Goal: Transaction & Acquisition: Purchase product/service

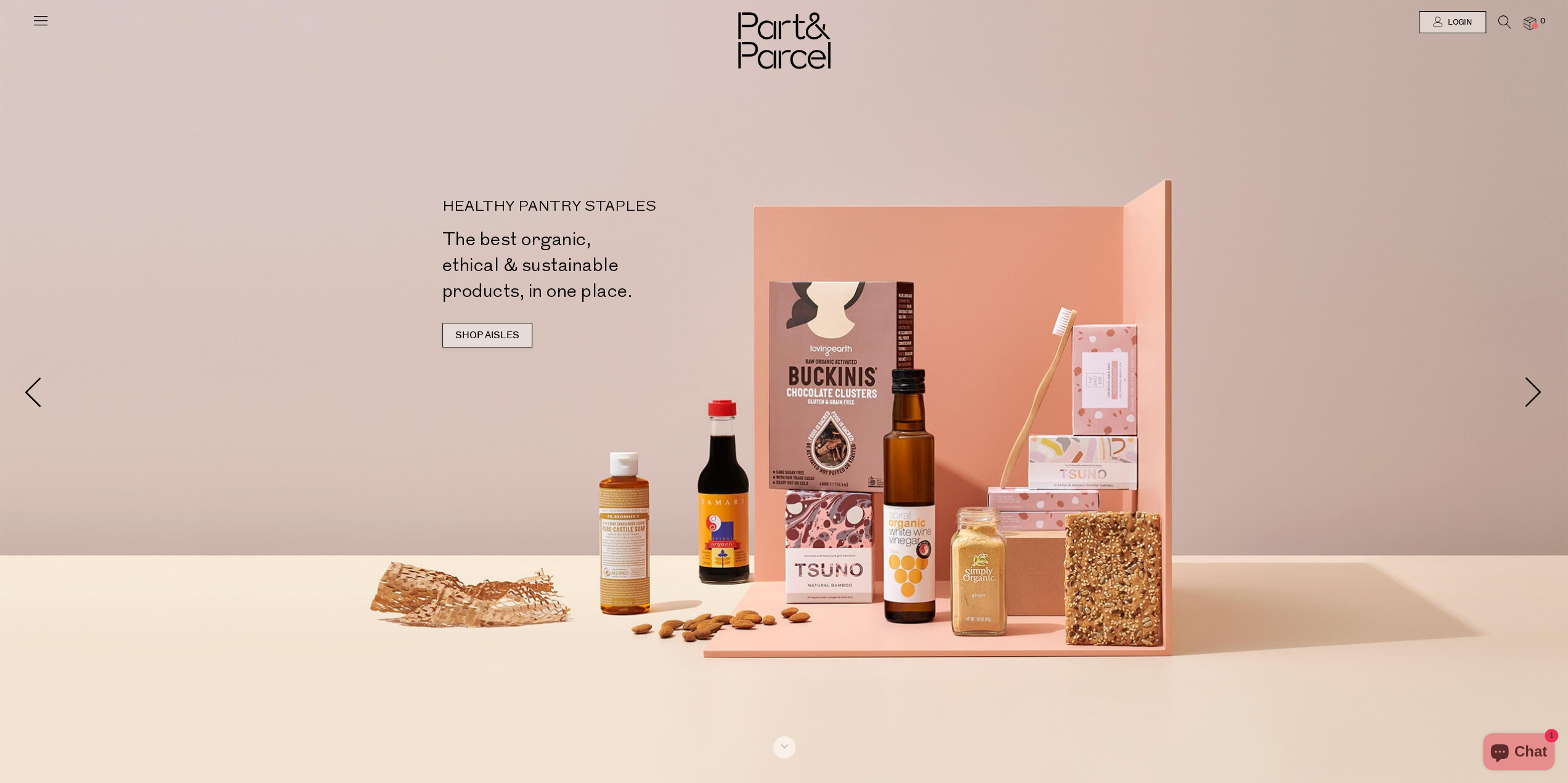
click at [513, 341] on link "SHOP AISLES" at bounding box center [487, 335] width 90 height 25
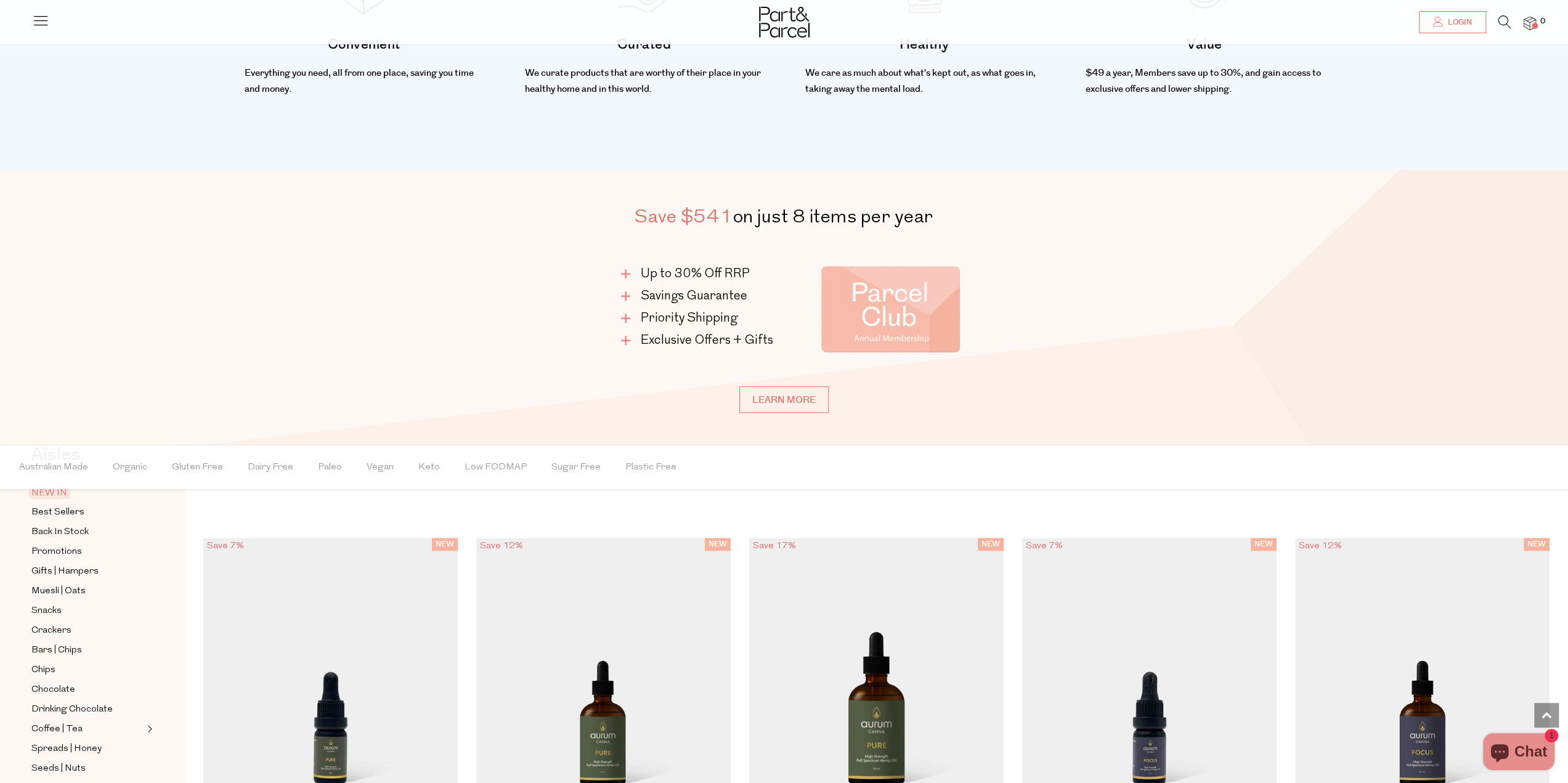
scroll to position [839, 0]
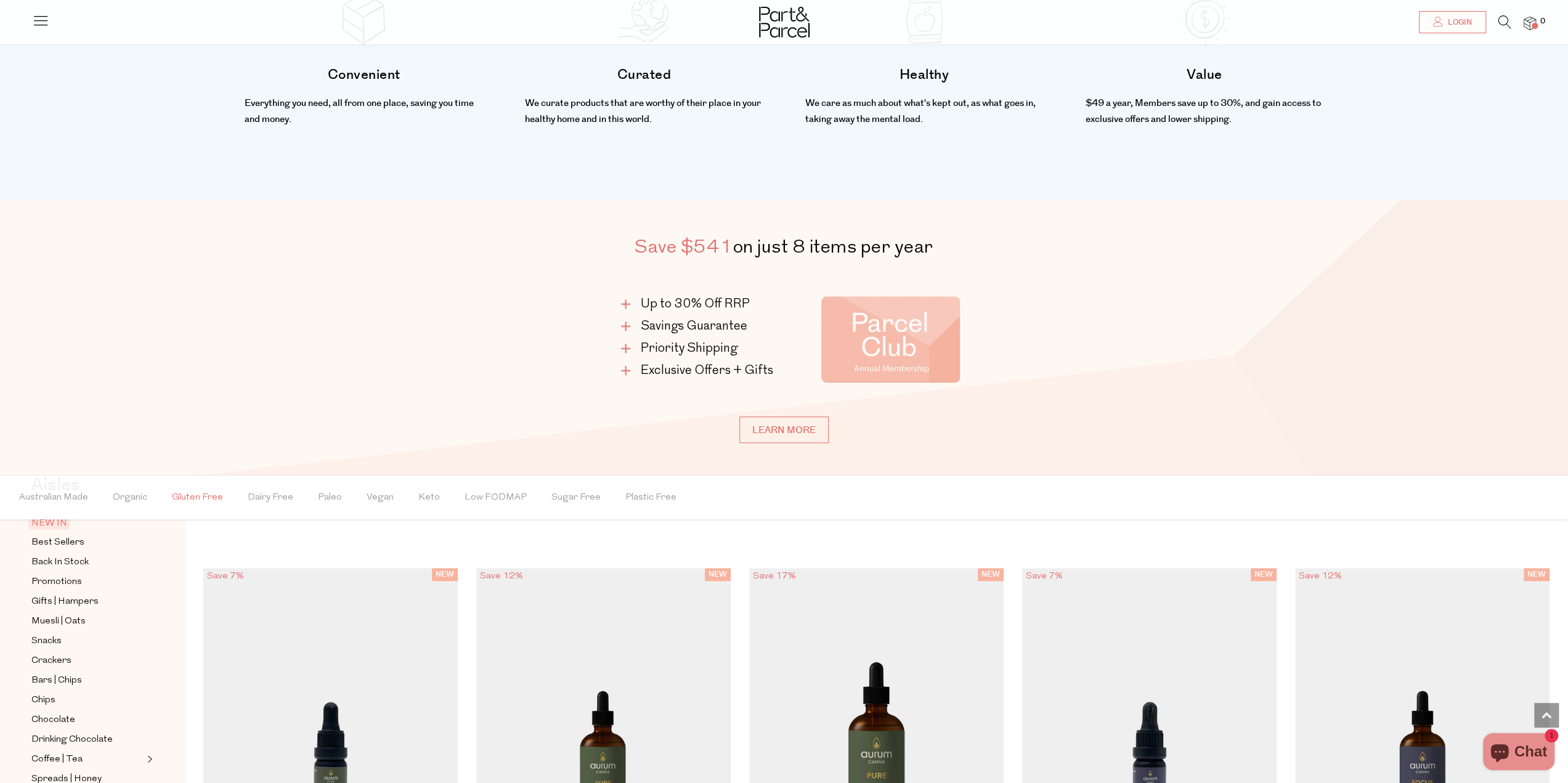
click at [203, 496] on span "Gluten Free" at bounding box center [197, 497] width 51 height 43
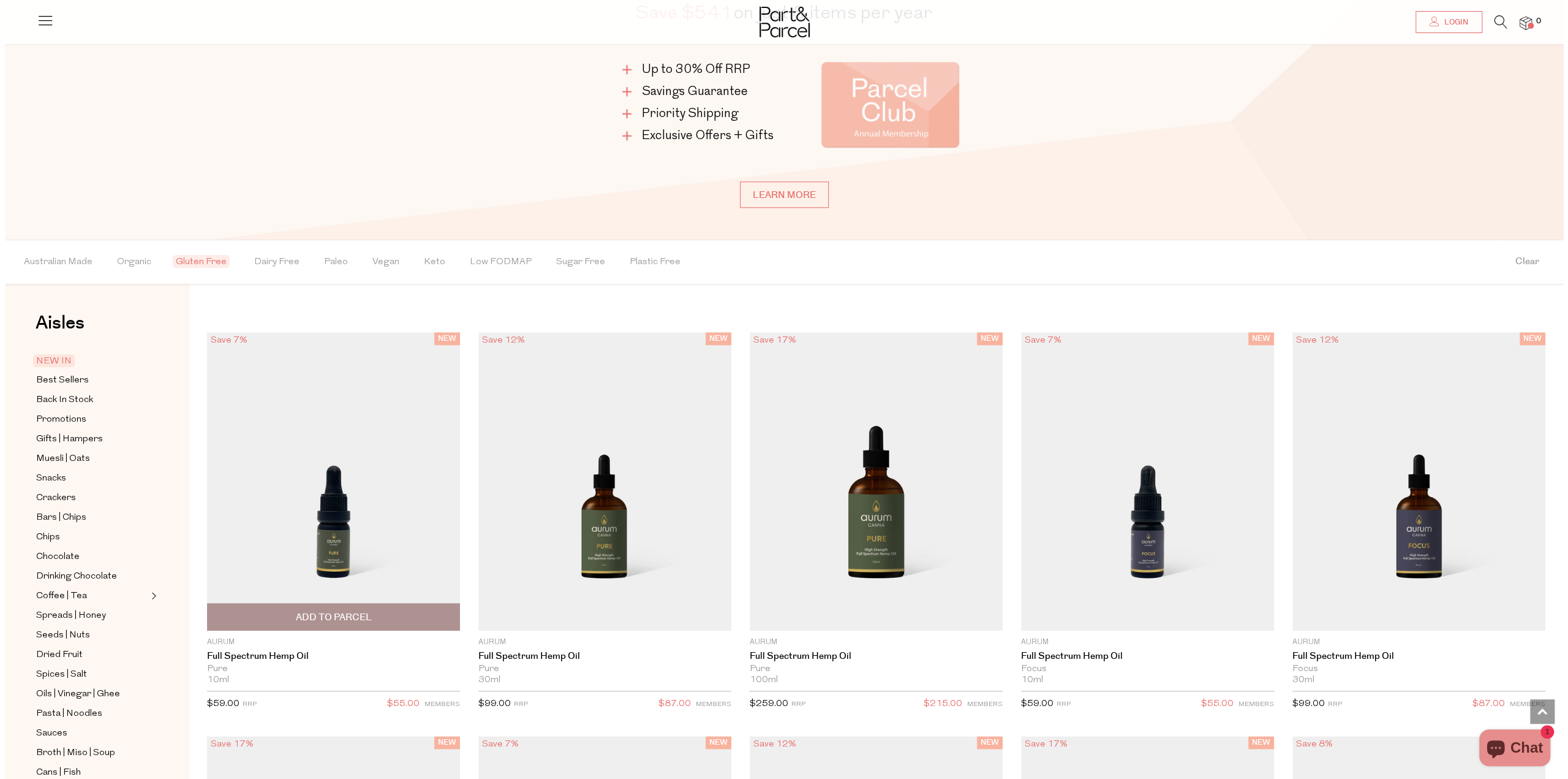
scroll to position [1164, 0]
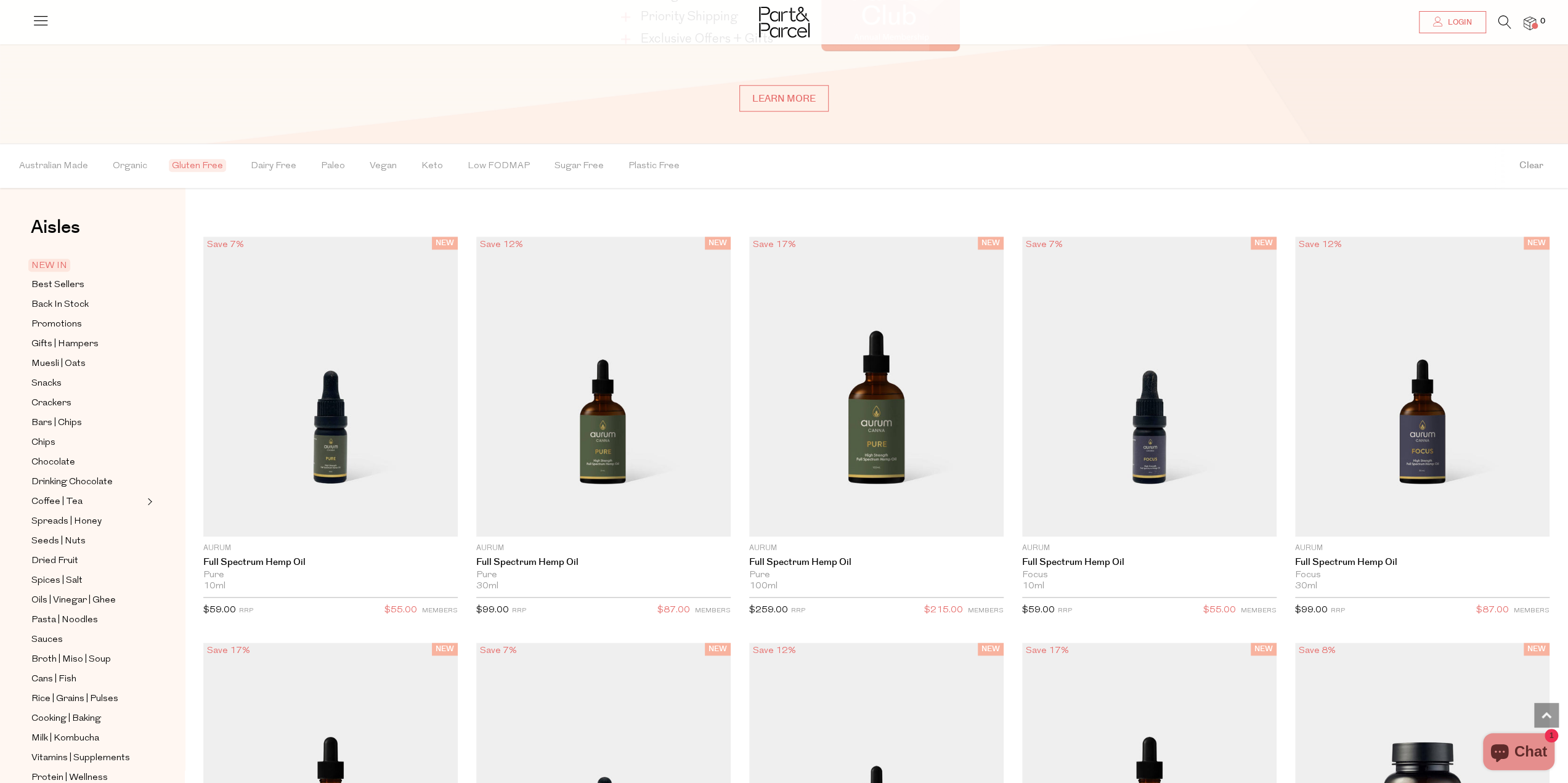
click at [1509, 22] on icon at bounding box center [1504, 22] width 13 height 14
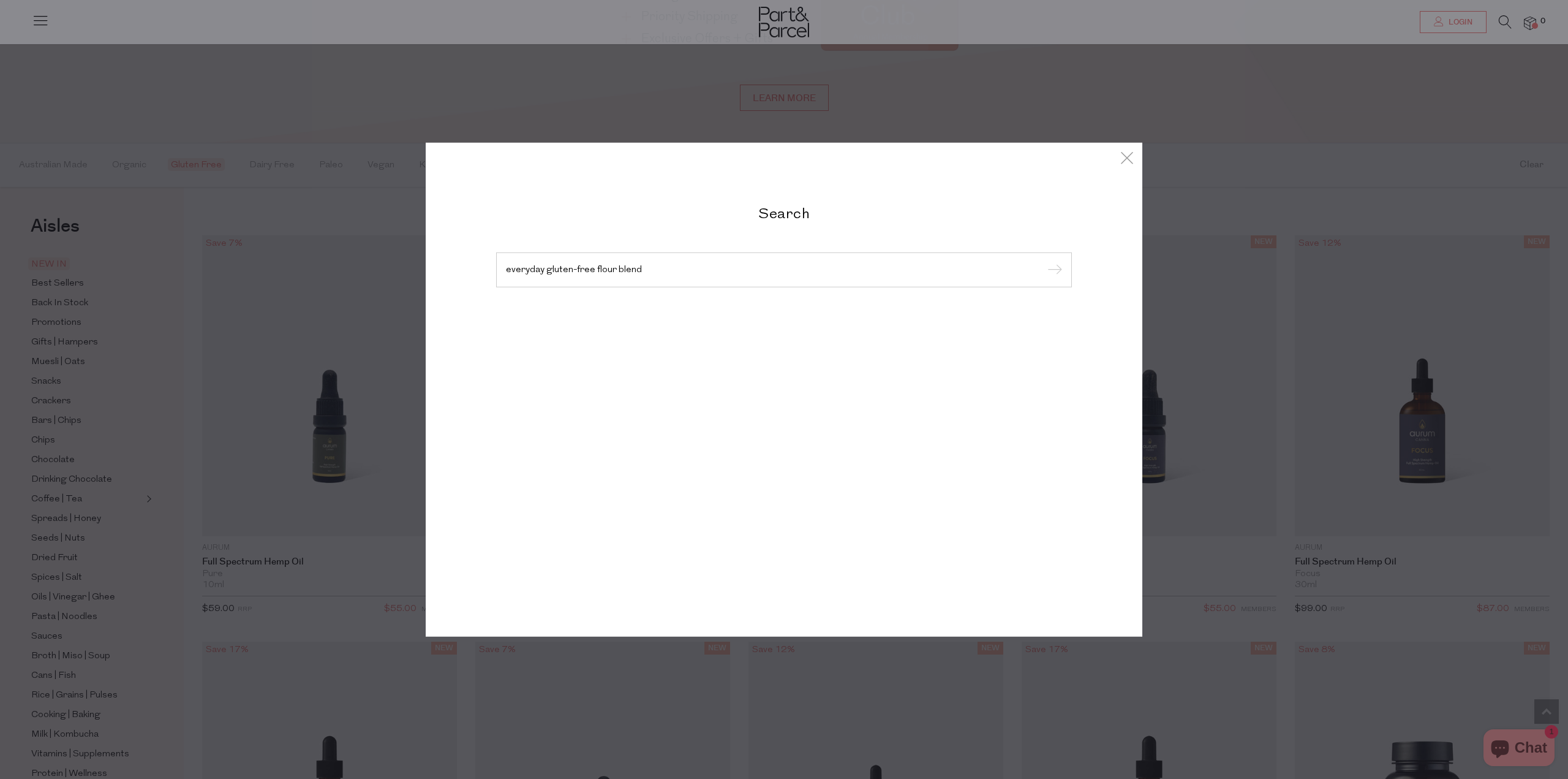
type input "everyday gluten-free flour blend"
click at [1044, 261] on input "submit" at bounding box center [1053, 270] width 19 height 19
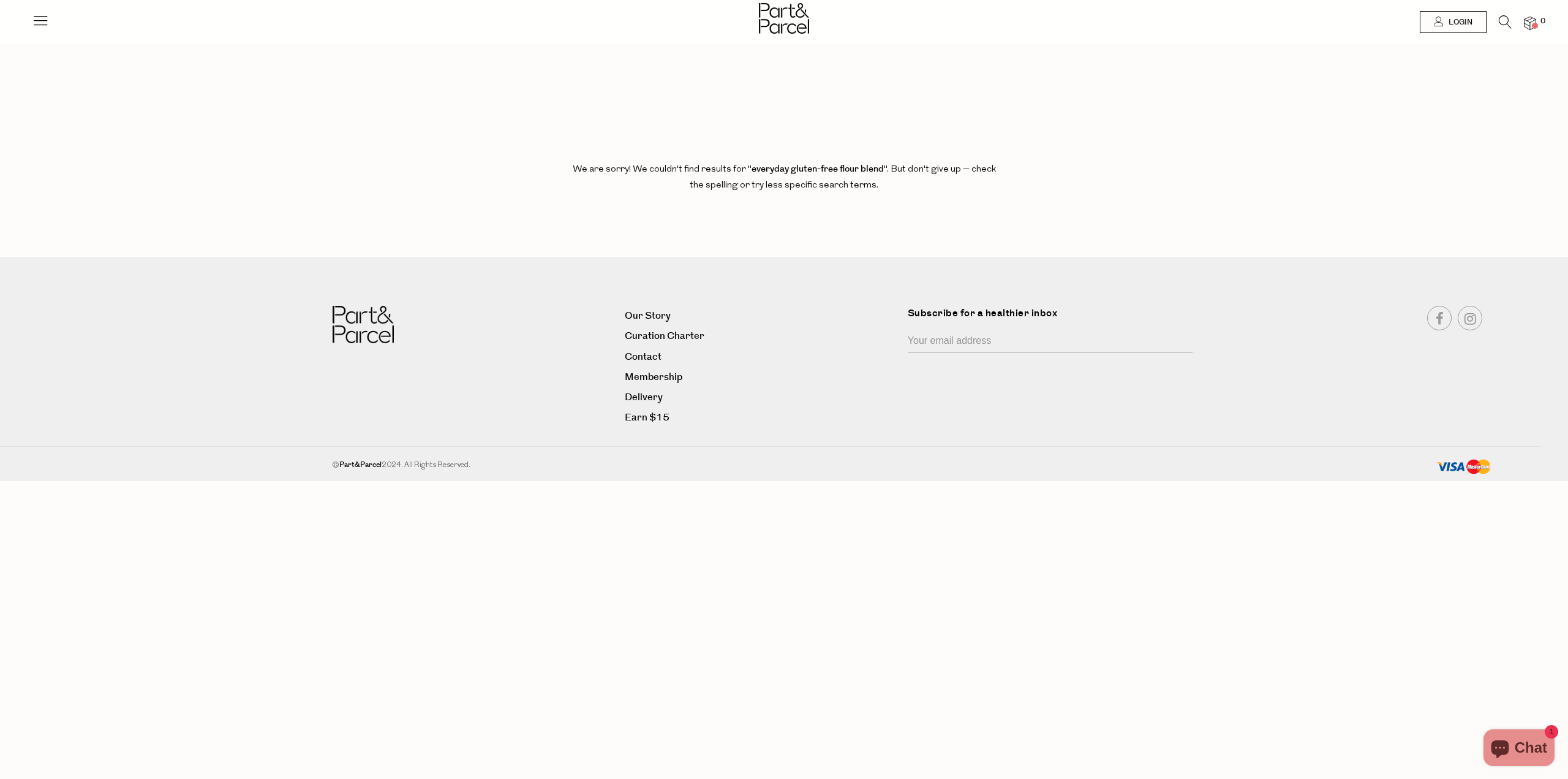
click at [1505, 16] on icon at bounding box center [1504, 22] width 13 height 13
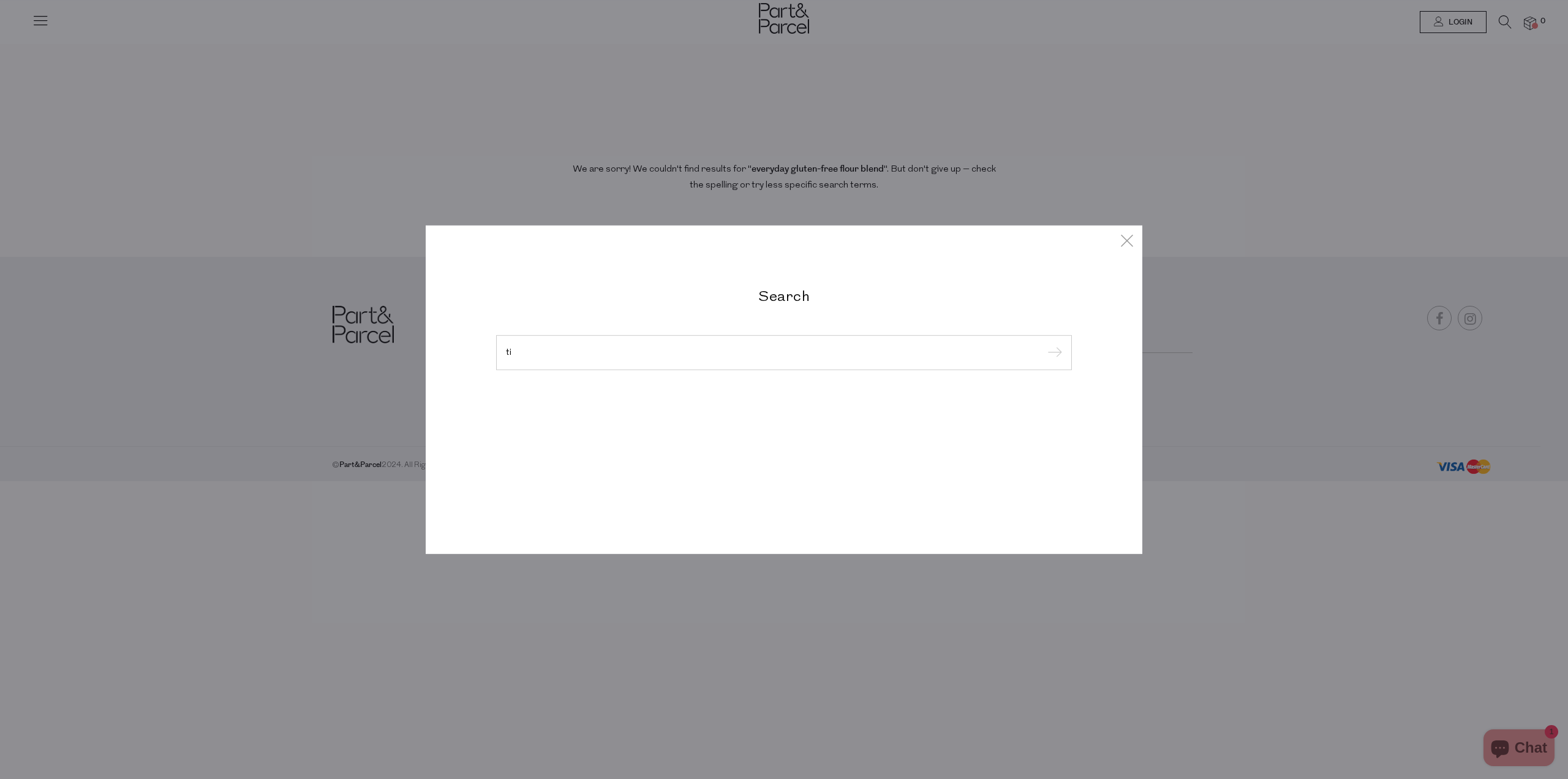
type input "t"
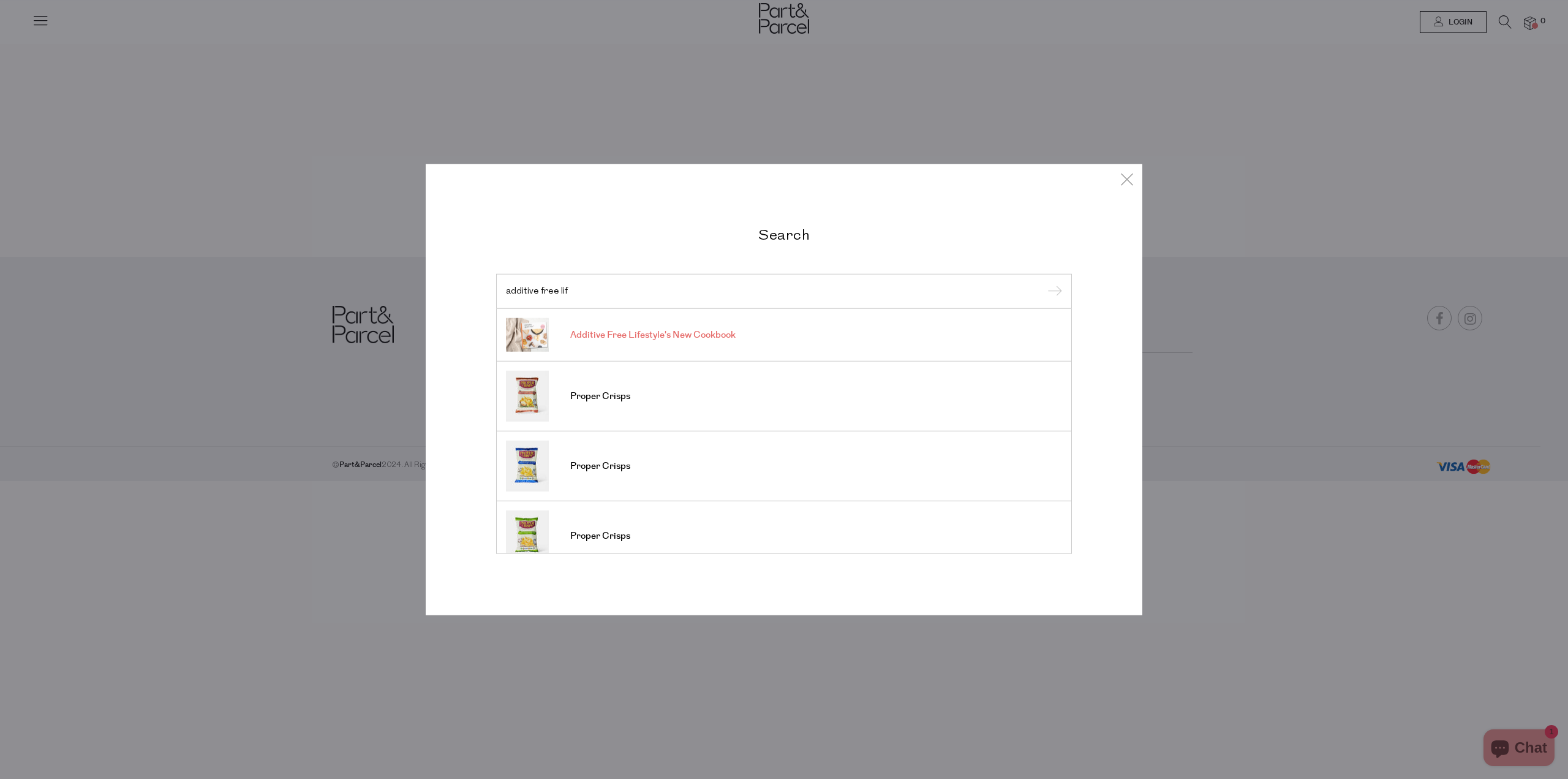
type input "additive free lif"
click at [723, 337] on span "Additive Free Lifestyle's New Cookbook" at bounding box center [652, 335] width 165 height 12
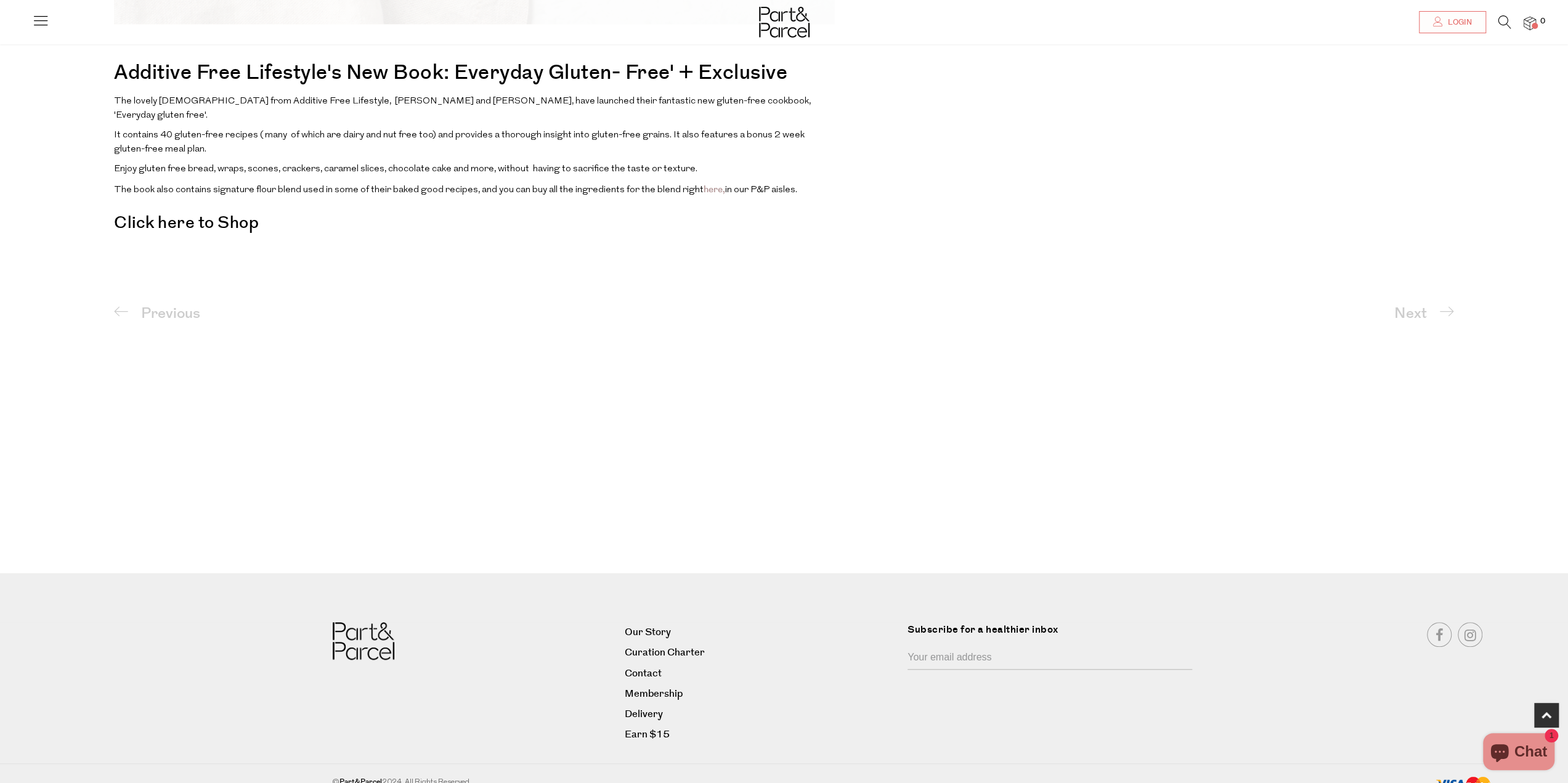
scroll to position [472, 0]
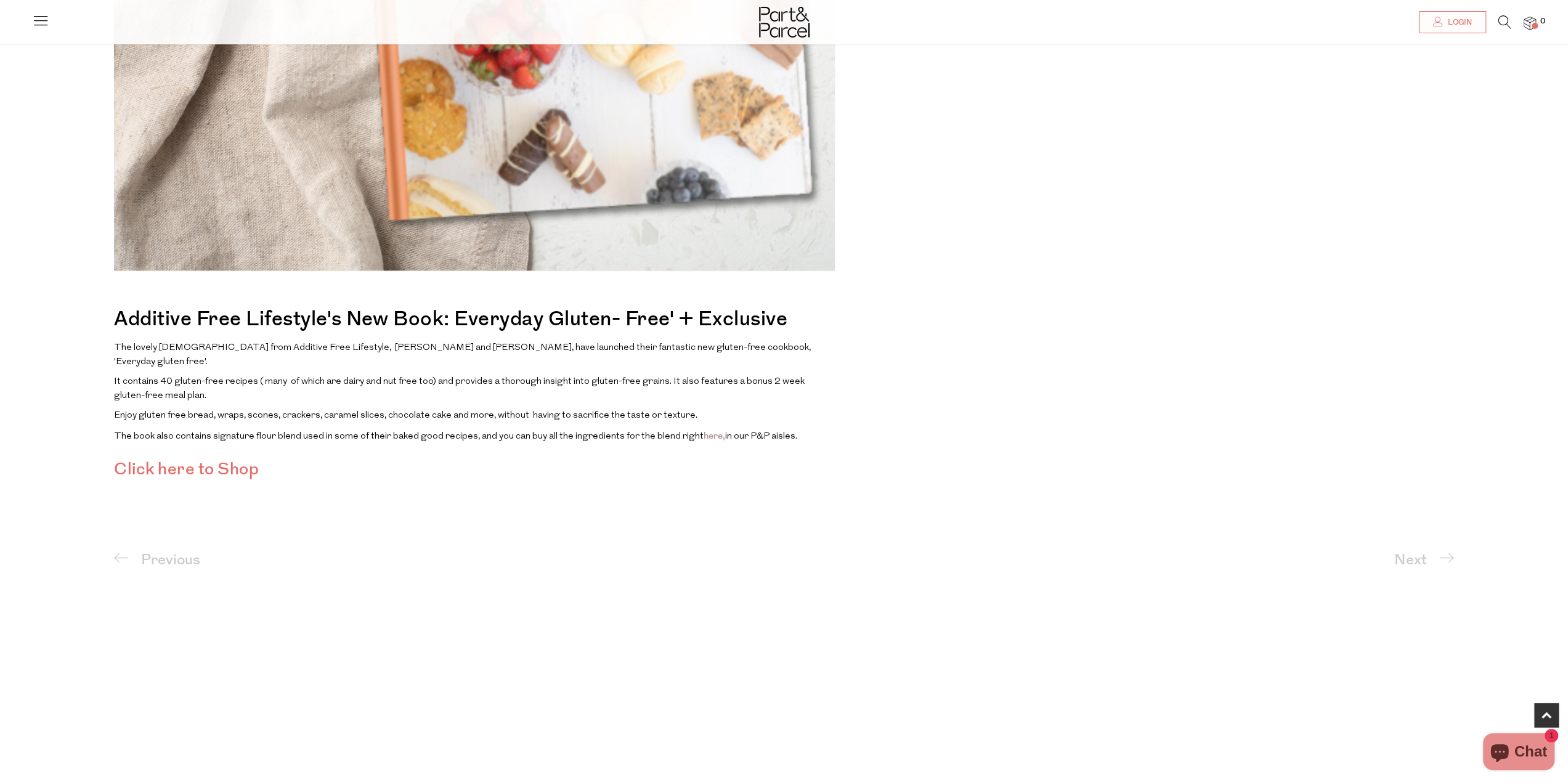
click at [208, 457] on link "Click here to Shop" at bounding box center [186, 469] width 145 height 24
drag, startPoint x: 108, startPoint y: 319, endPoint x: 329, endPoint y: 318, distance: 221.0
click at [329, 318] on main "Additive Free Lifestyle's New Cookbook May 21, 2025 Additive Free Lifestyle's N…" at bounding box center [784, 108] width 1568 height 1050
copy h2 "Additive Free Lifestyle"
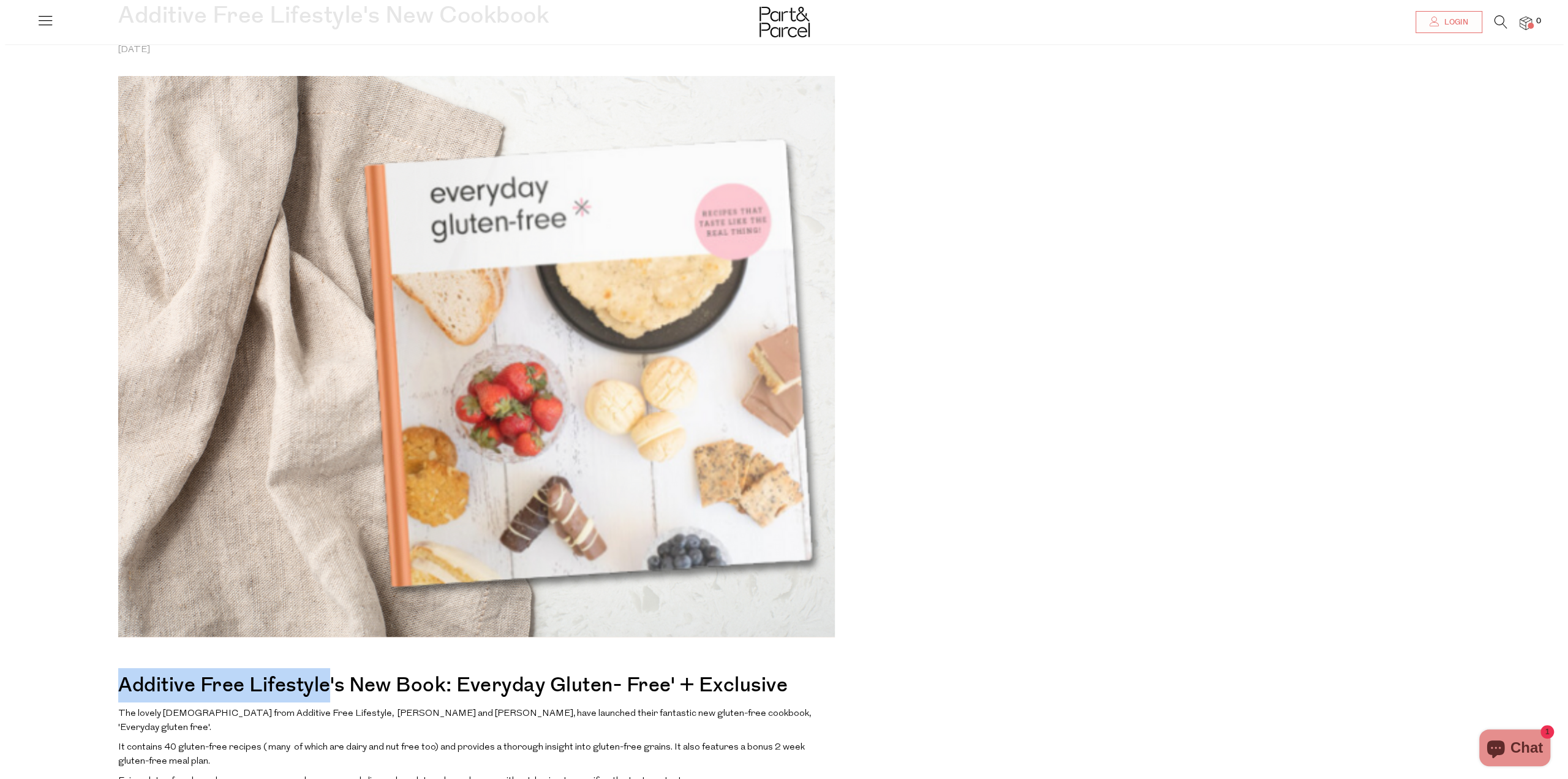
scroll to position [0, 0]
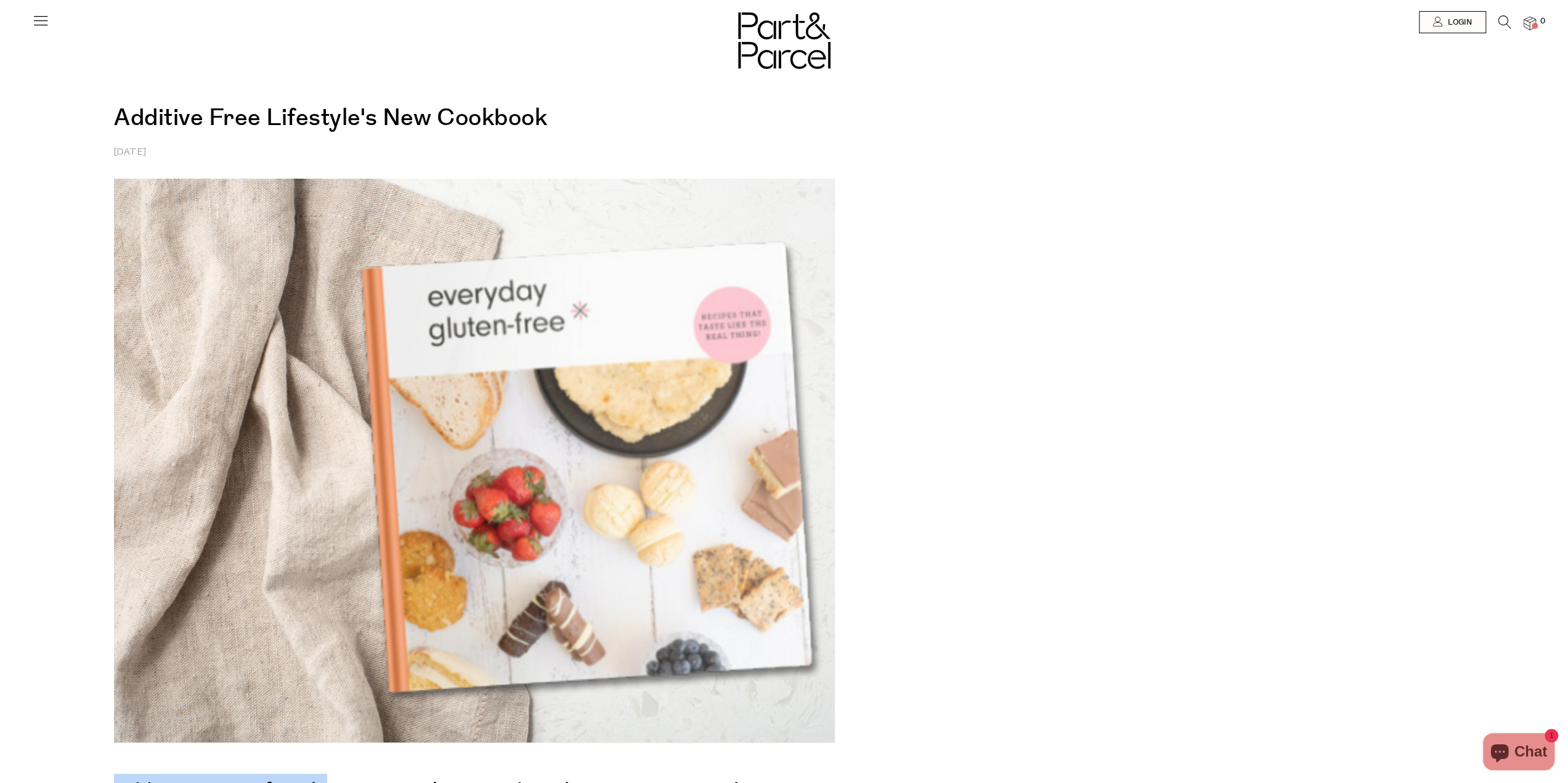
click at [1509, 19] on icon at bounding box center [1504, 22] width 13 height 14
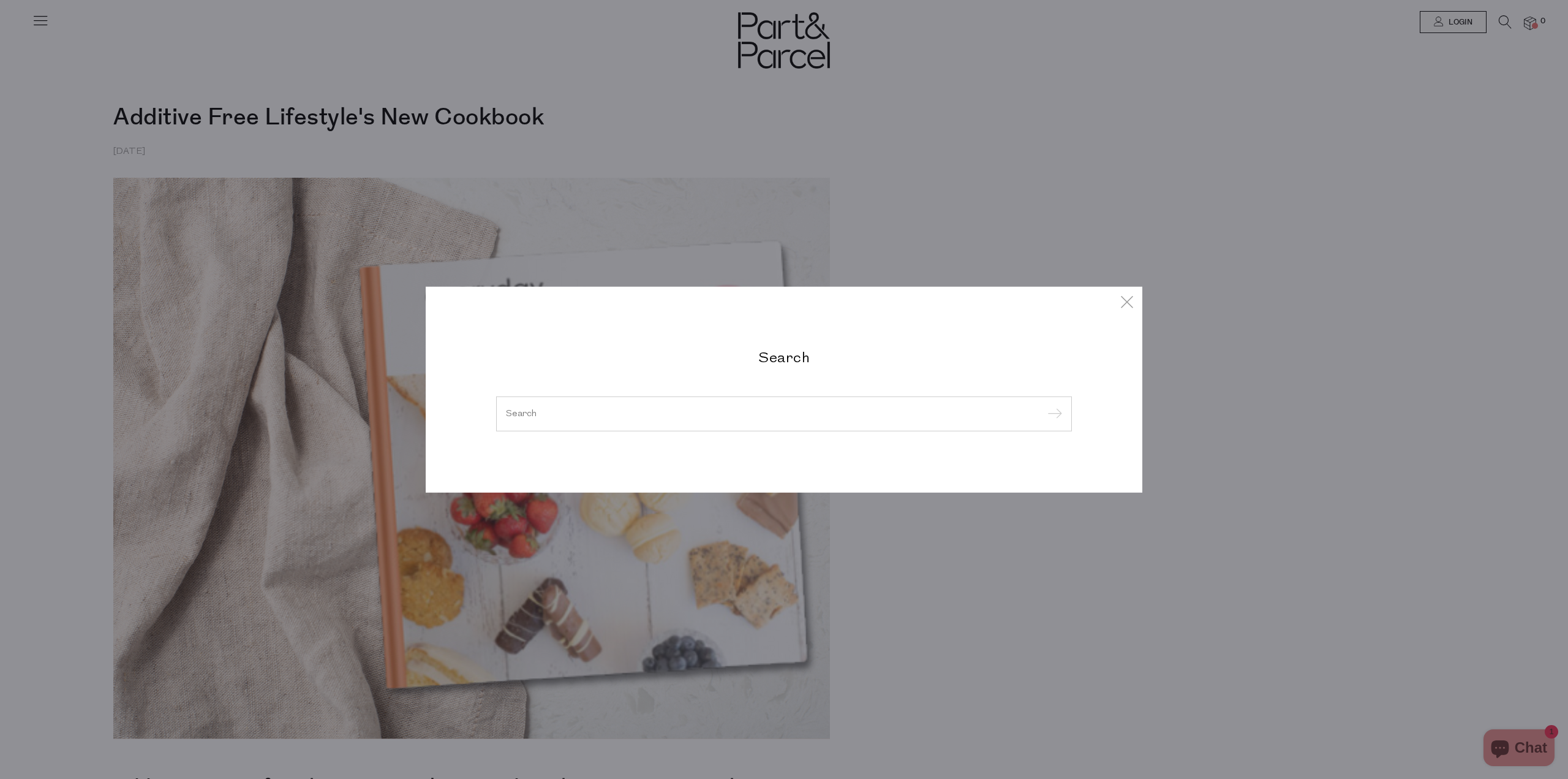
paste input "Additive Free Lifestyle"
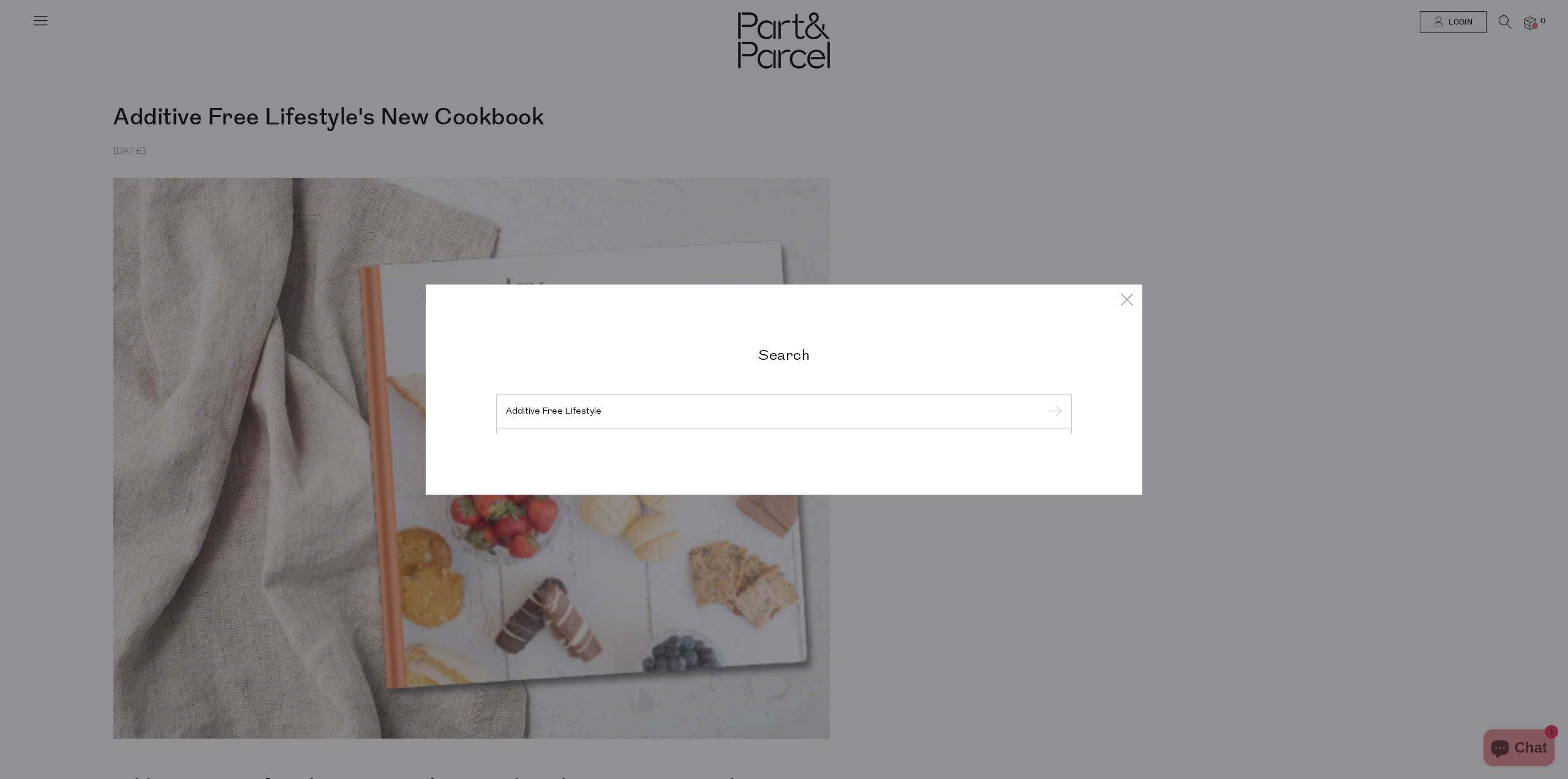
type input "Additive Free Lifestyle"
click at [1044, 403] on input "submit" at bounding box center [1053, 412] width 19 height 19
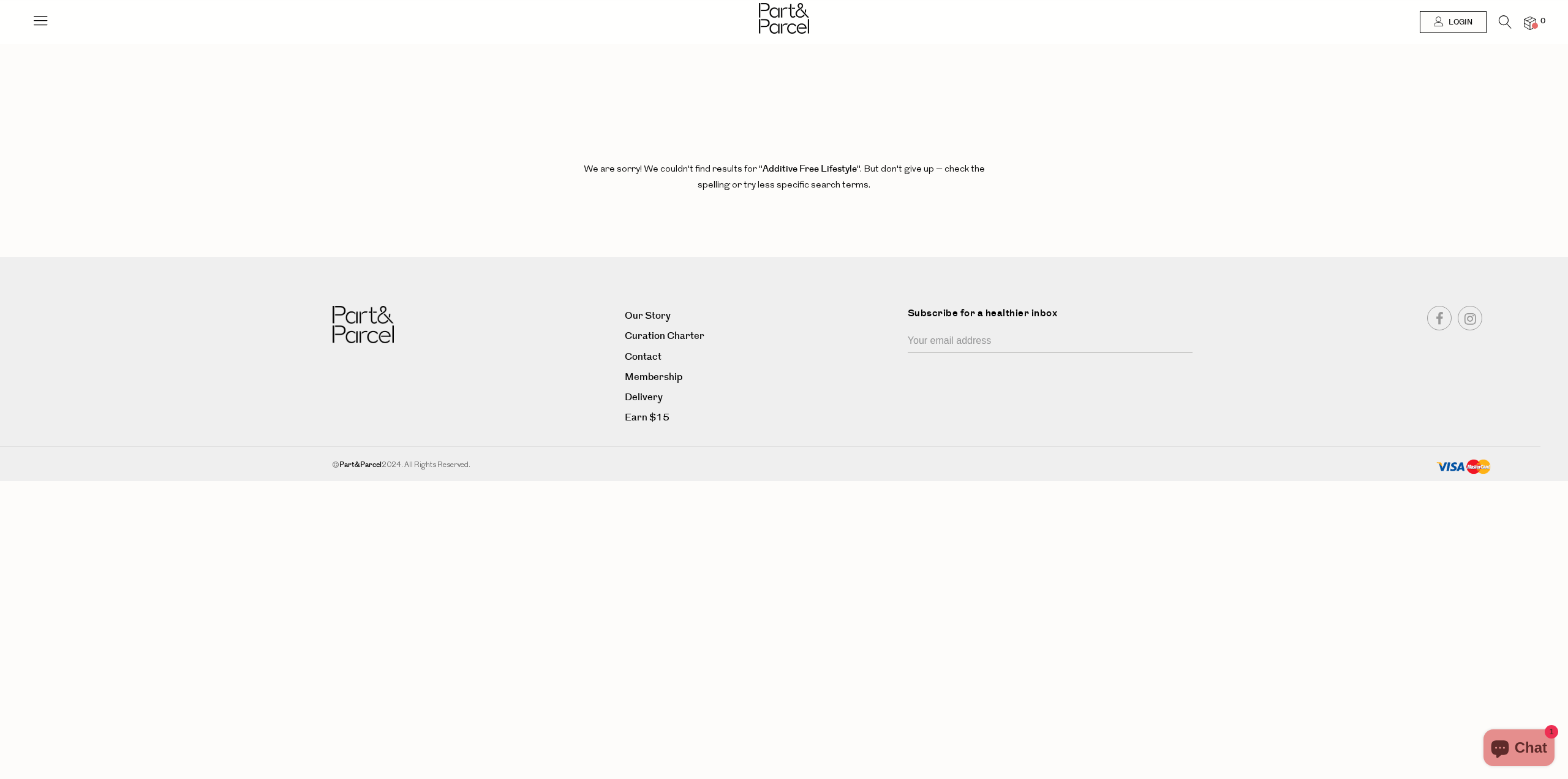
click at [39, 25] on icon at bounding box center [40, 20] width 17 height 17
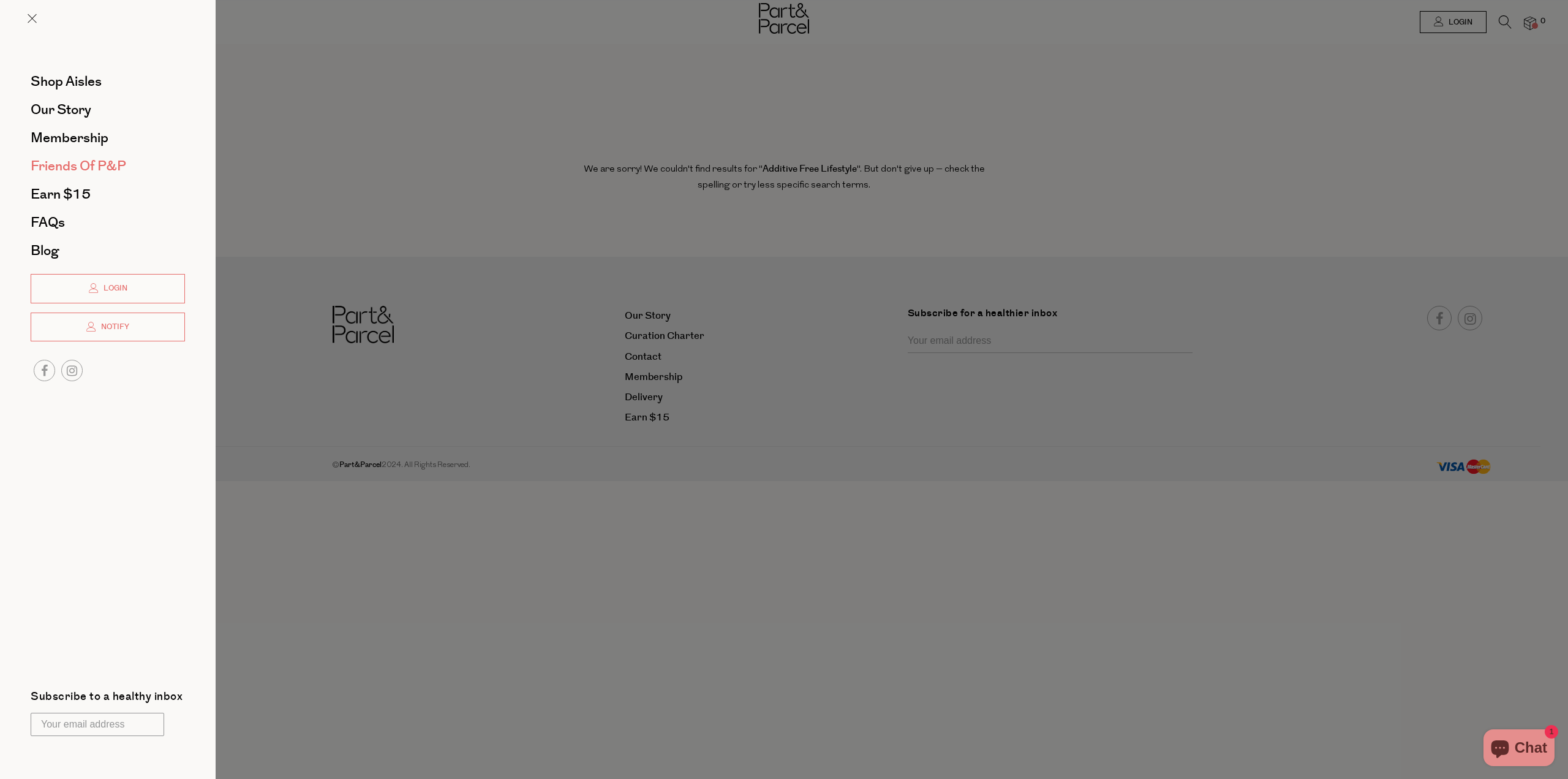
click at [58, 163] on span "Friends of P&P" at bounding box center [79, 166] width 96 height 19
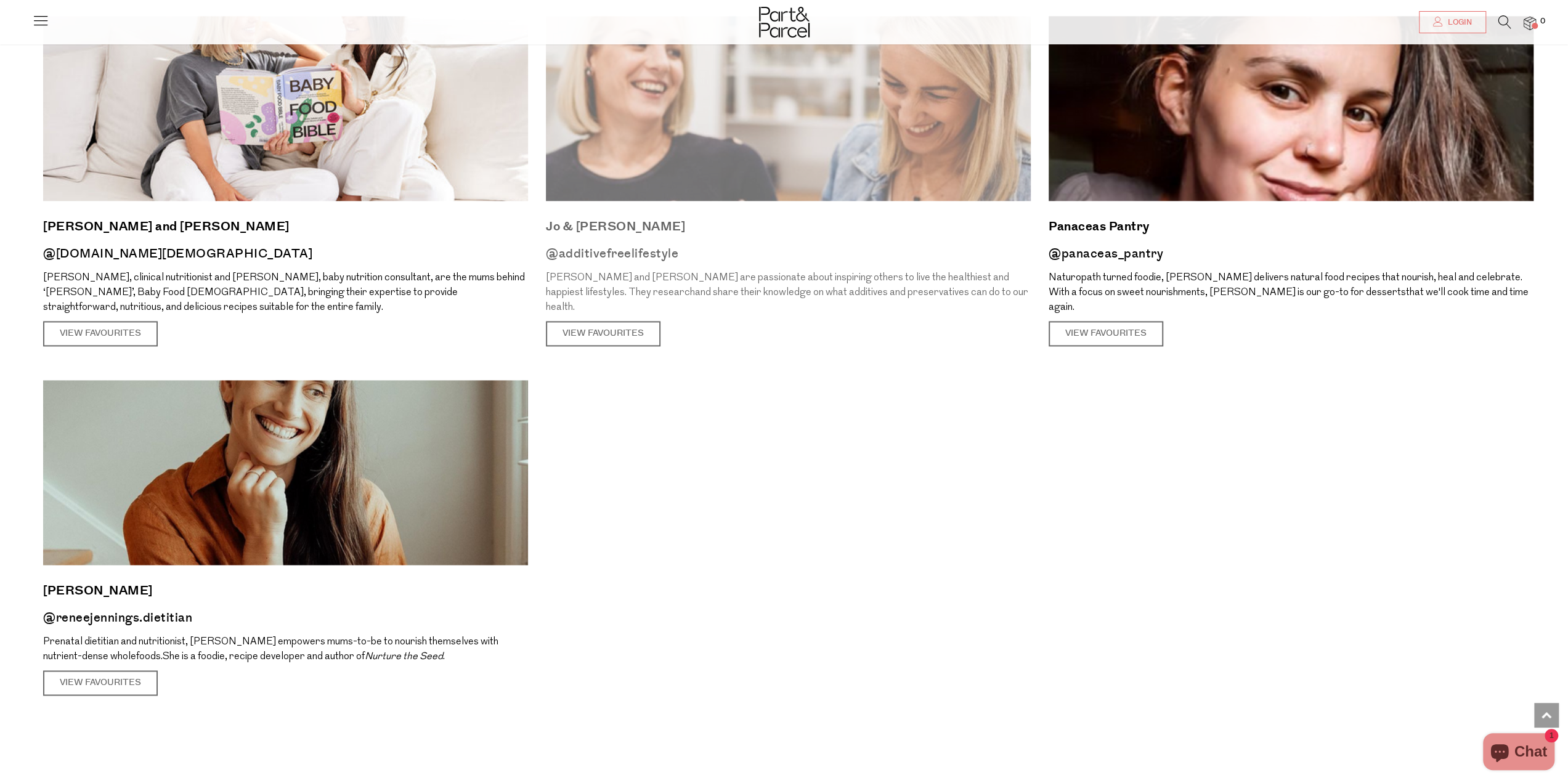
scroll to position [1601, 0]
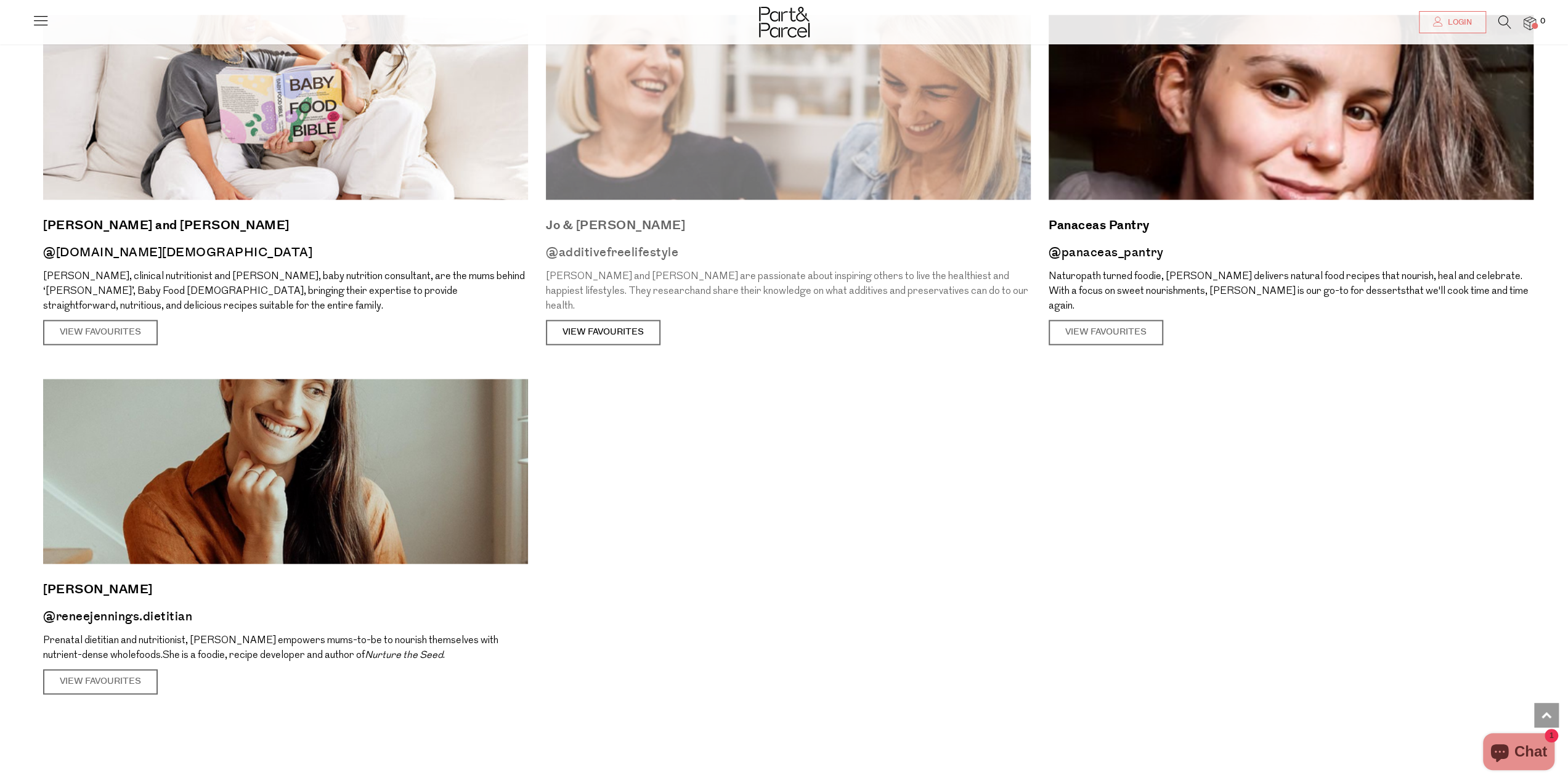
click at [618, 319] on link "View Favourites" at bounding box center [603, 332] width 114 height 26
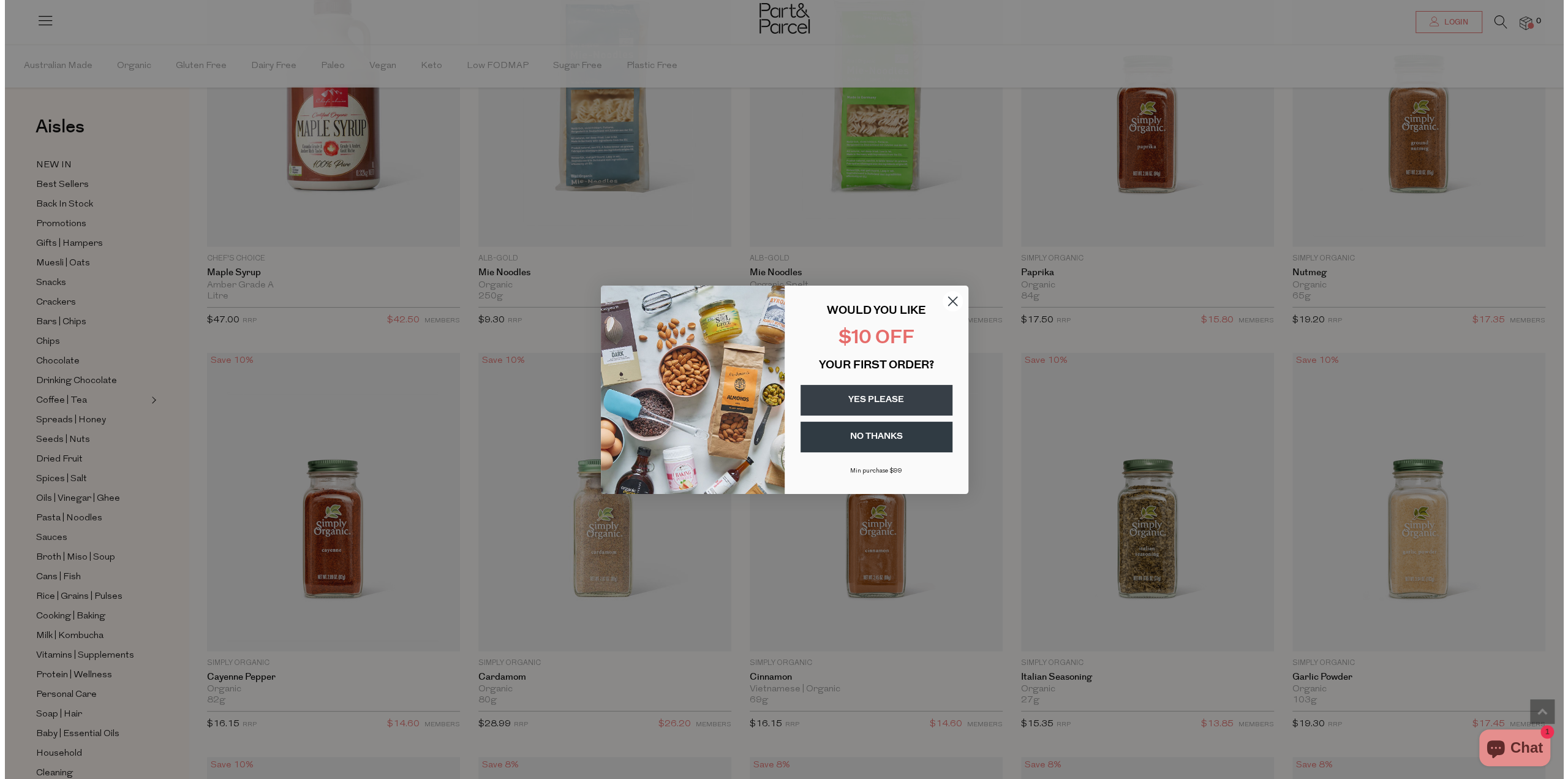
scroll to position [3201, 0]
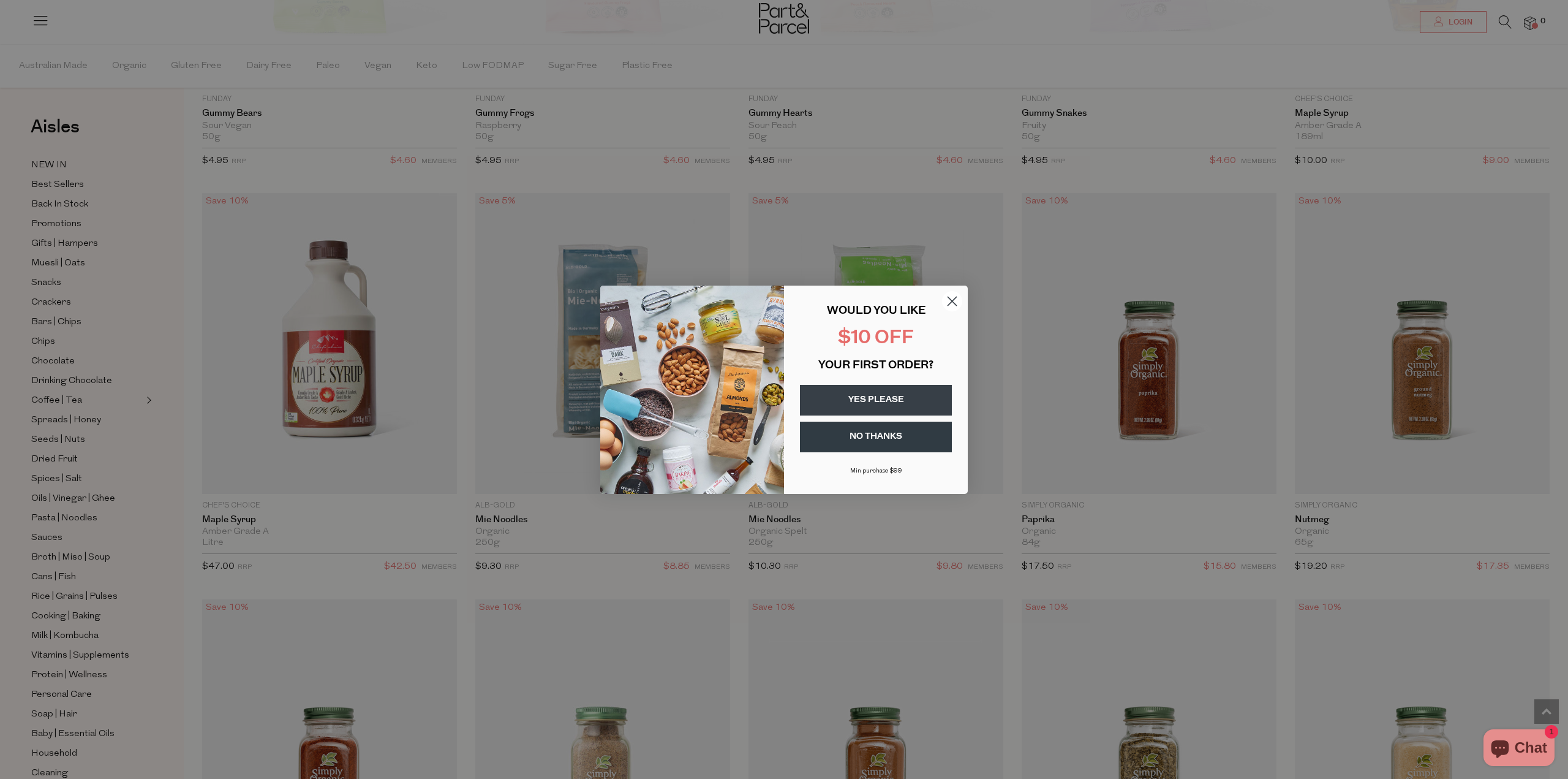
click at [952, 297] on circle "Close dialog" at bounding box center [952, 300] width 20 height 20
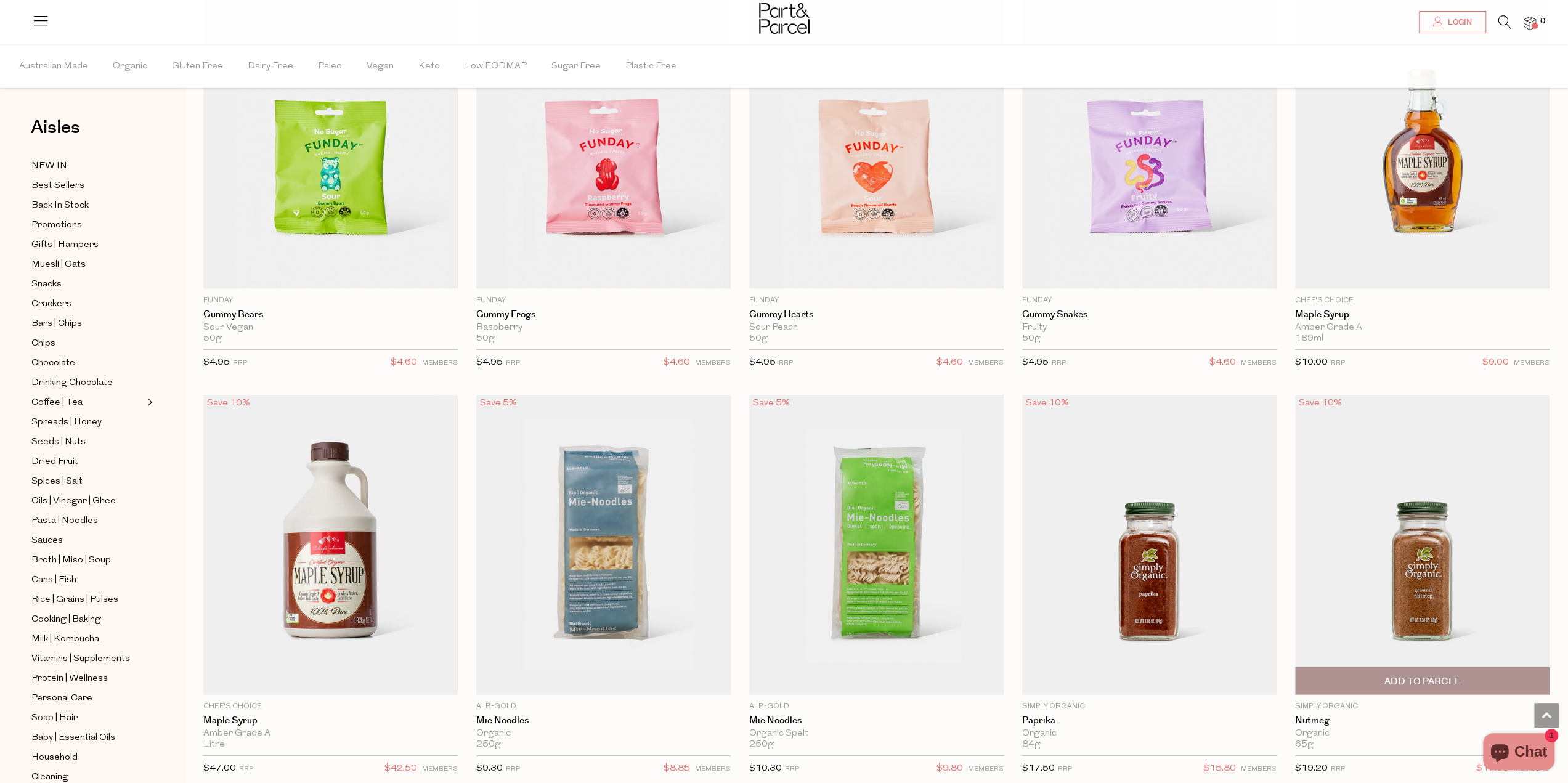
scroll to position [2958, 0]
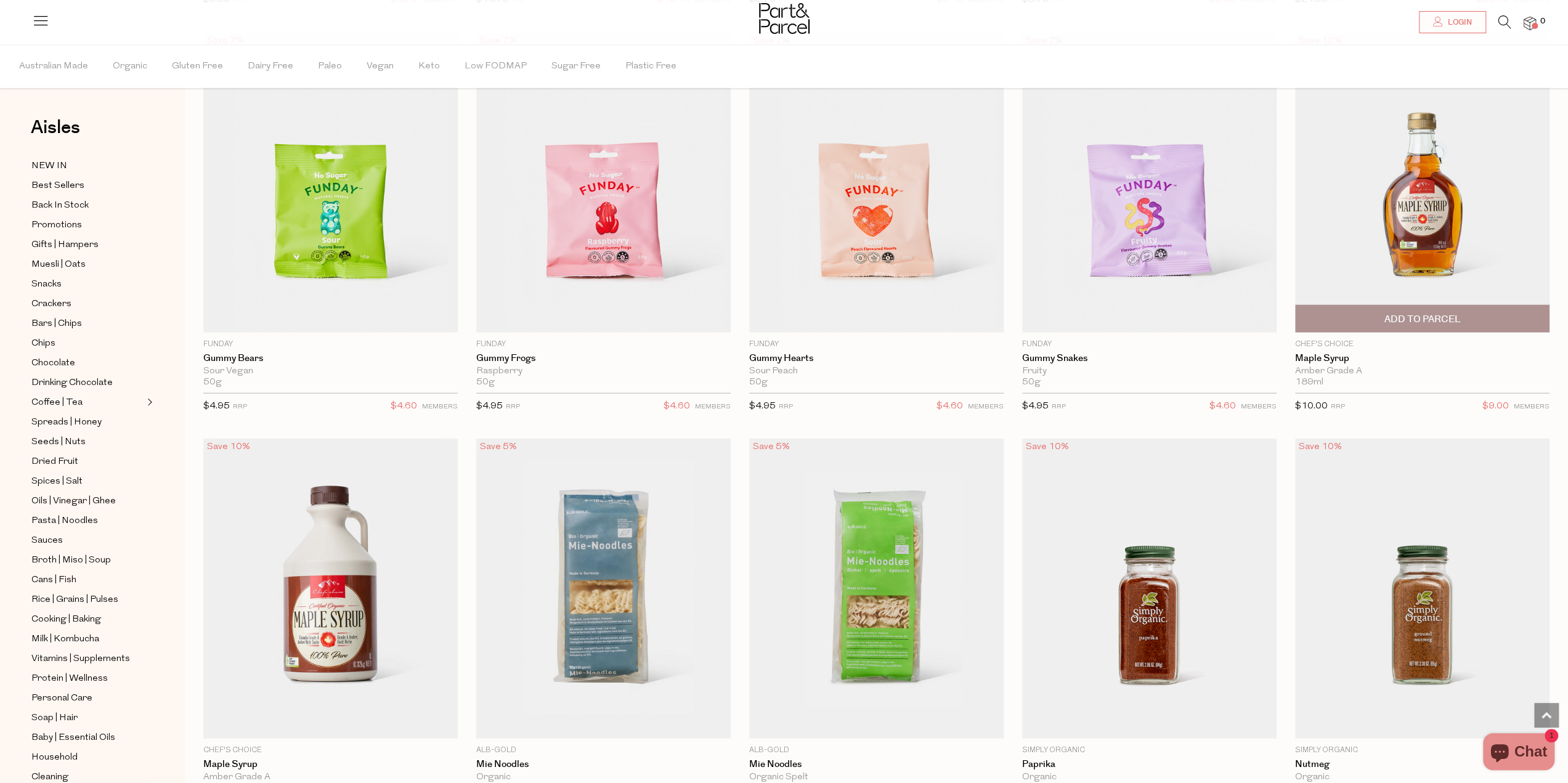
click at [1453, 312] on span "Add To Parcel" at bounding box center [1422, 318] width 76 height 13
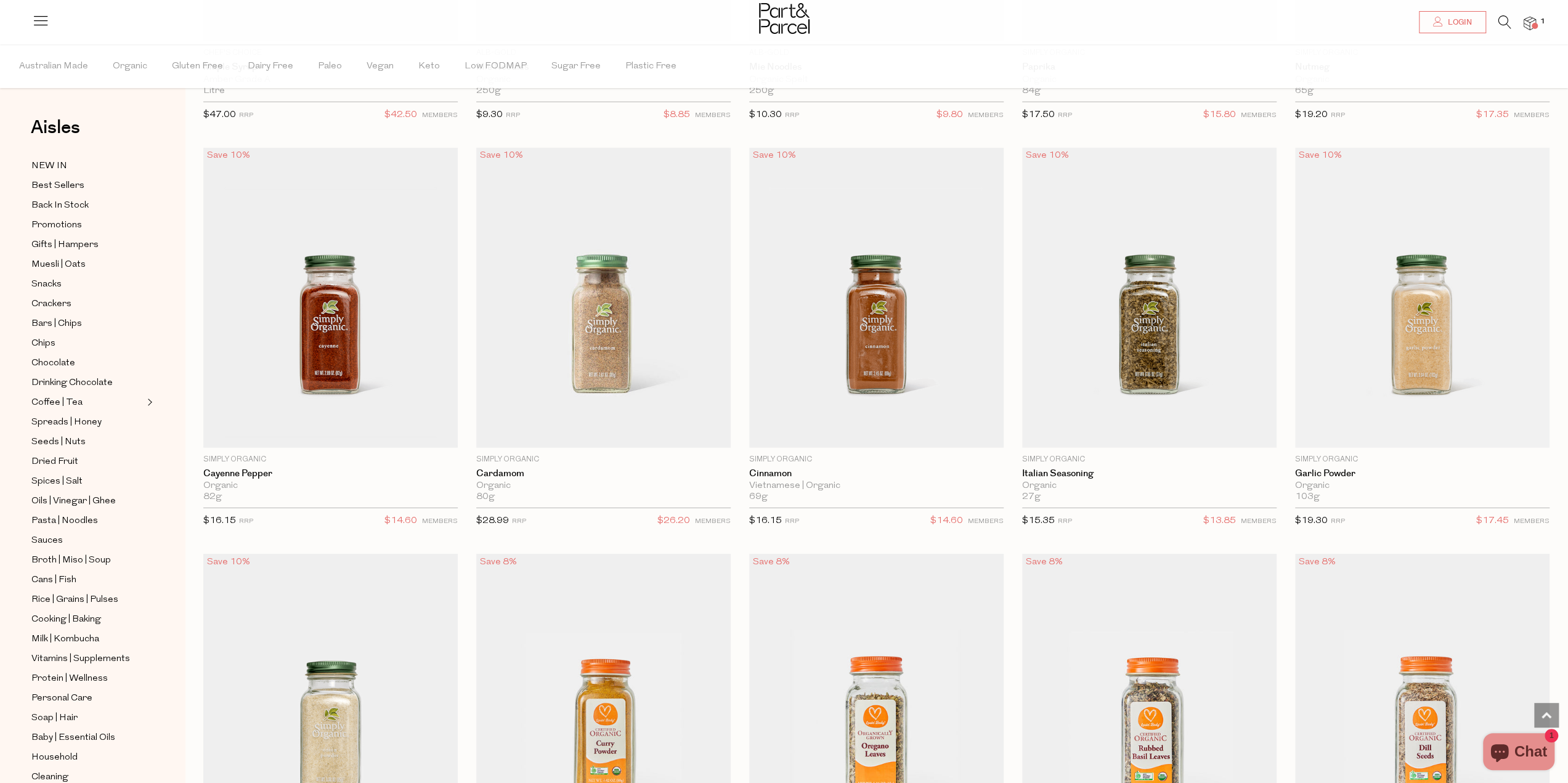
scroll to position [3697, 0]
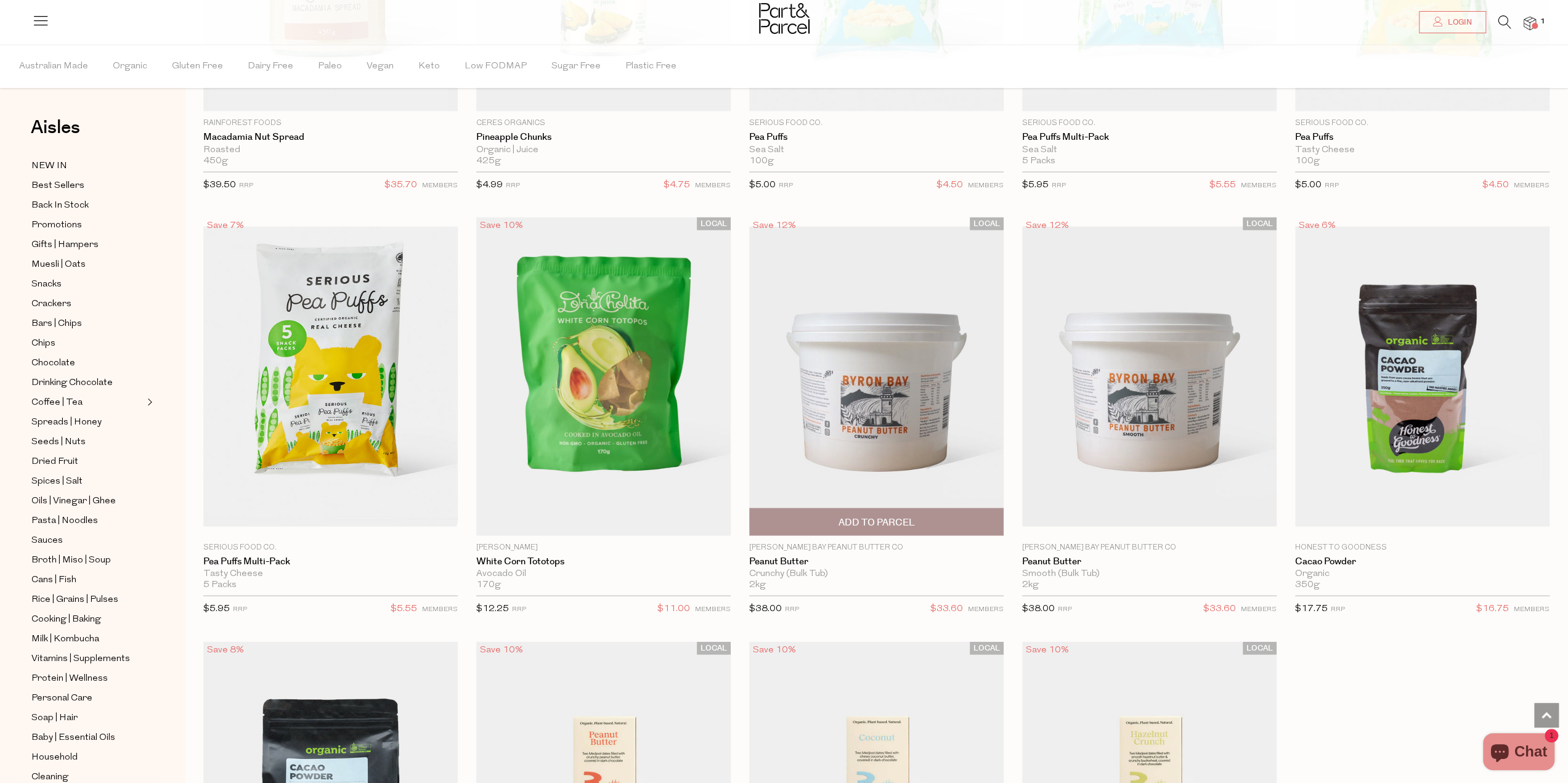
scroll to position [7146, 0]
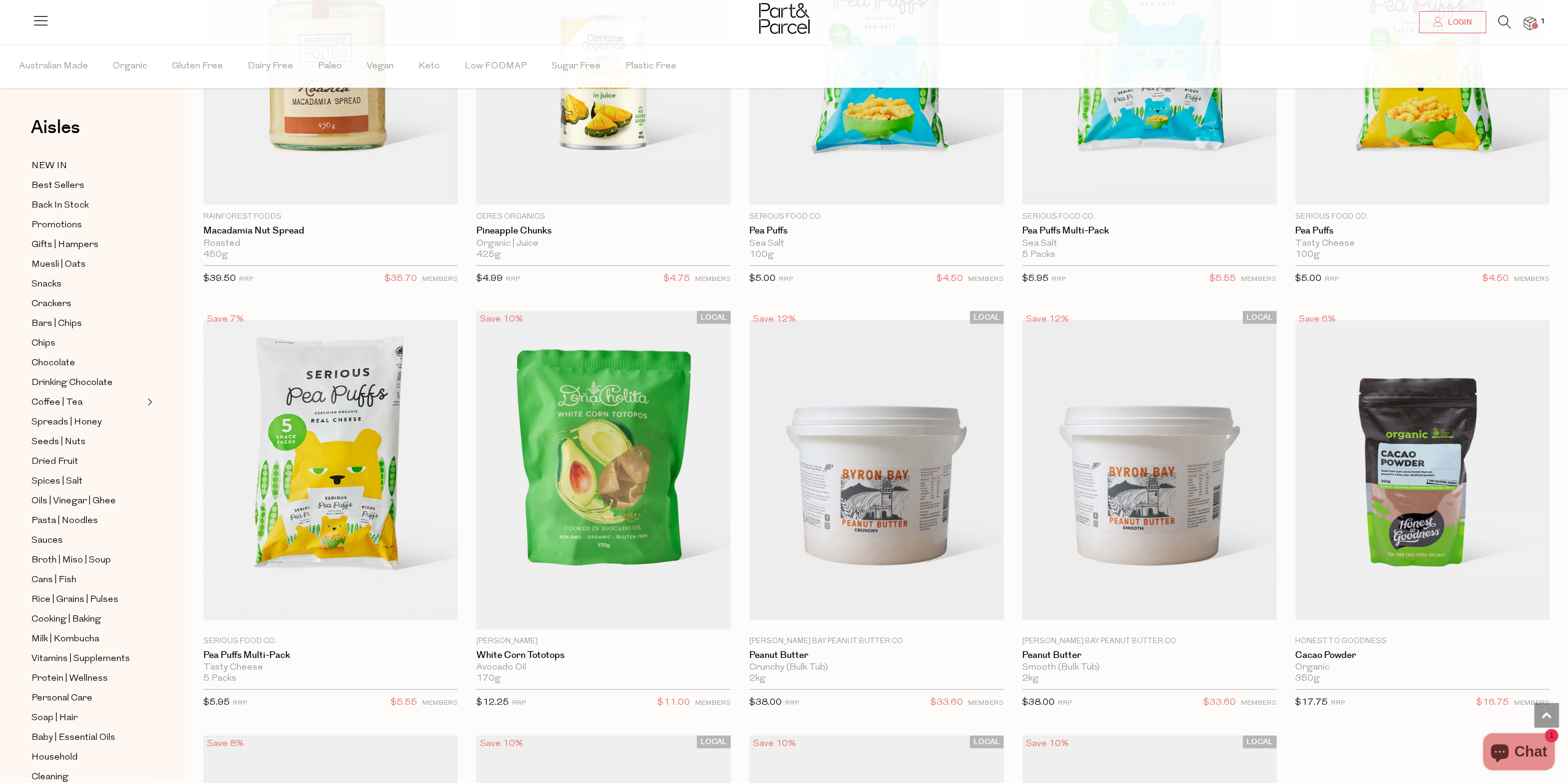
click at [1496, 22] on li at bounding box center [1499, 24] width 26 height 19
click at [1503, 29] on icon at bounding box center [1504, 22] width 13 height 14
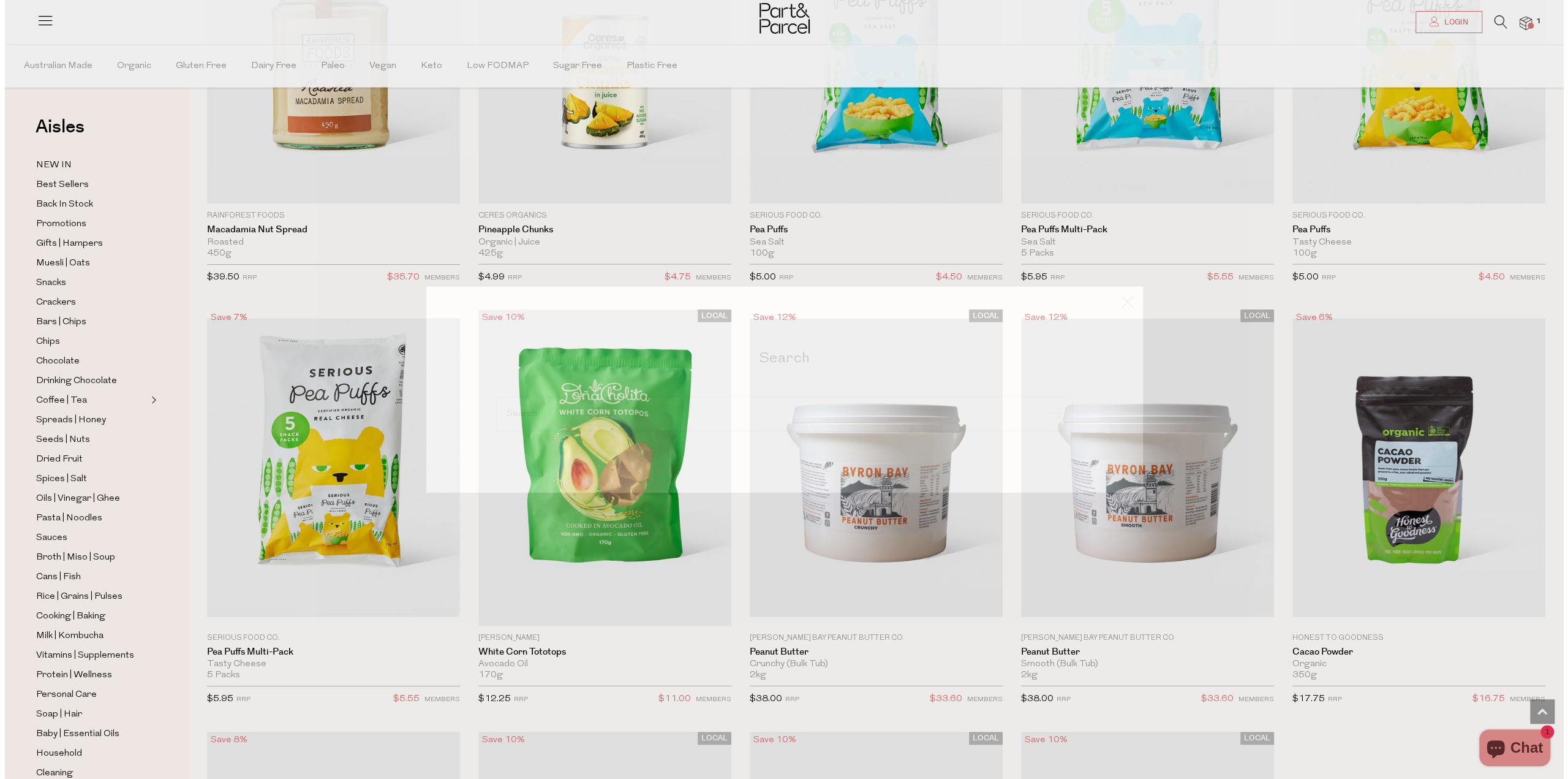
scroll to position [7144, 0]
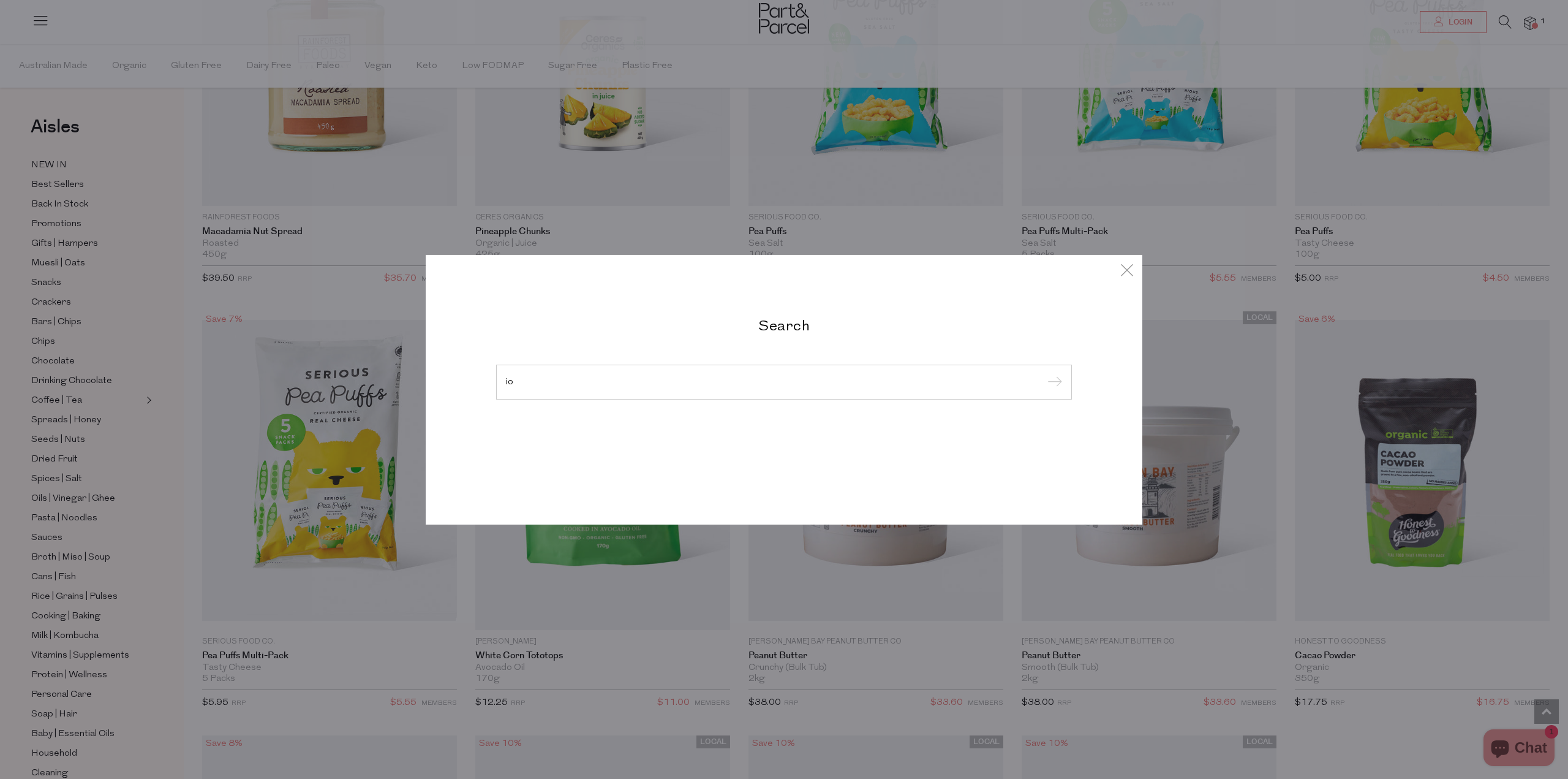
type input "i"
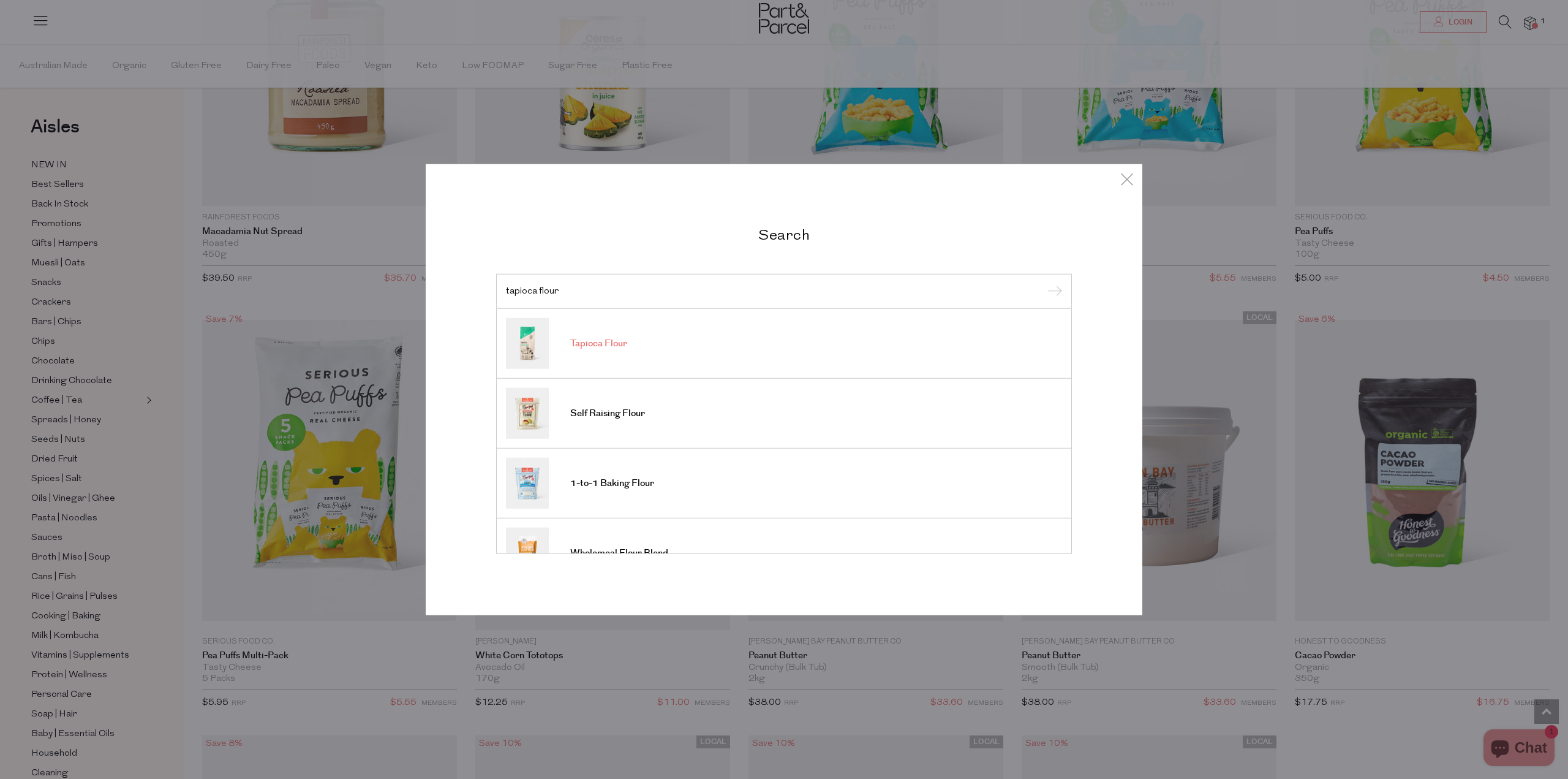
type input "tapioca flour"
click at [578, 342] on span "Tapioca Flour" at bounding box center [598, 344] width 57 height 12
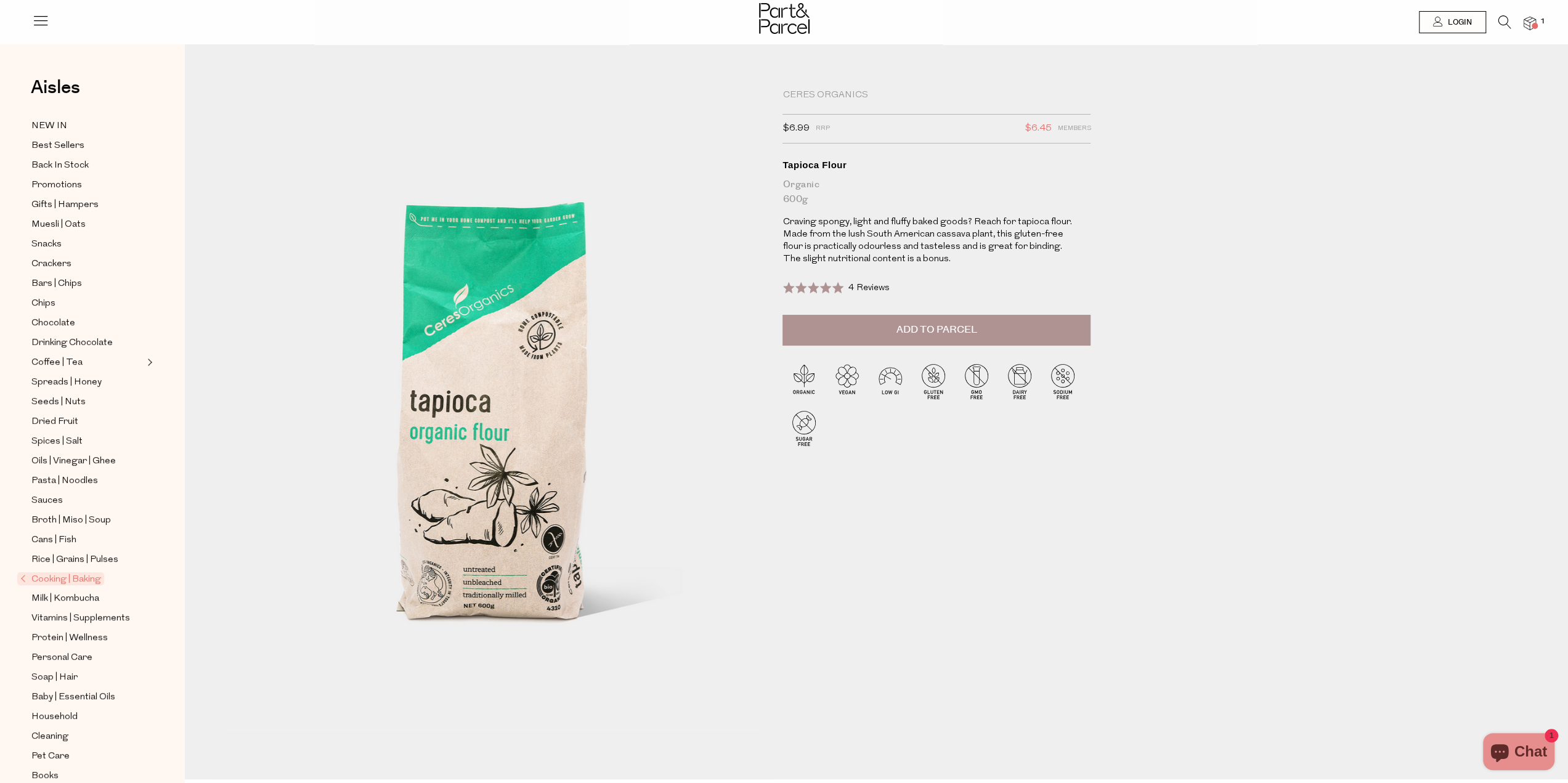
click at [912, 325] on span "Add to Parcel" at bounding box center [936, 330] width 81 height 14
click at [1500, 26] on icon at bounding box center [1504, 22] width 13 height 14
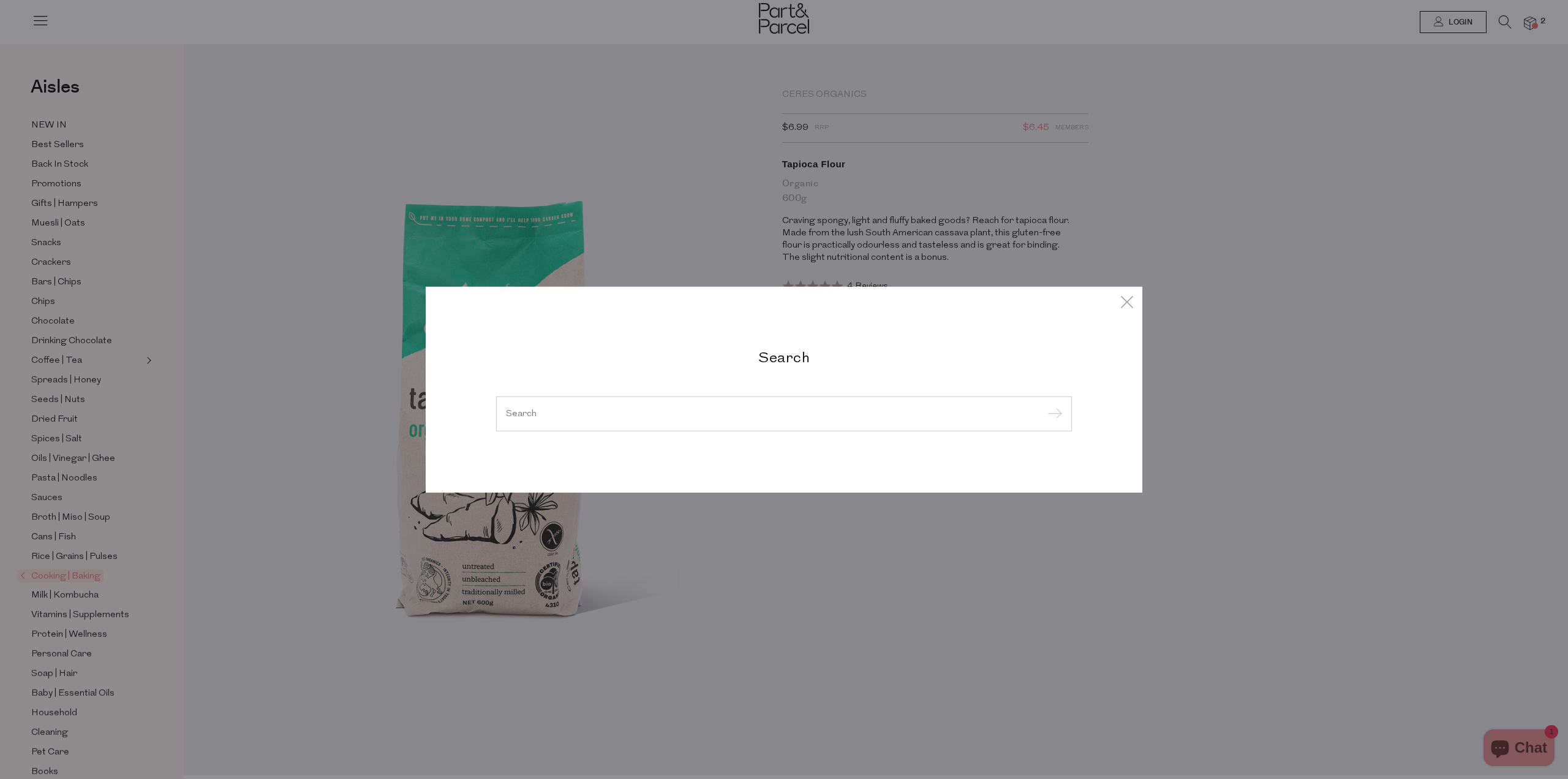
type input "o"
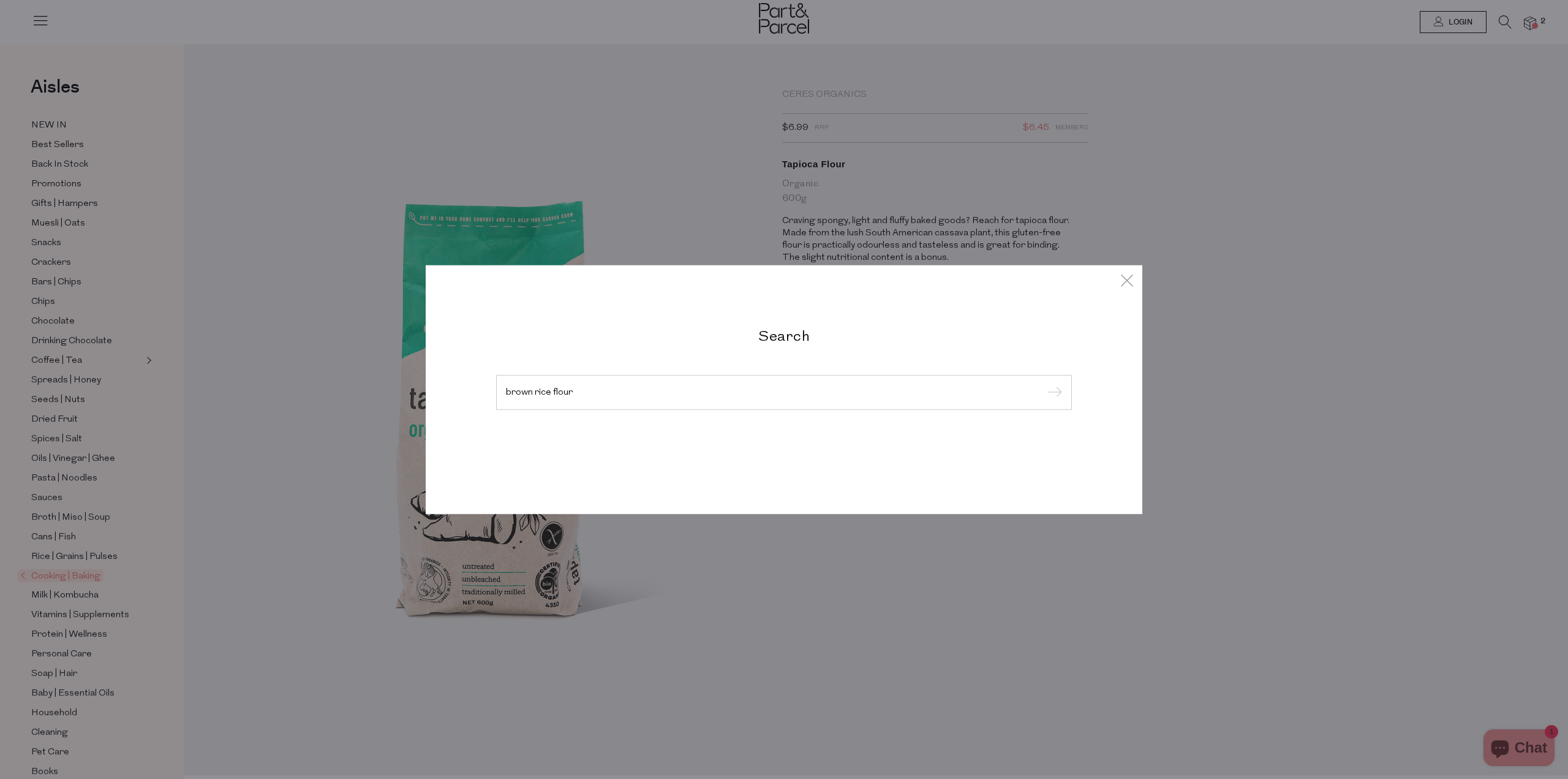
type input "brown rice flour"
click at [1044, 384] on input "submit" at bounding box center [1053, 392] width 19 height 19
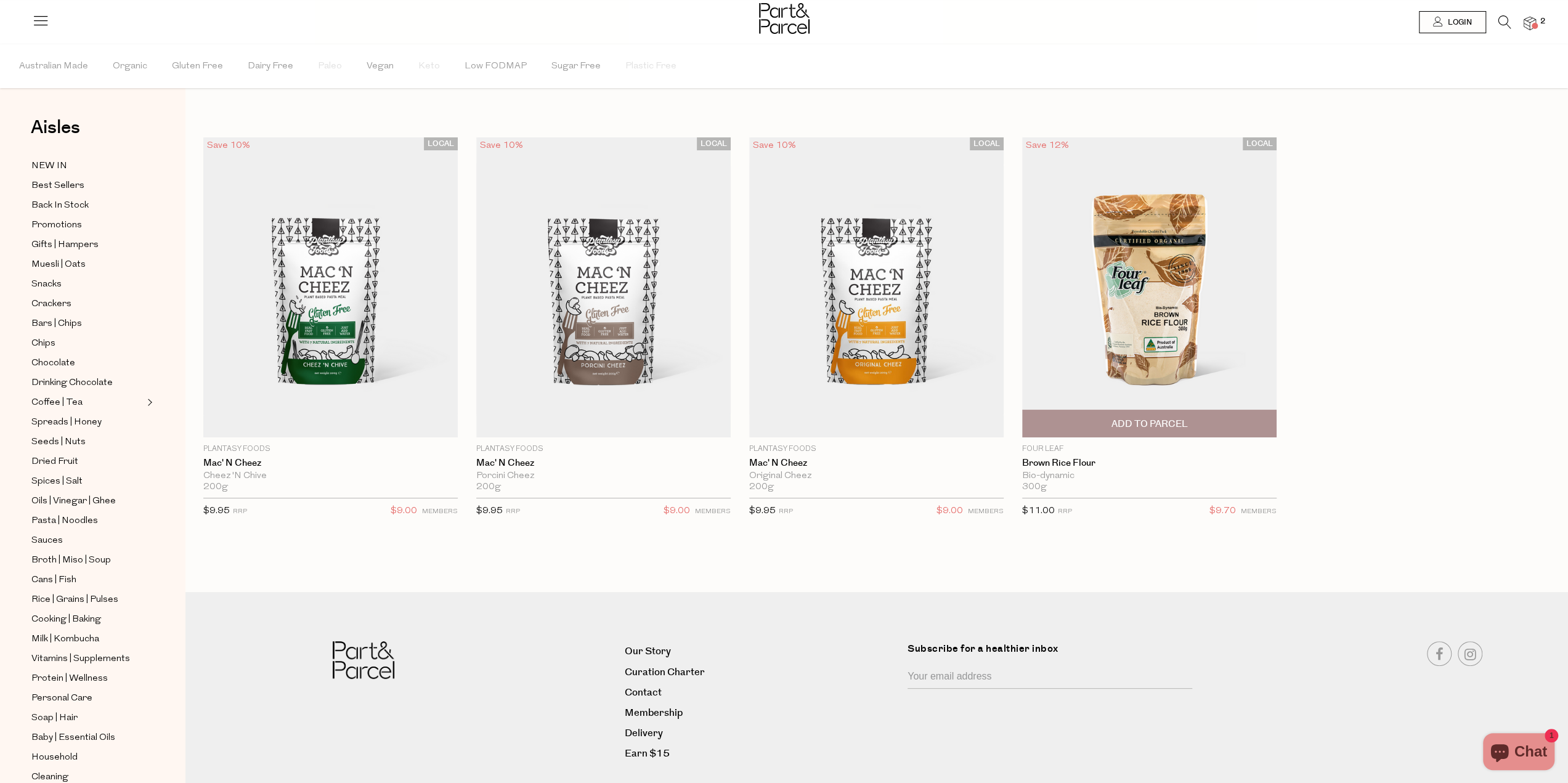
click at [1127, 429] on span "Add To Parcel" at bounding box center [1149, 424] width 76 height 13
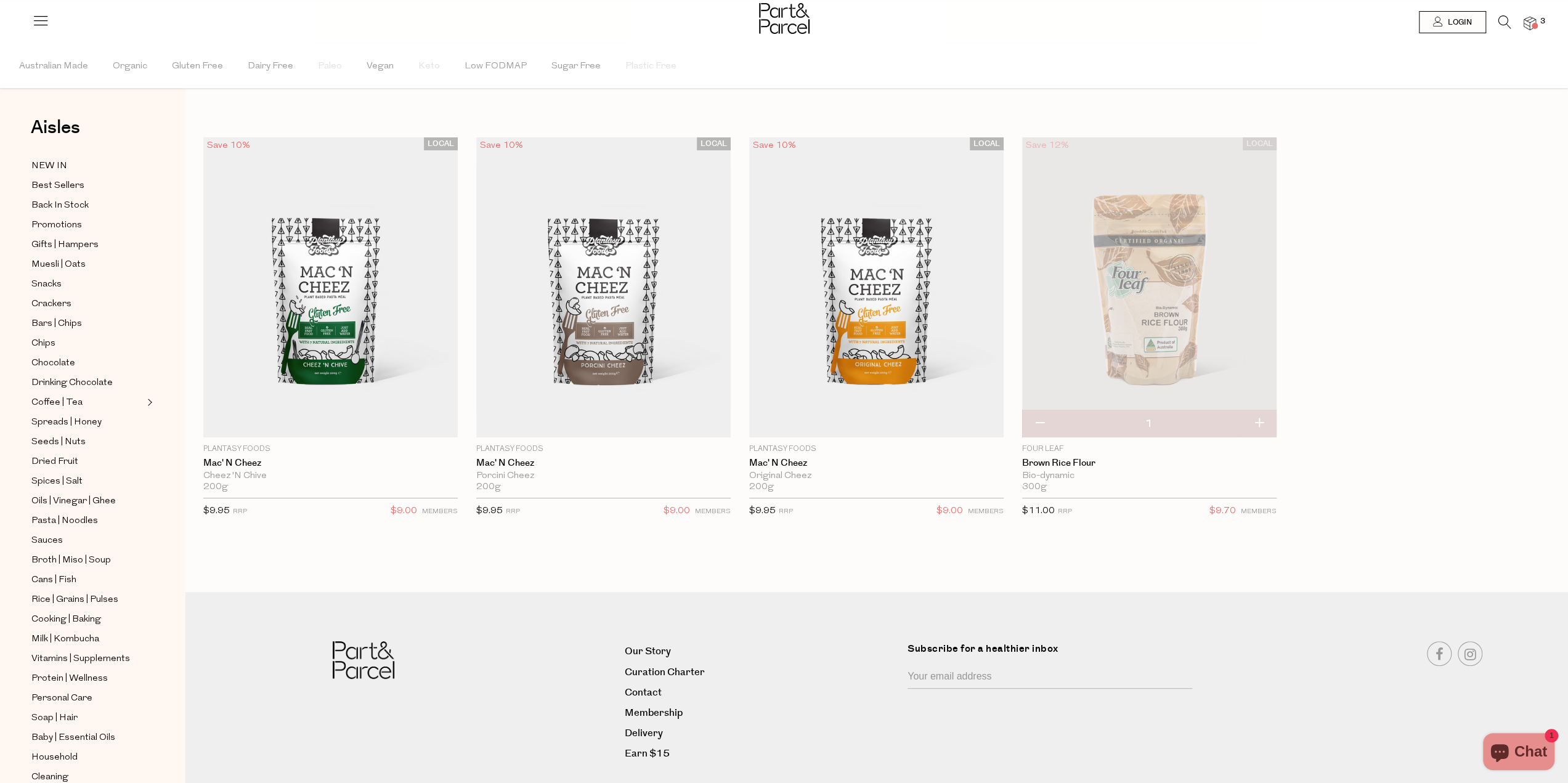
click at [1503, 20] on icon at bounding box center [1504, 22] width 13 height 14
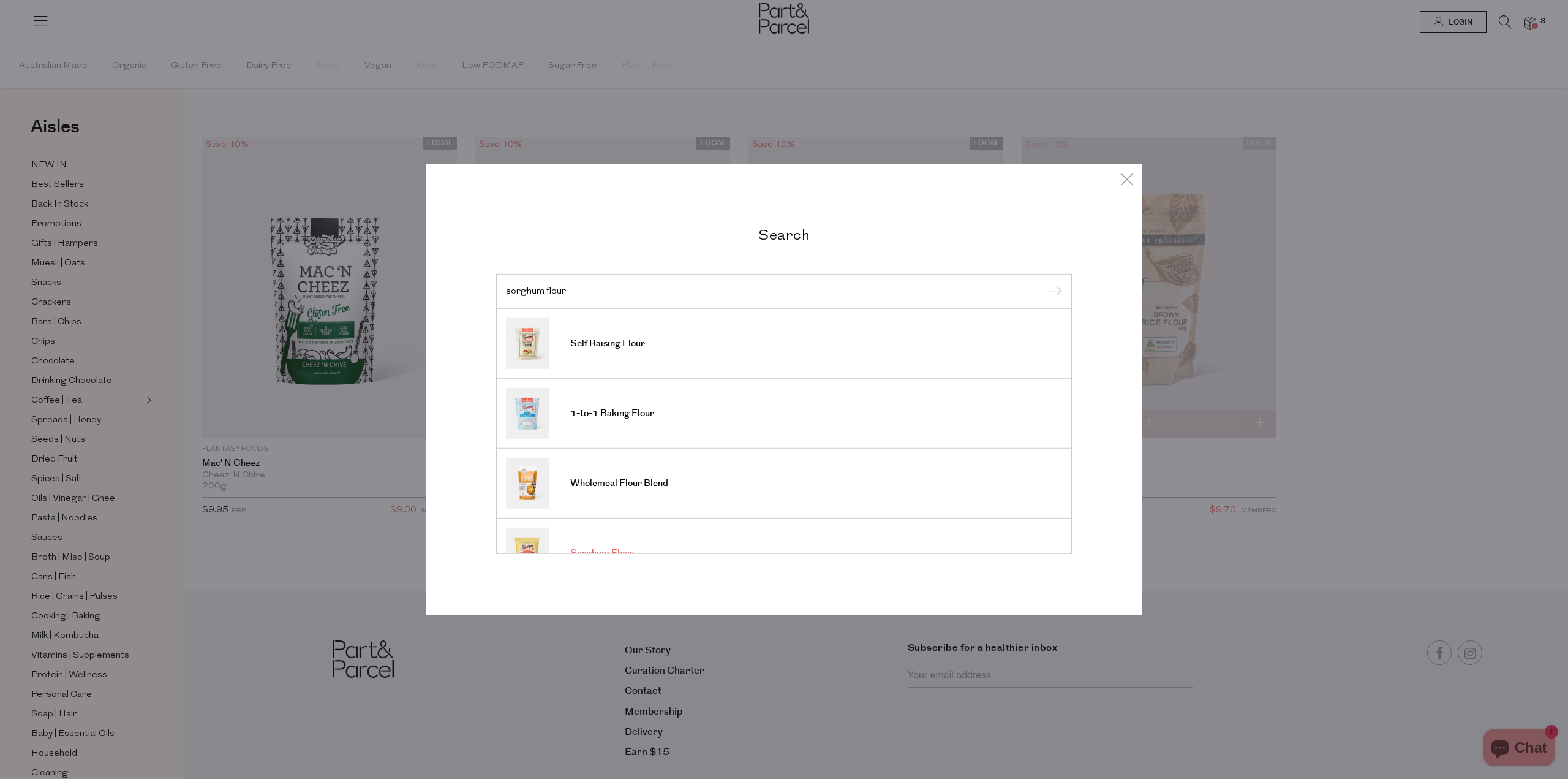
type input "sorghum flour"
click at [573, 548] on span "Sorghum Flour" at bounding box center [601, 553] width 64 height 12
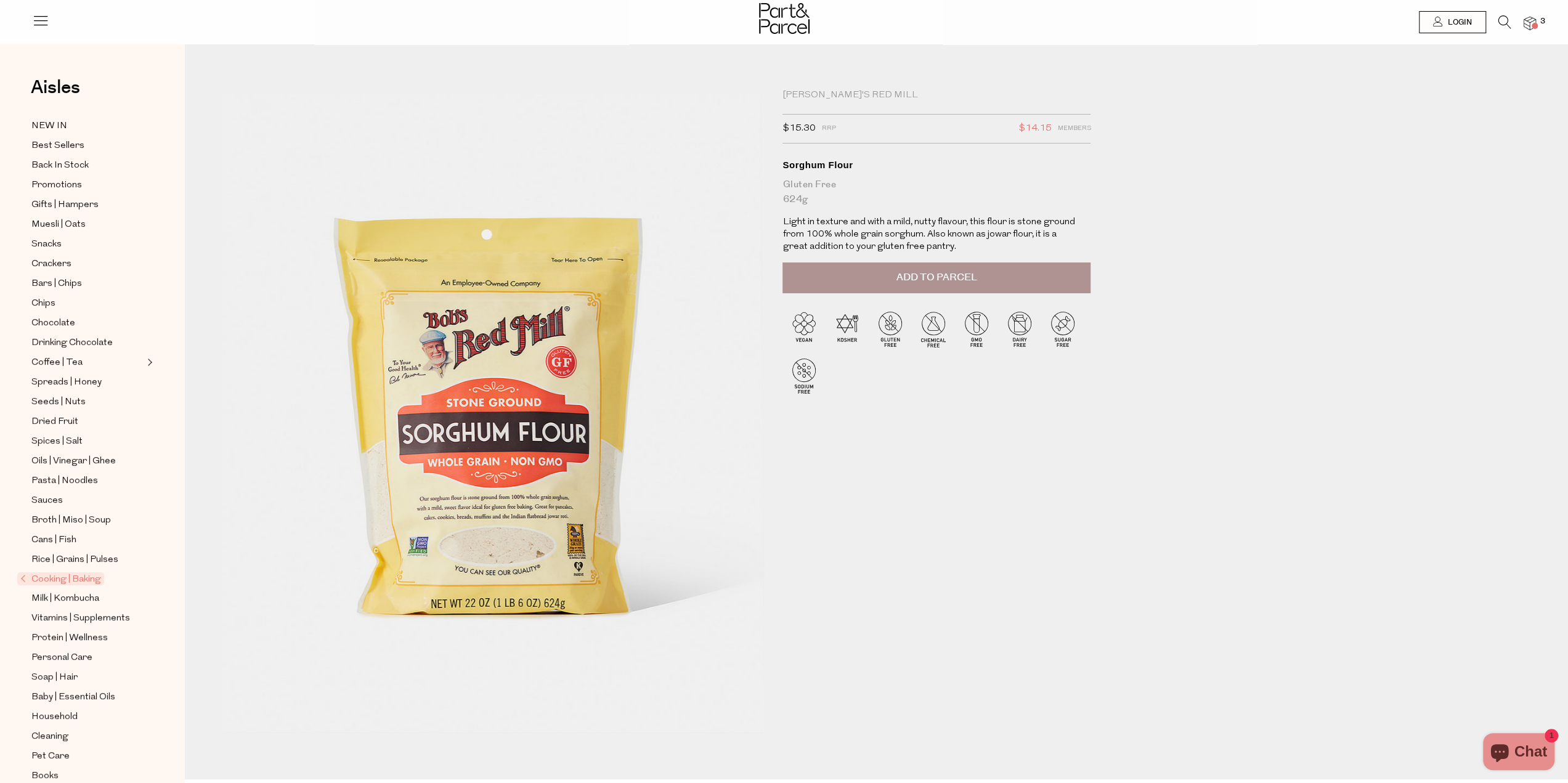
click at [969, 272] on span "Add to Parcel" at bounding box center [936, 277] width 81 height 14
click at [1502, 24] on icon at bounding box center [1504, 22] width 13 height 14
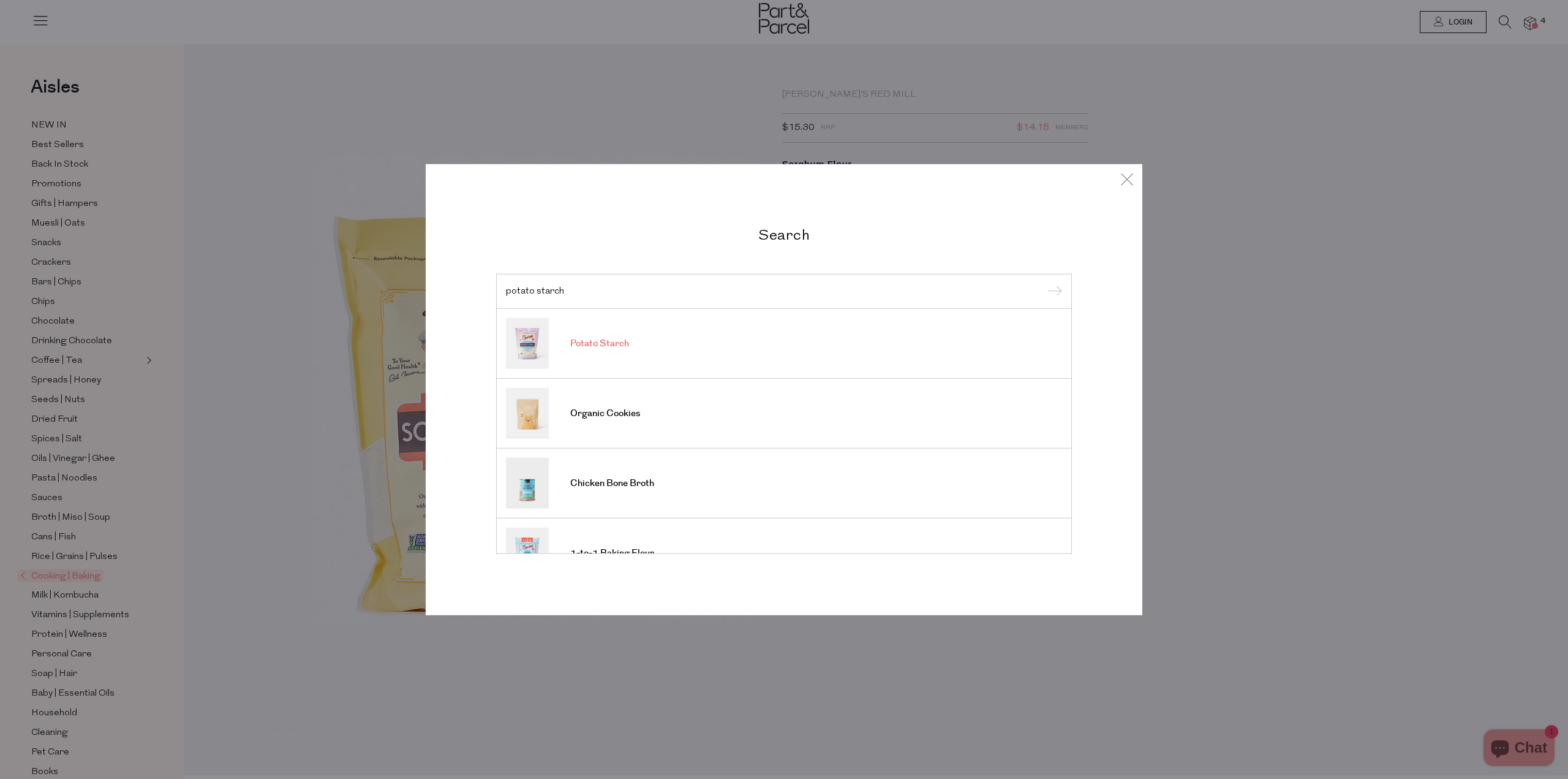
type input "potato starch"
click at [702, 334] on link "Potato Starch" at bounding box center [784, 343] width 556 height 51
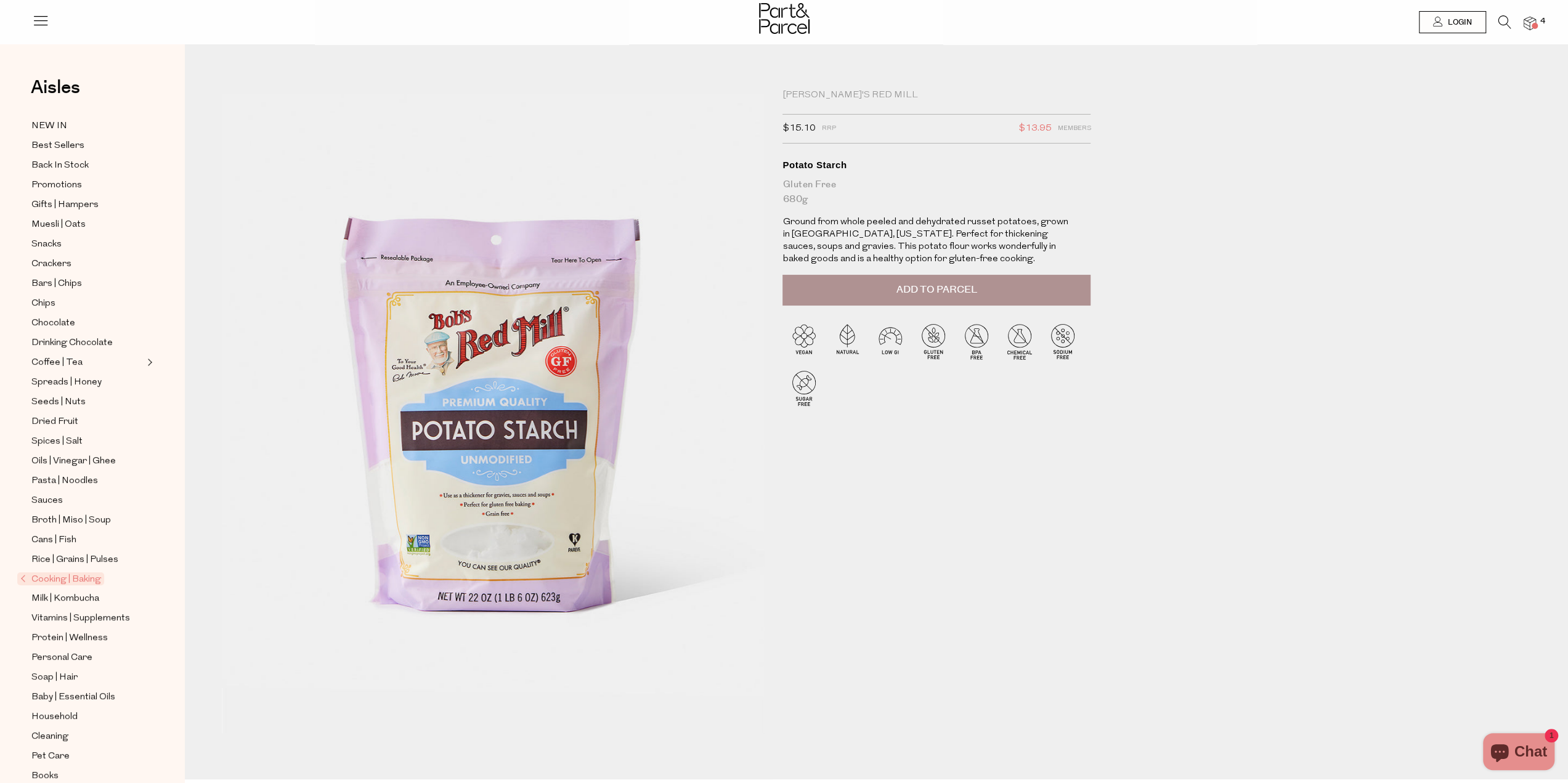
click at [969, 291] on span "Add to Parcel" at bounding box center [936, 289] width 81 height 14
click at [1528, 29] on img at bounding box center [1530, 23] width 12 height 14
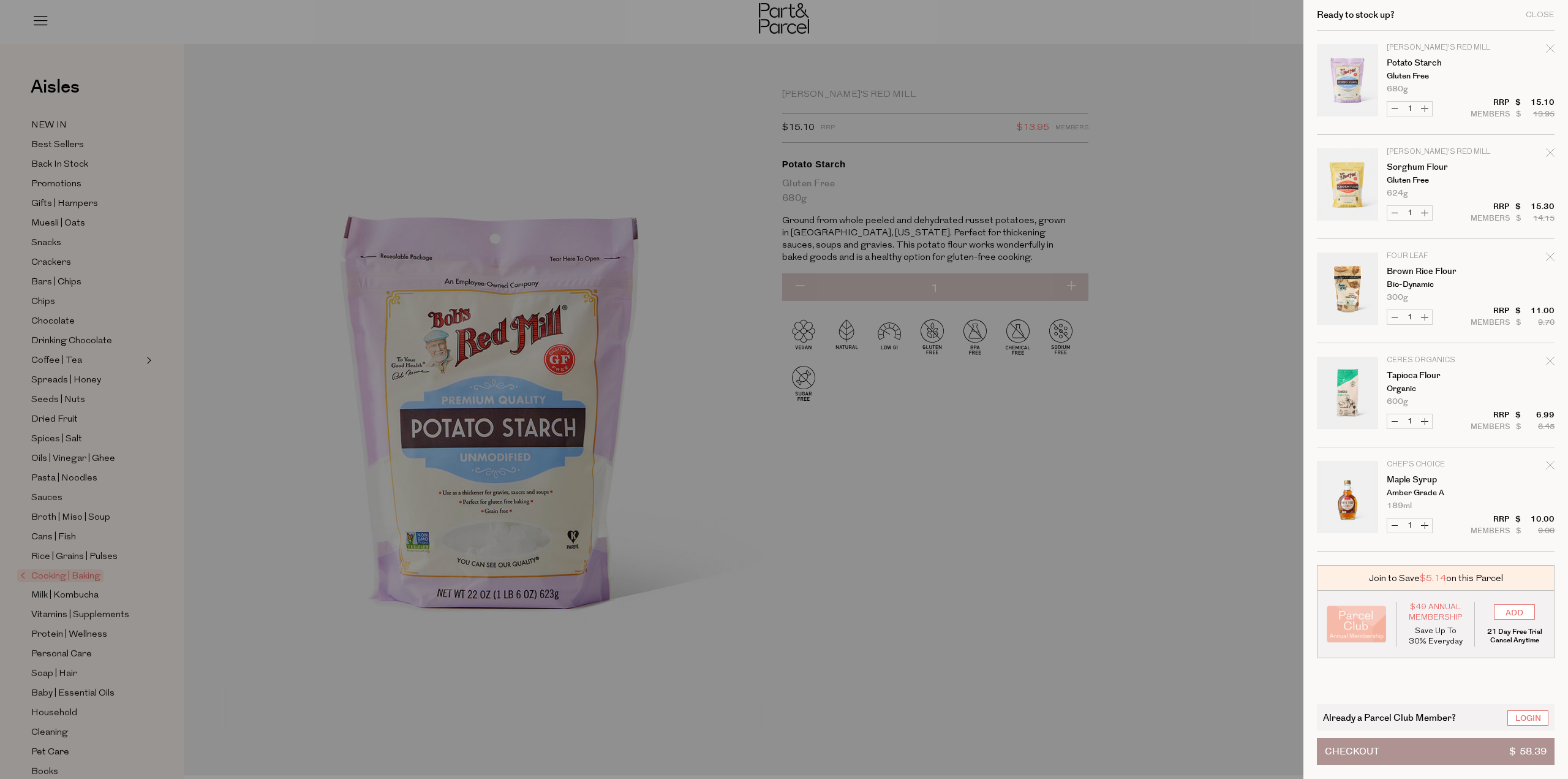
click at [996, 547] on div at bounding box center [784, 390] width 1568 height 779
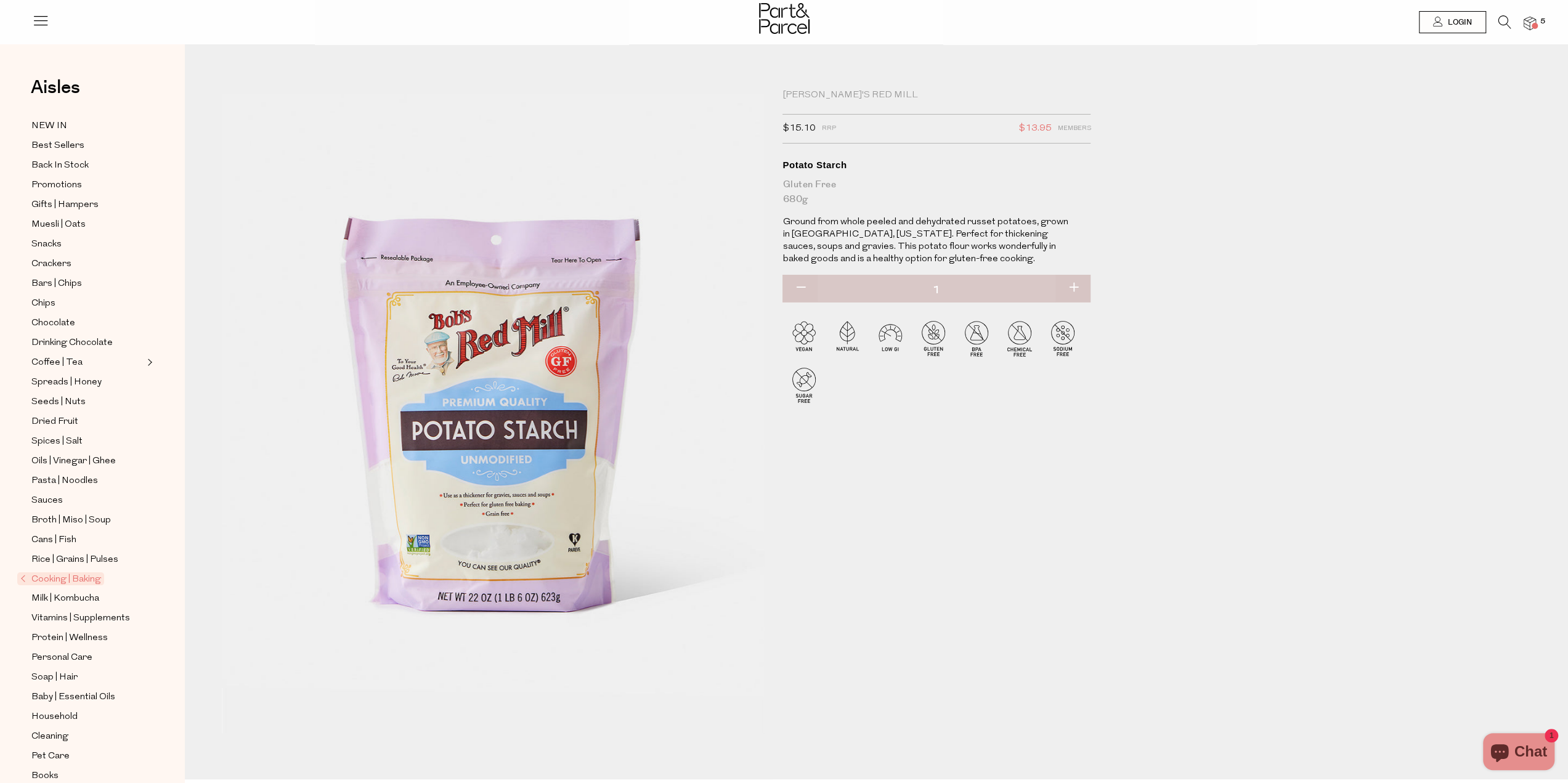
click at [1527, 26] on img at bounding box center [1530, 23] width 12 height 14
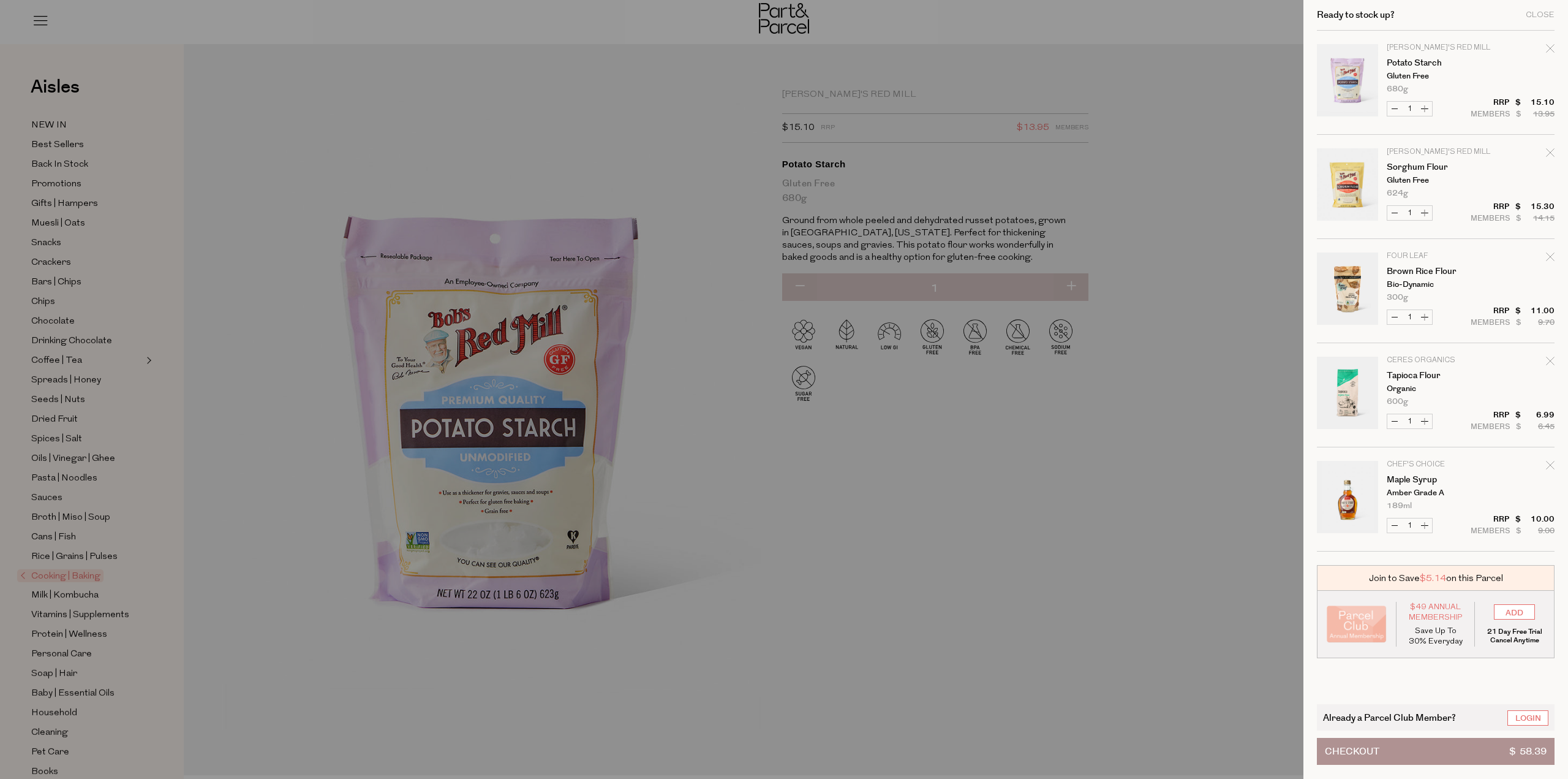
click at [1423, 318] on button "Increase Brown Rice Flour" at bounding box center [1425, 317] width 15 height 14
type input "2"
click at [1424, 109] on button "Increase Potato Starch" at bounding box center [1425, 109] width 15 height 14
type input "2"
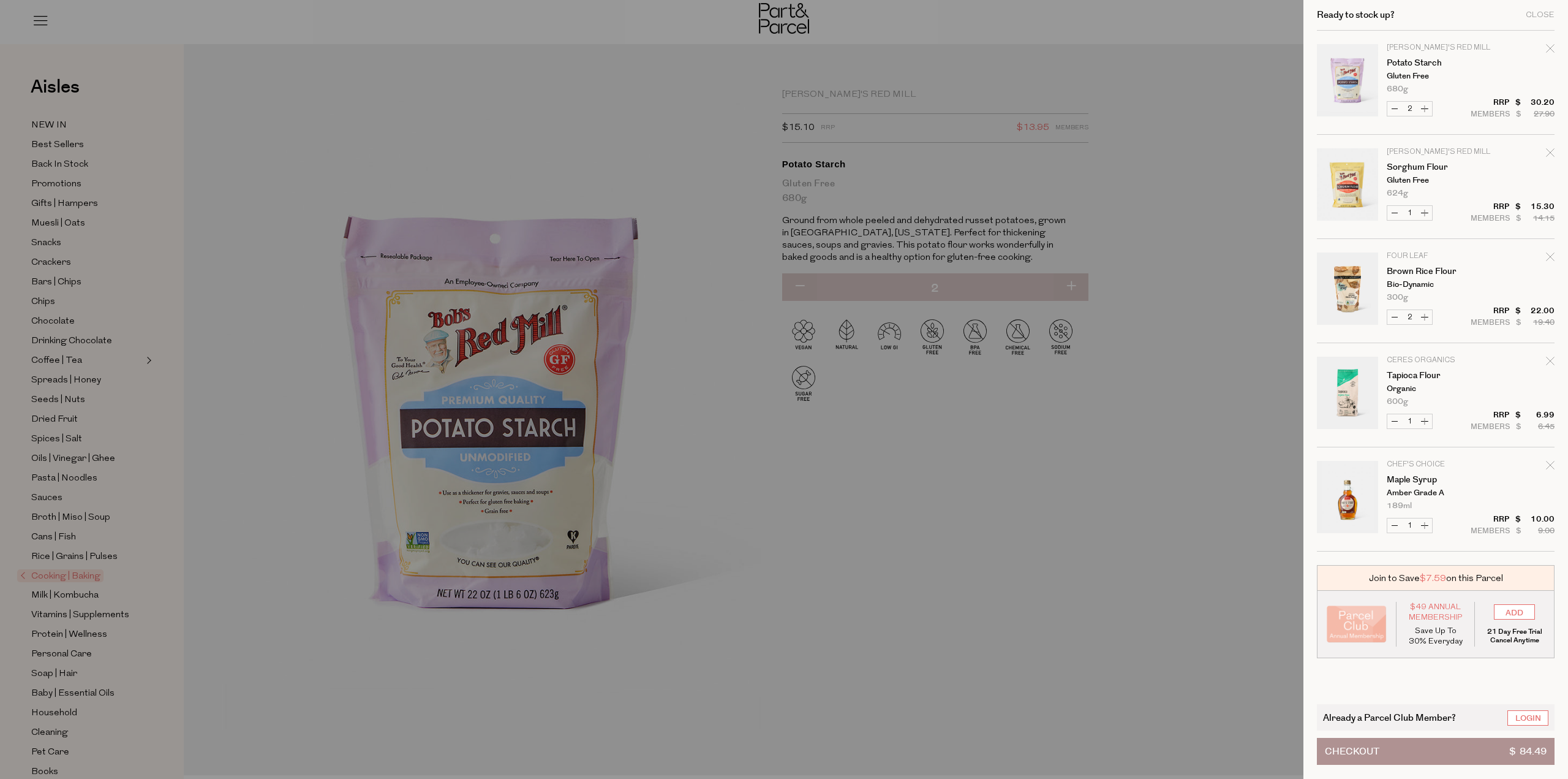
click at [1429, 416] on button "Increase Tapioca Flour" at bounding box center [1425, 421] width 15 height 14
type input "2"
click at [918, 527] on div at bounding box center [784, 390] width 1568 height 779
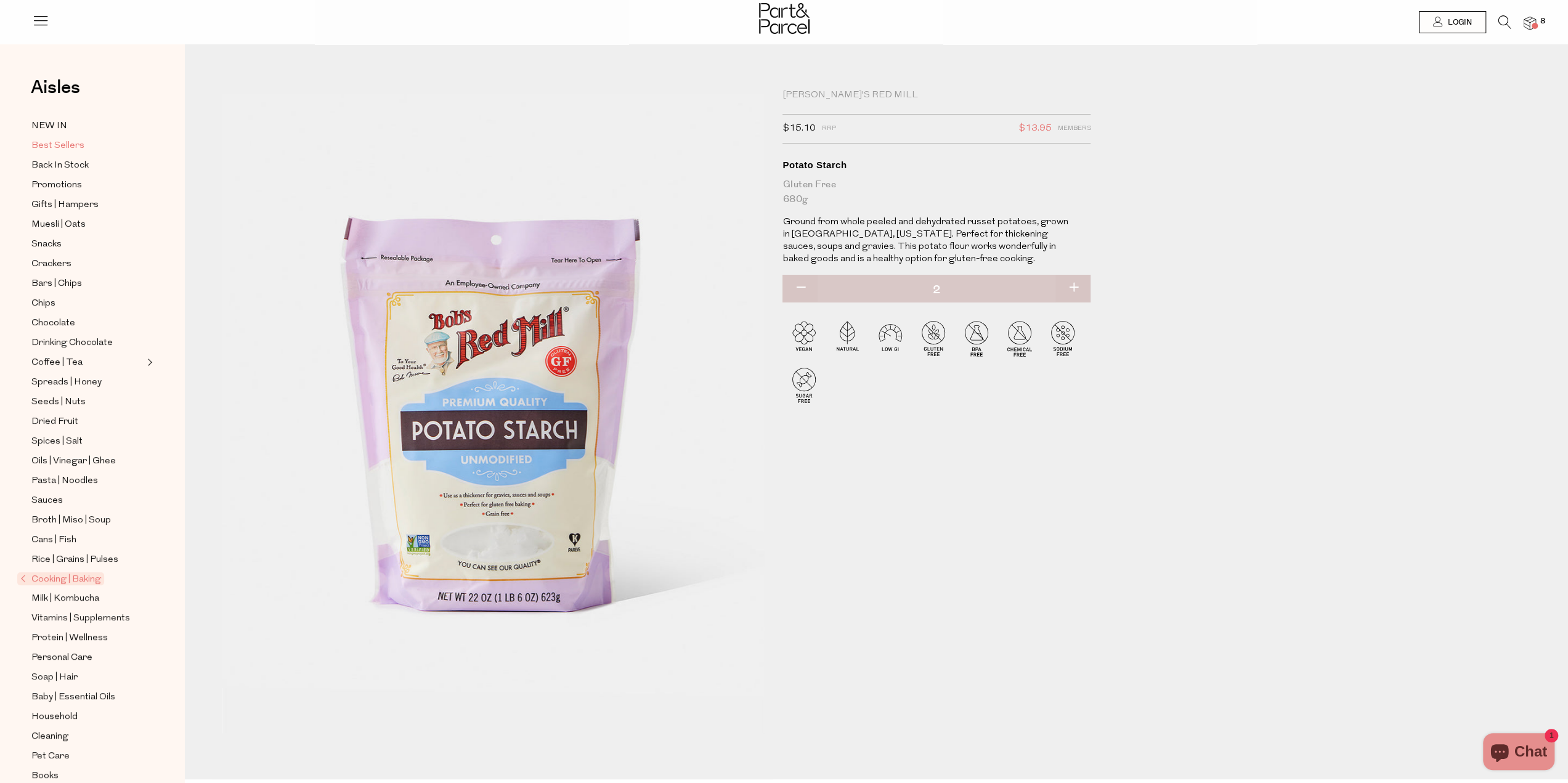
click at [45, 147] on span "Best Sellers" at bounding box center [58, 146] width 53 height 15
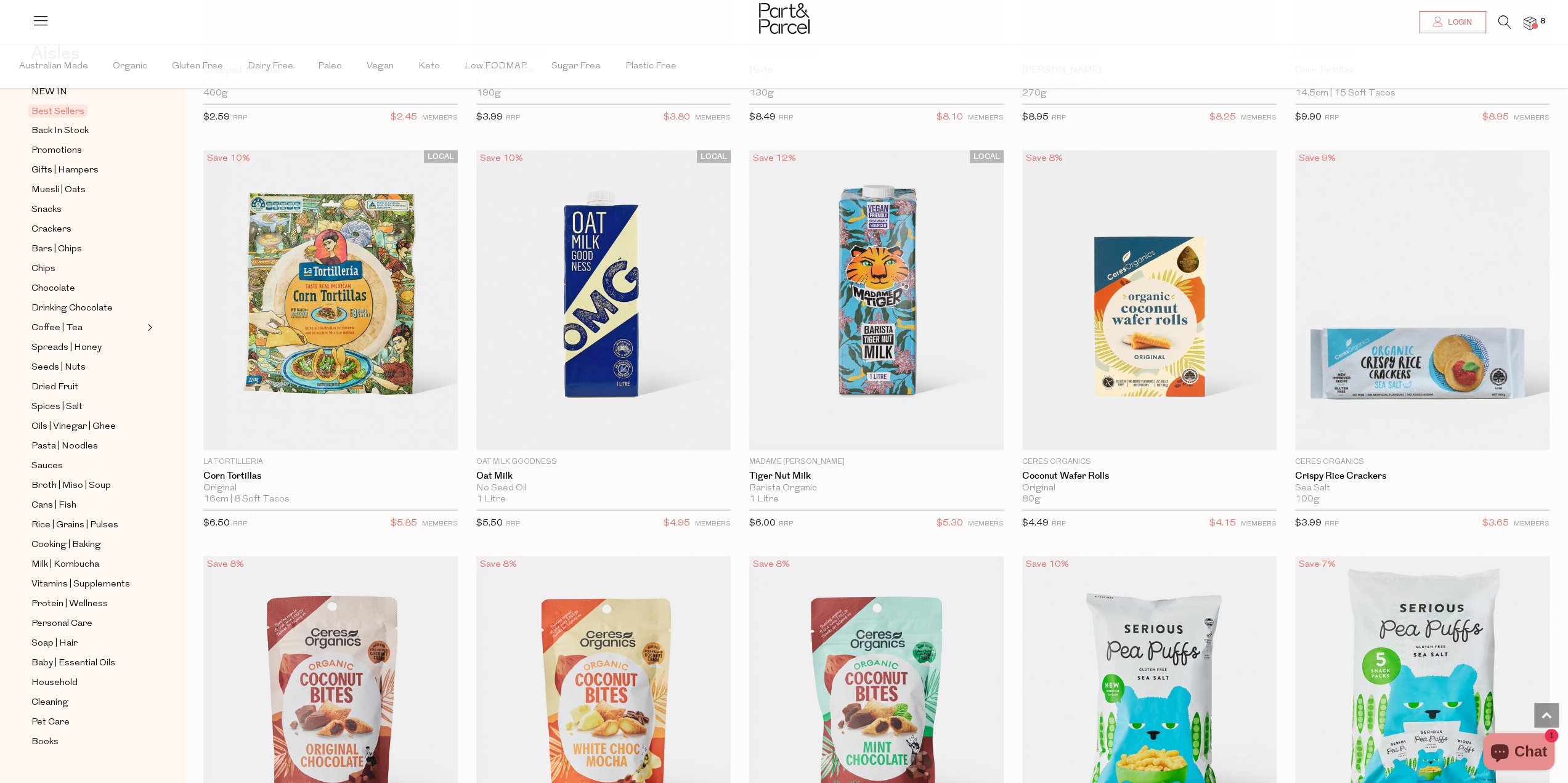
scroll to position [2710, 0]
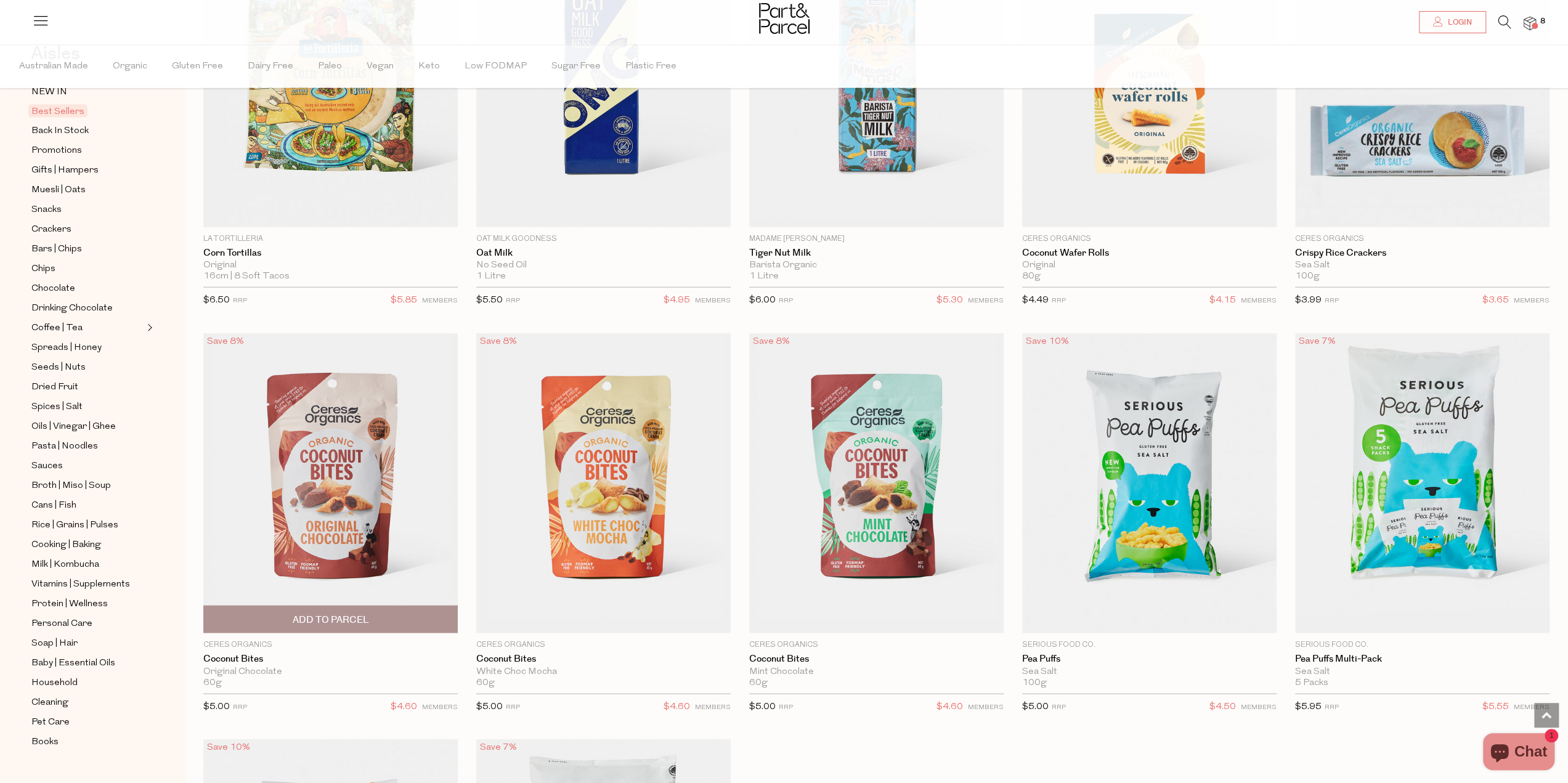
click at [316, 614] on span "Add To Parcel" at bounding box center [330, 620] width 76 height 13
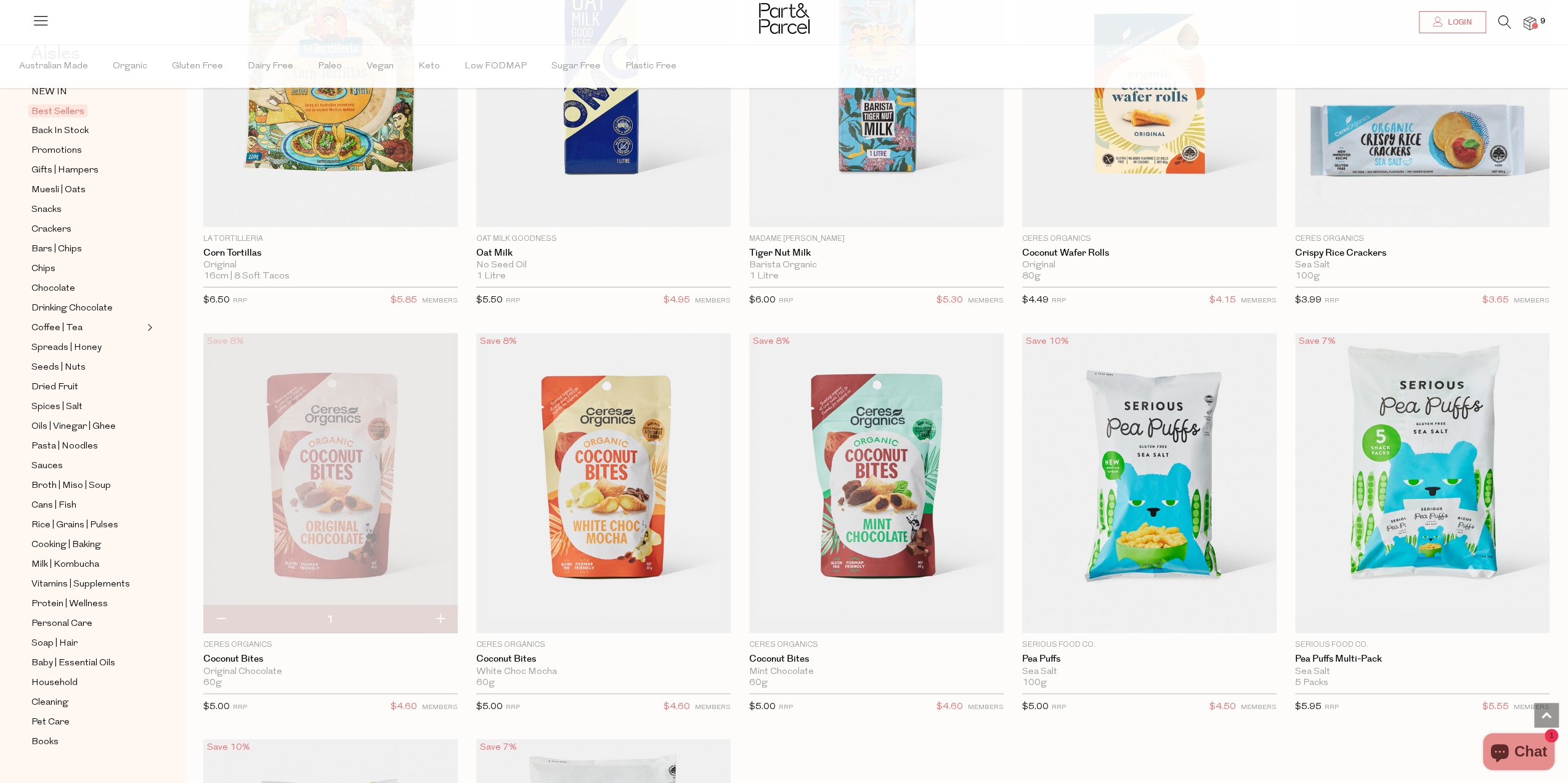
click at [383, 470] on img at bounding box center [331, 483] width 255 height 300
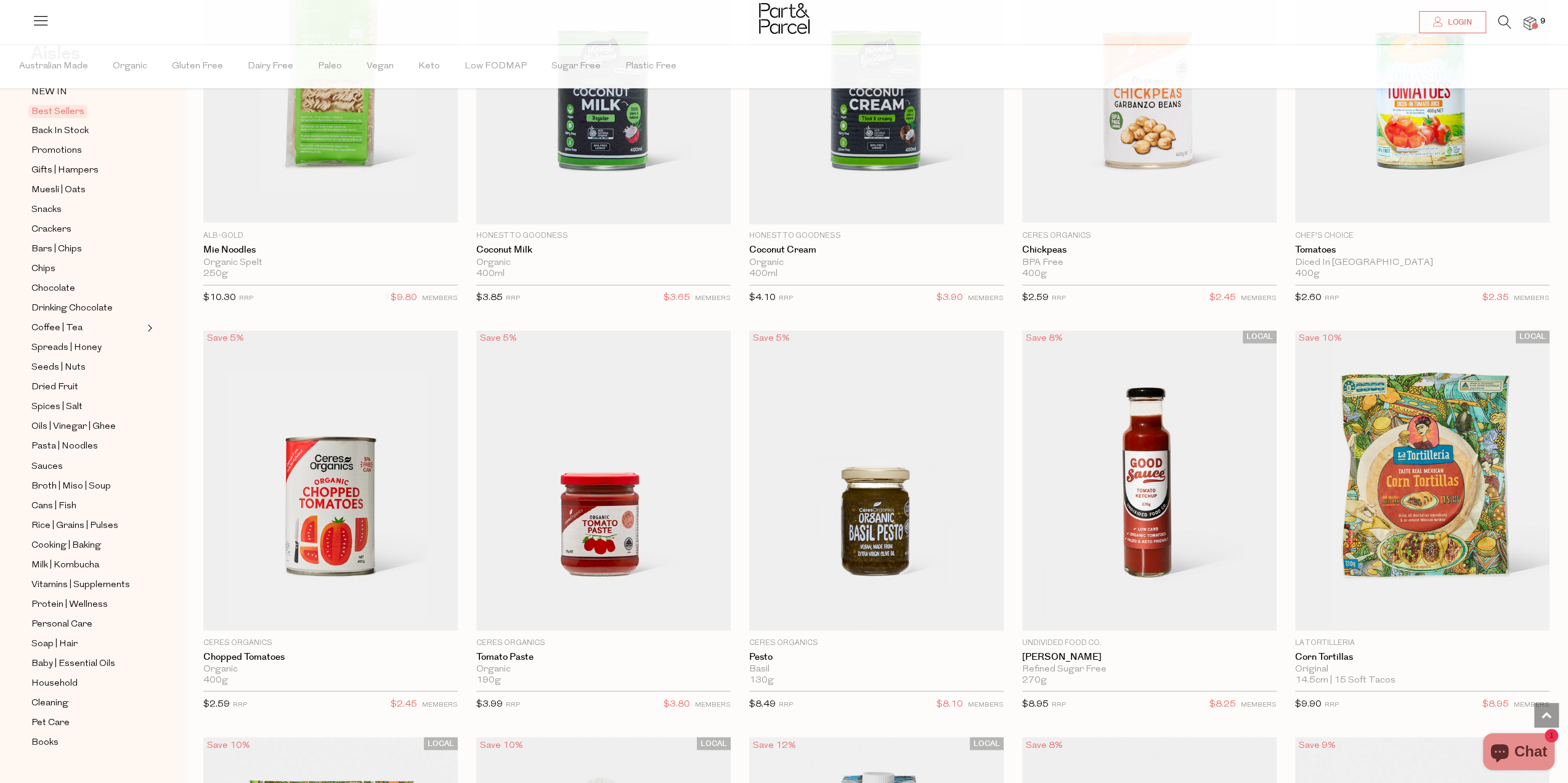
scroll to position [1709, 0]
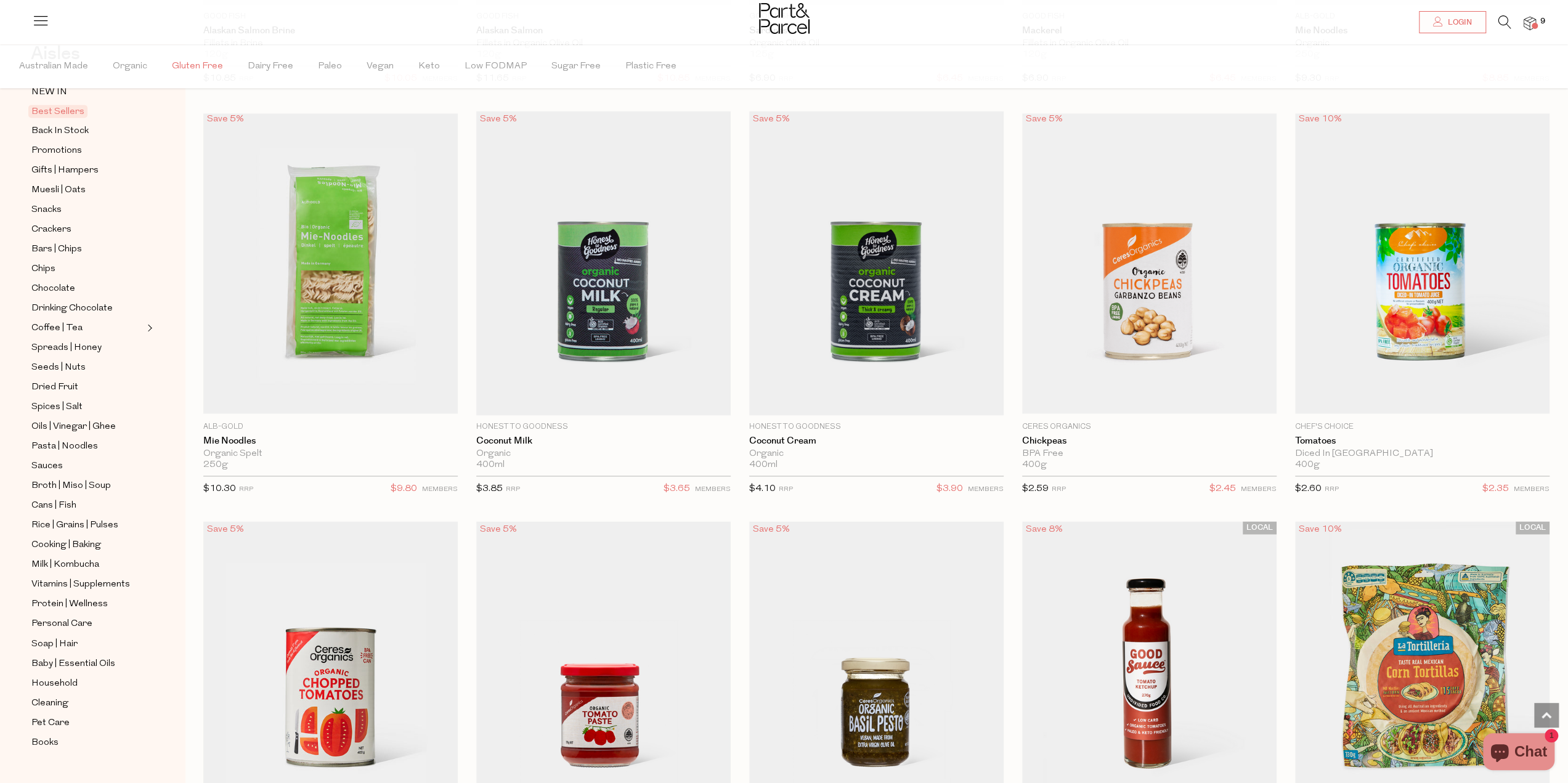
click at [203, 69] on span "Gluten Free" at bounding box center [197, 66] width 51 height 43
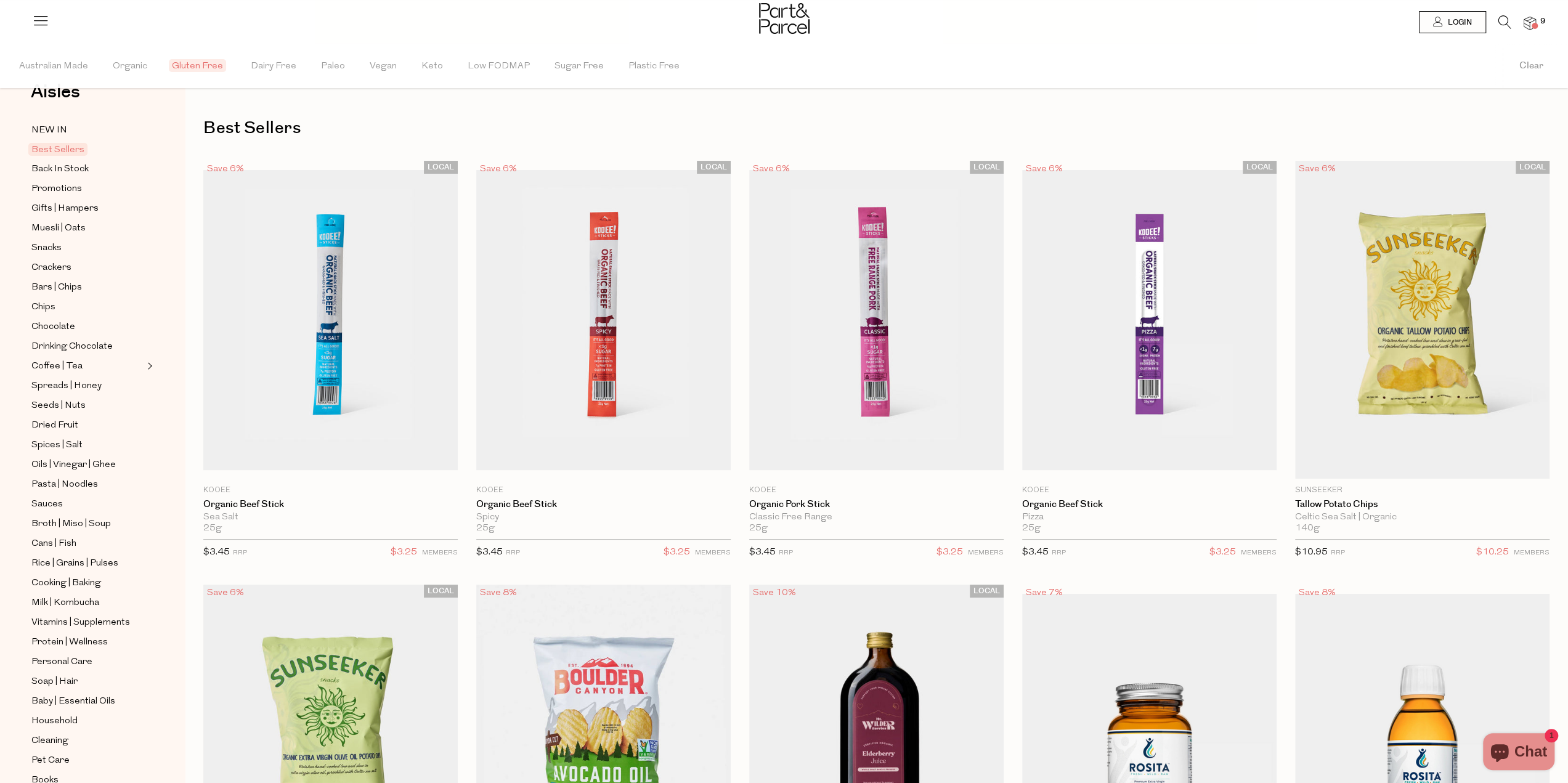
scroll to position [74, 0]
click at [53, 210] on span "Snacks" at bounding box center [47, 210] width 30 height 15
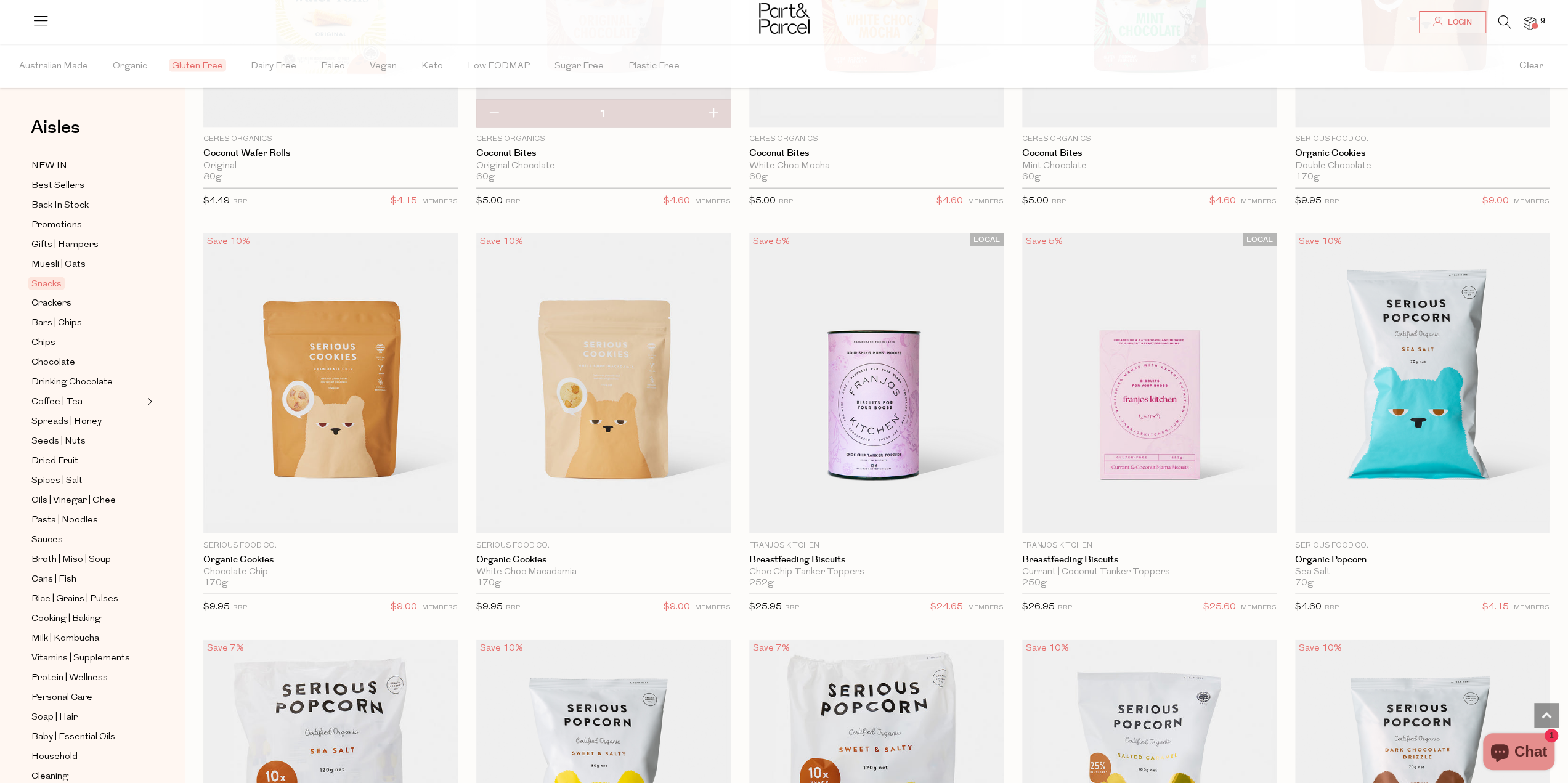
scroll to position [2832, 0]
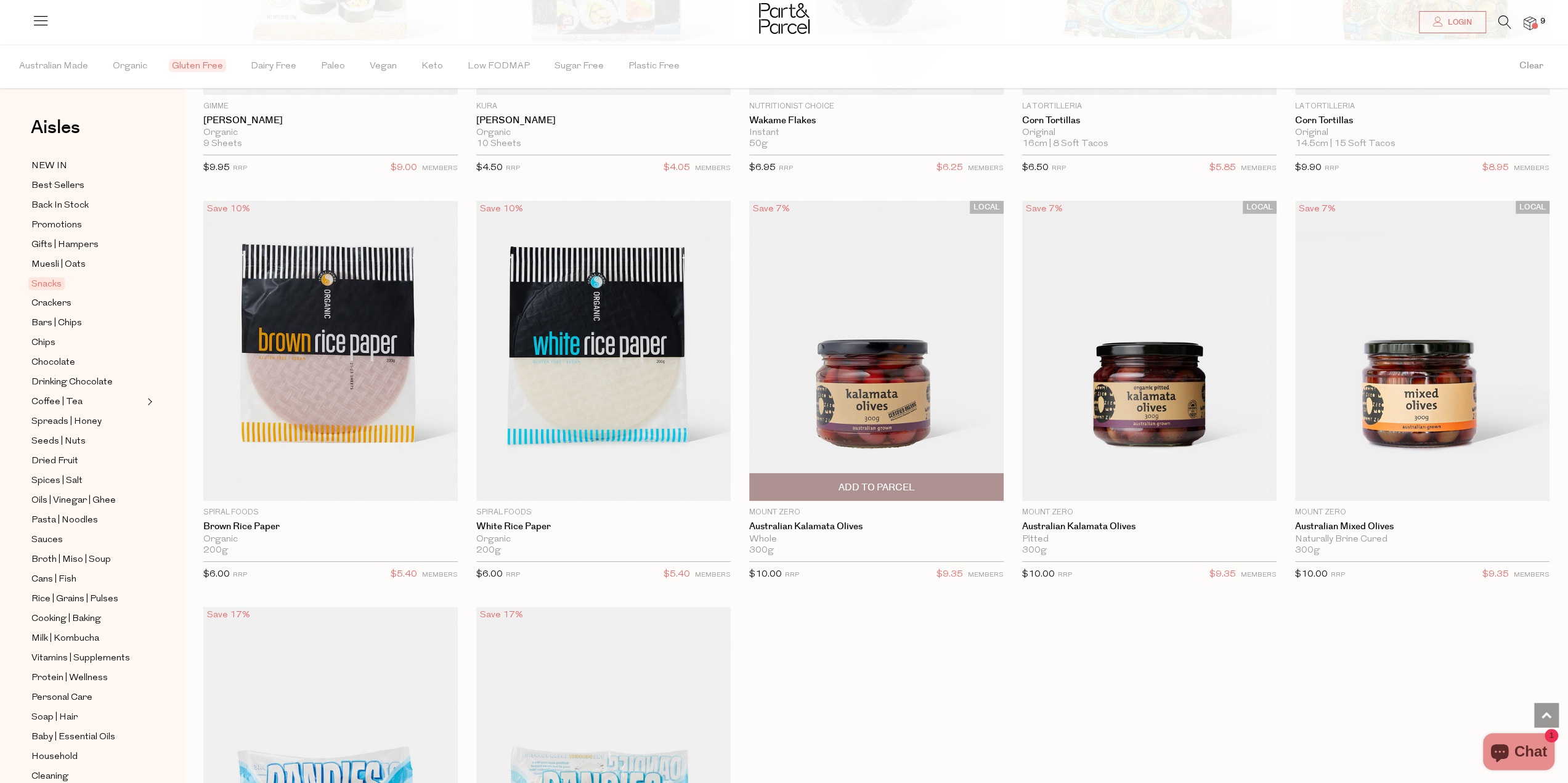
scroll to position [4733, 0]
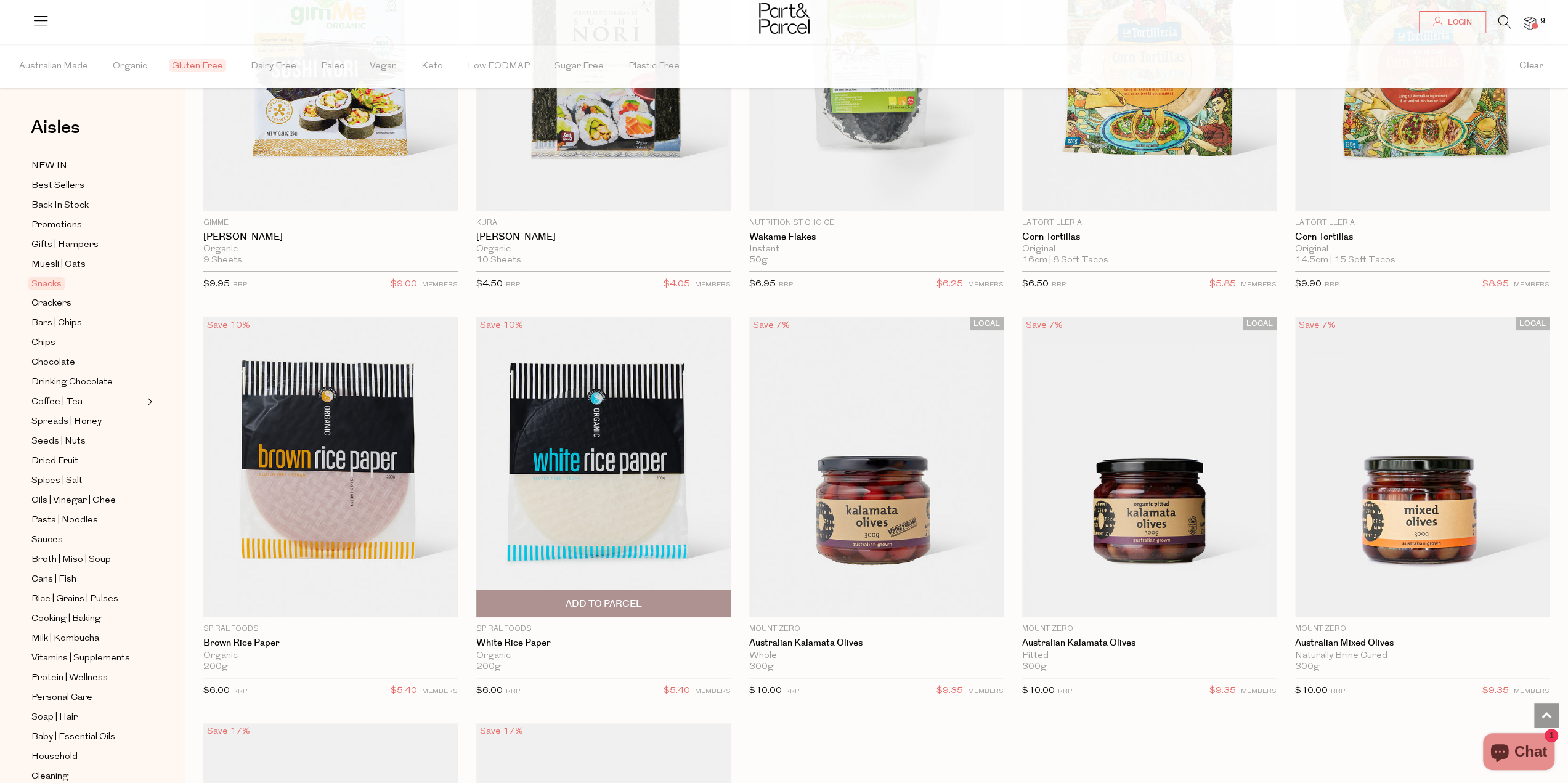
click at [621, 597] on span "Add To Parcel" at bounding box center [603, 603] width 76 height 13
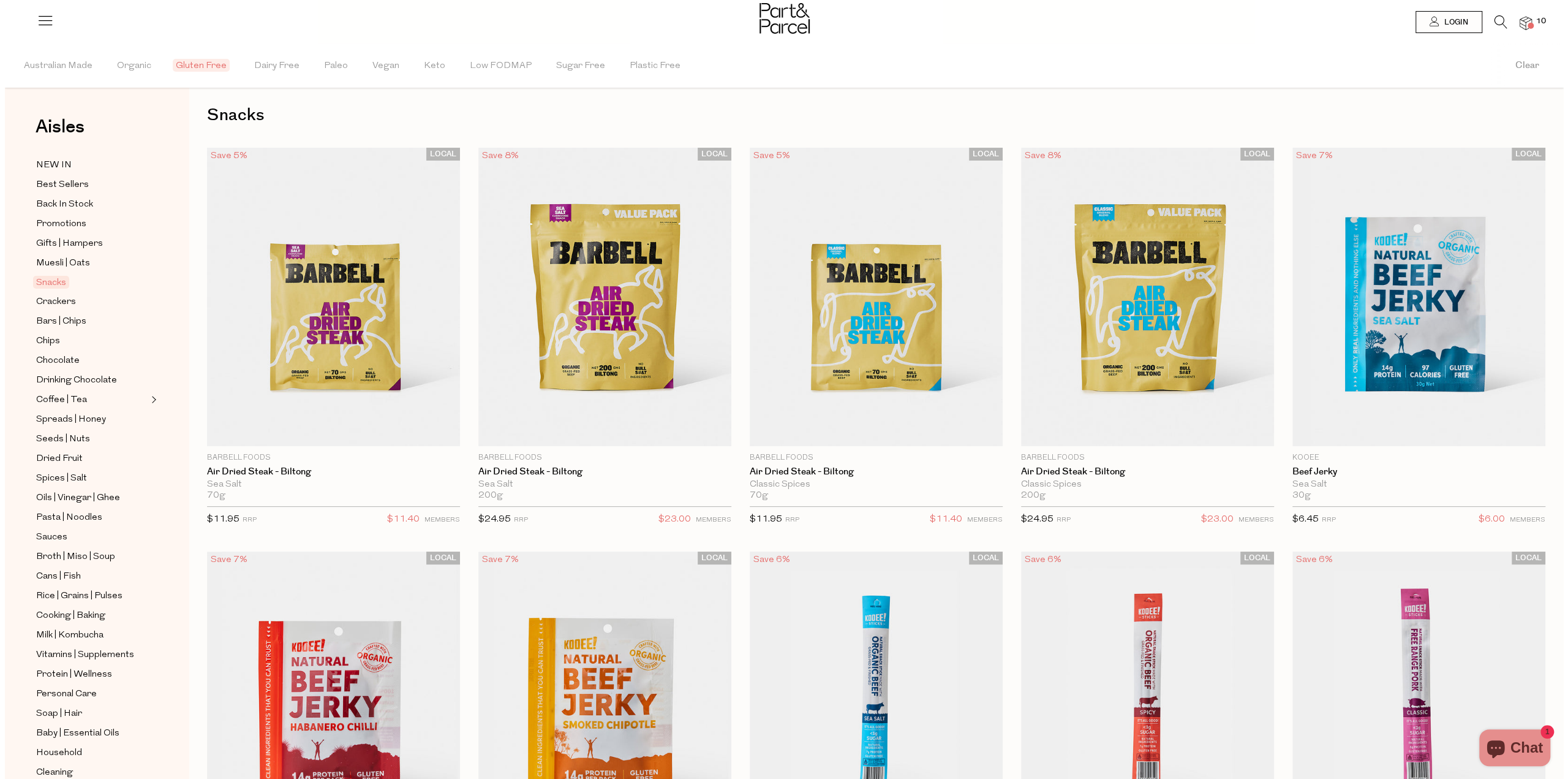
scroll to position [0, 0]
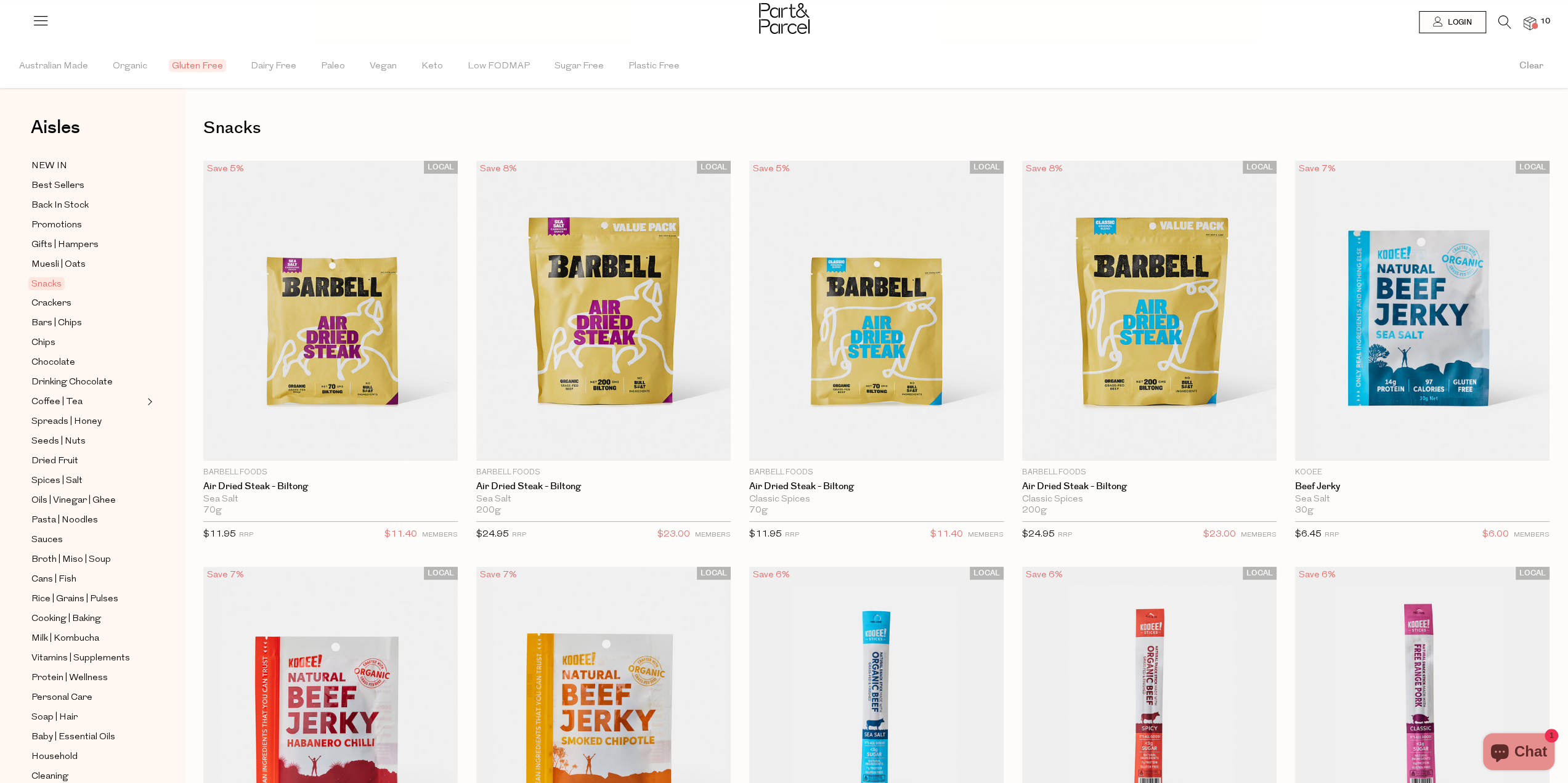
click at [1505, 15] on icon at bounding box center [1504, 22] width 13 height 14
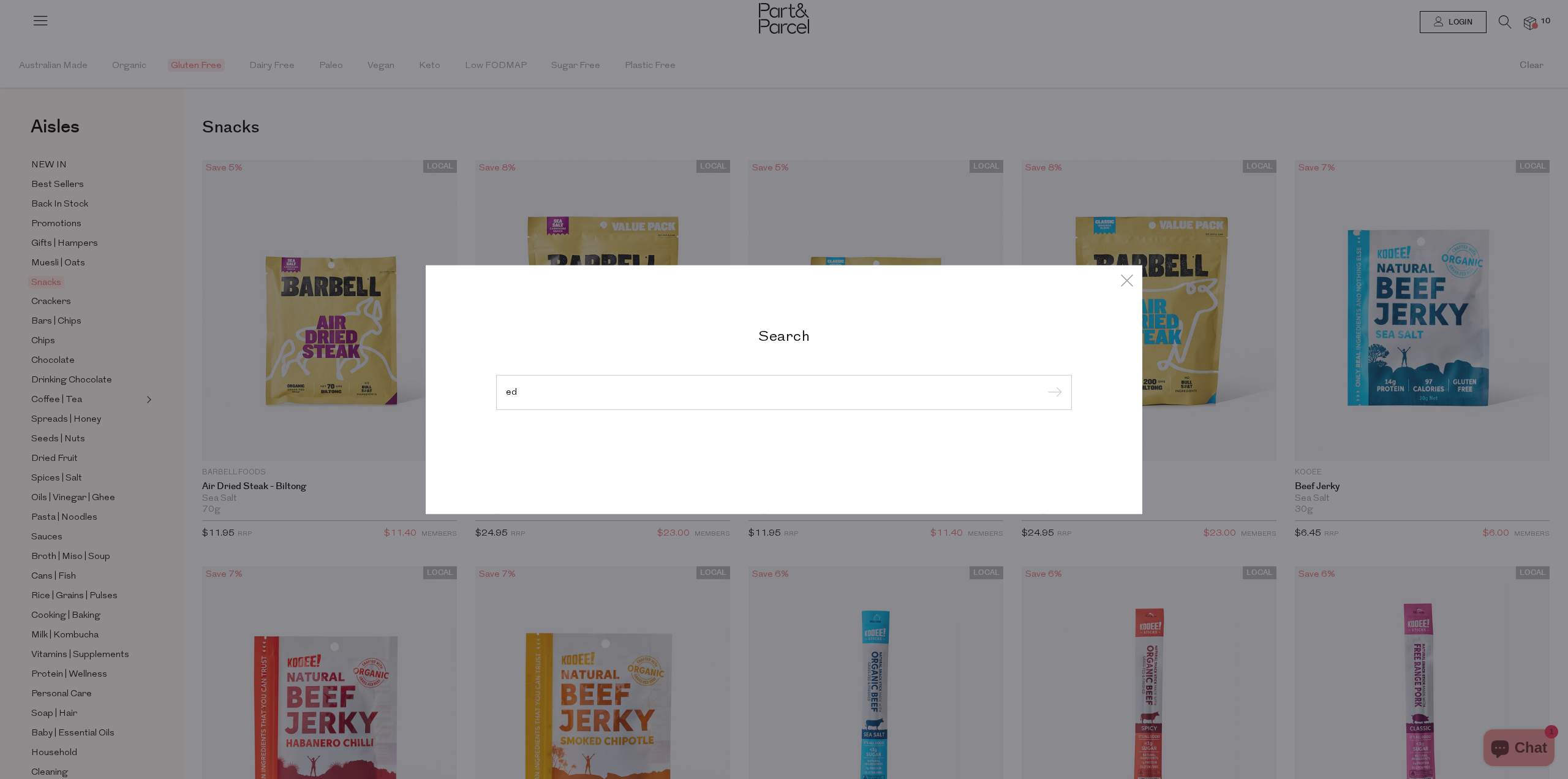
type input "e"
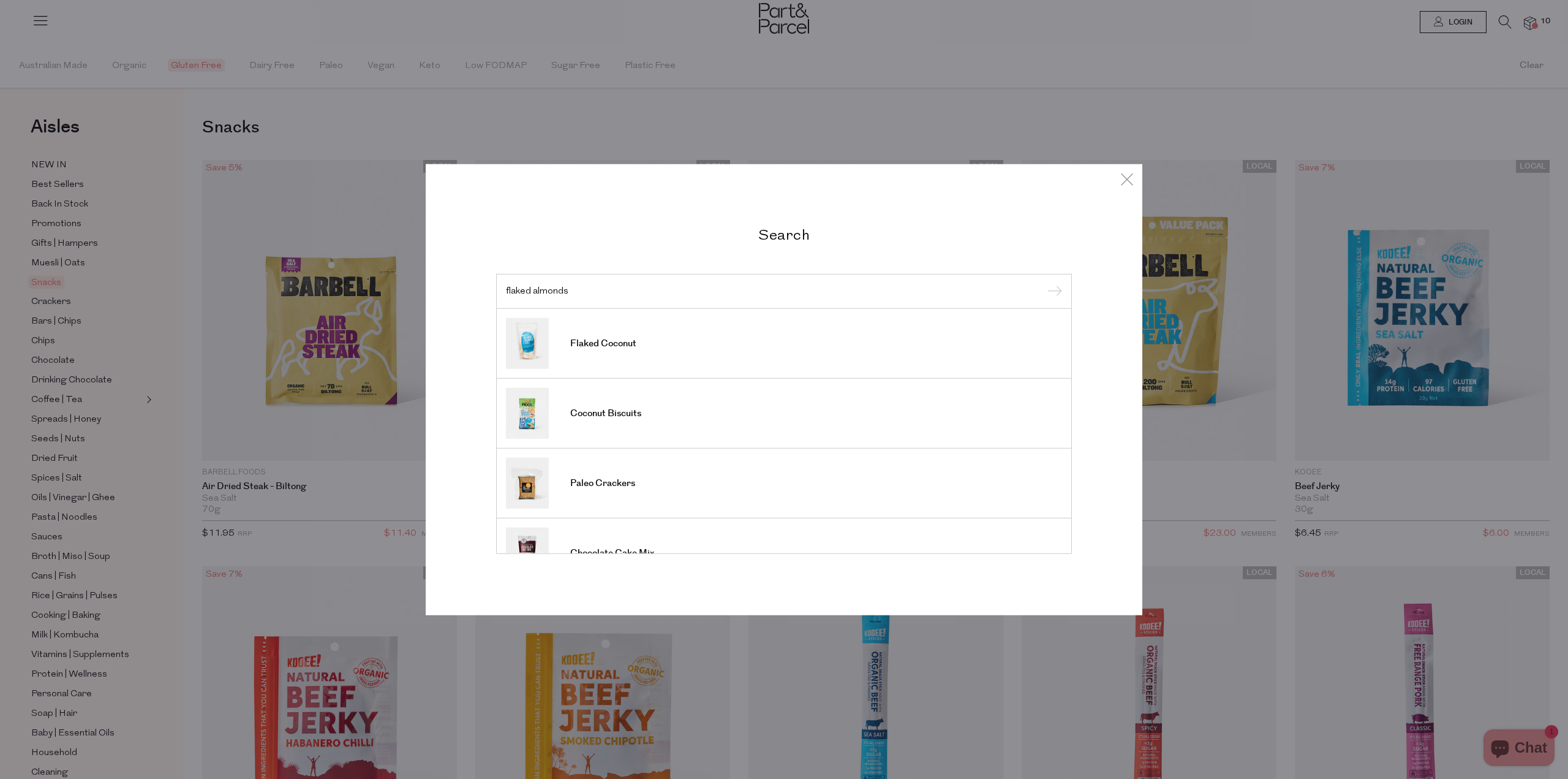
type input "flaked almonds"
click at [1044, 282] on input "submit" at bounding box center [1053, 291] width 19 height 19
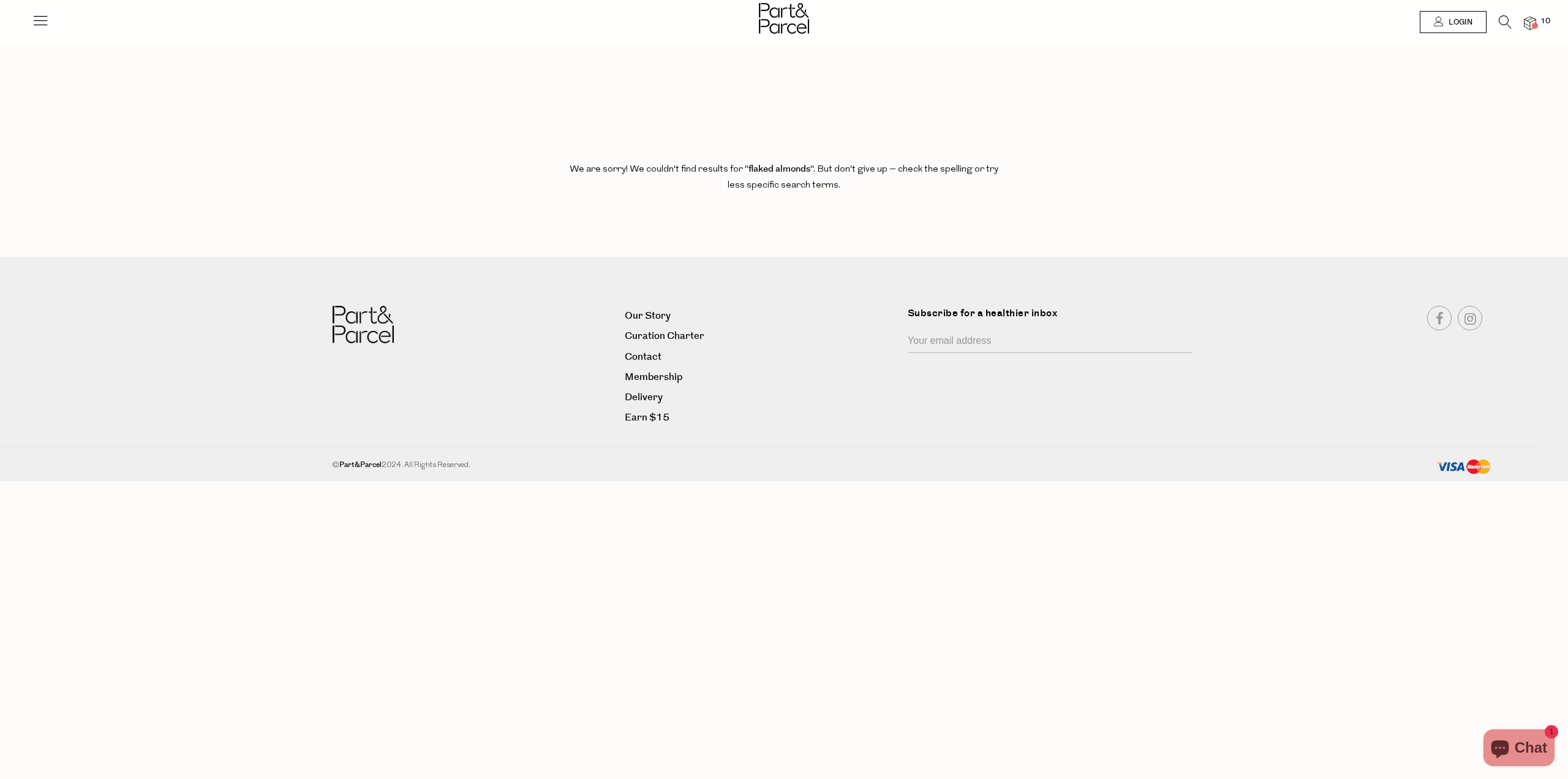
click at [1501, 22] on icon at bounding box center [1504, 22] width 13 height 13
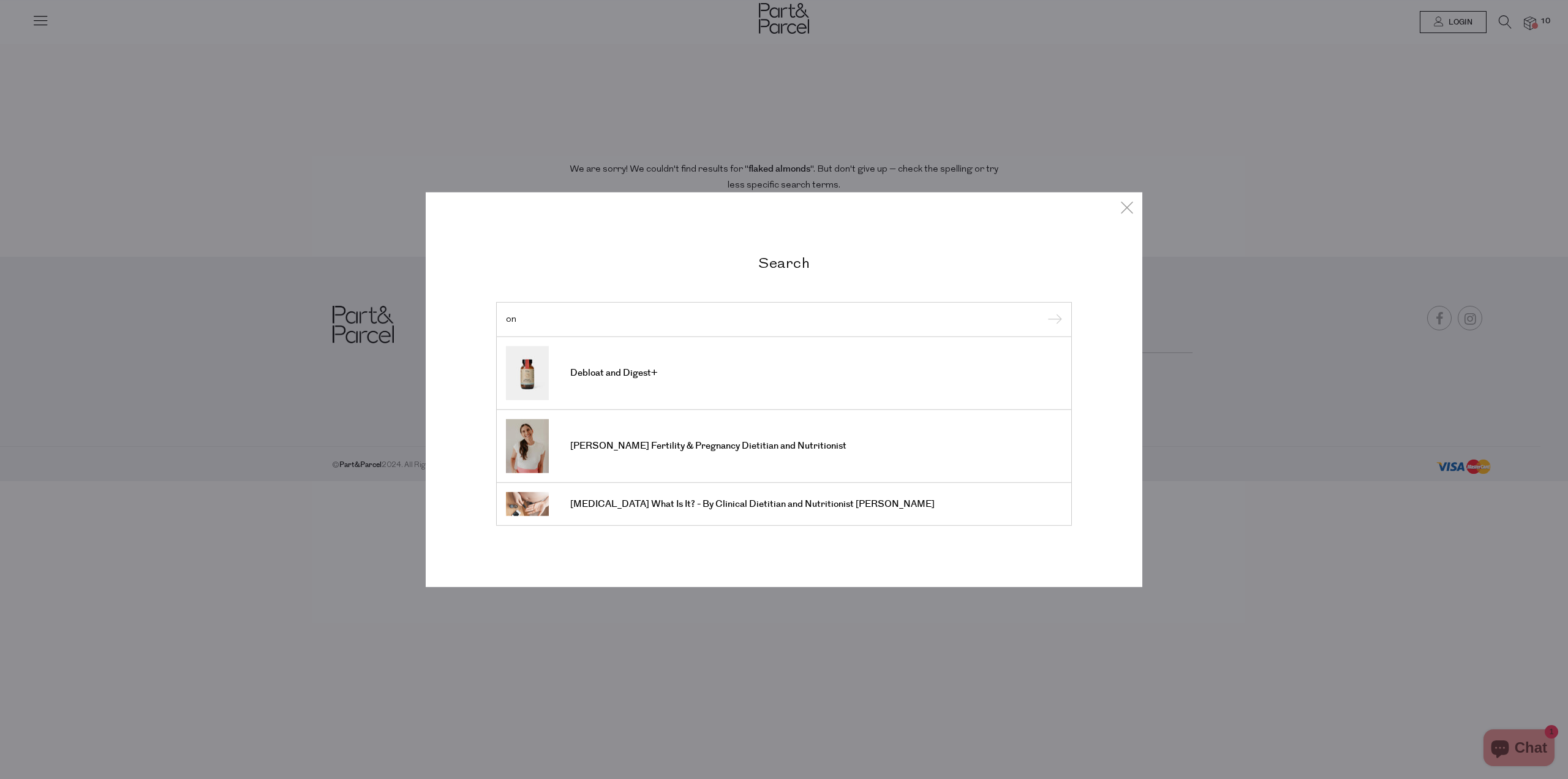
type input "o"
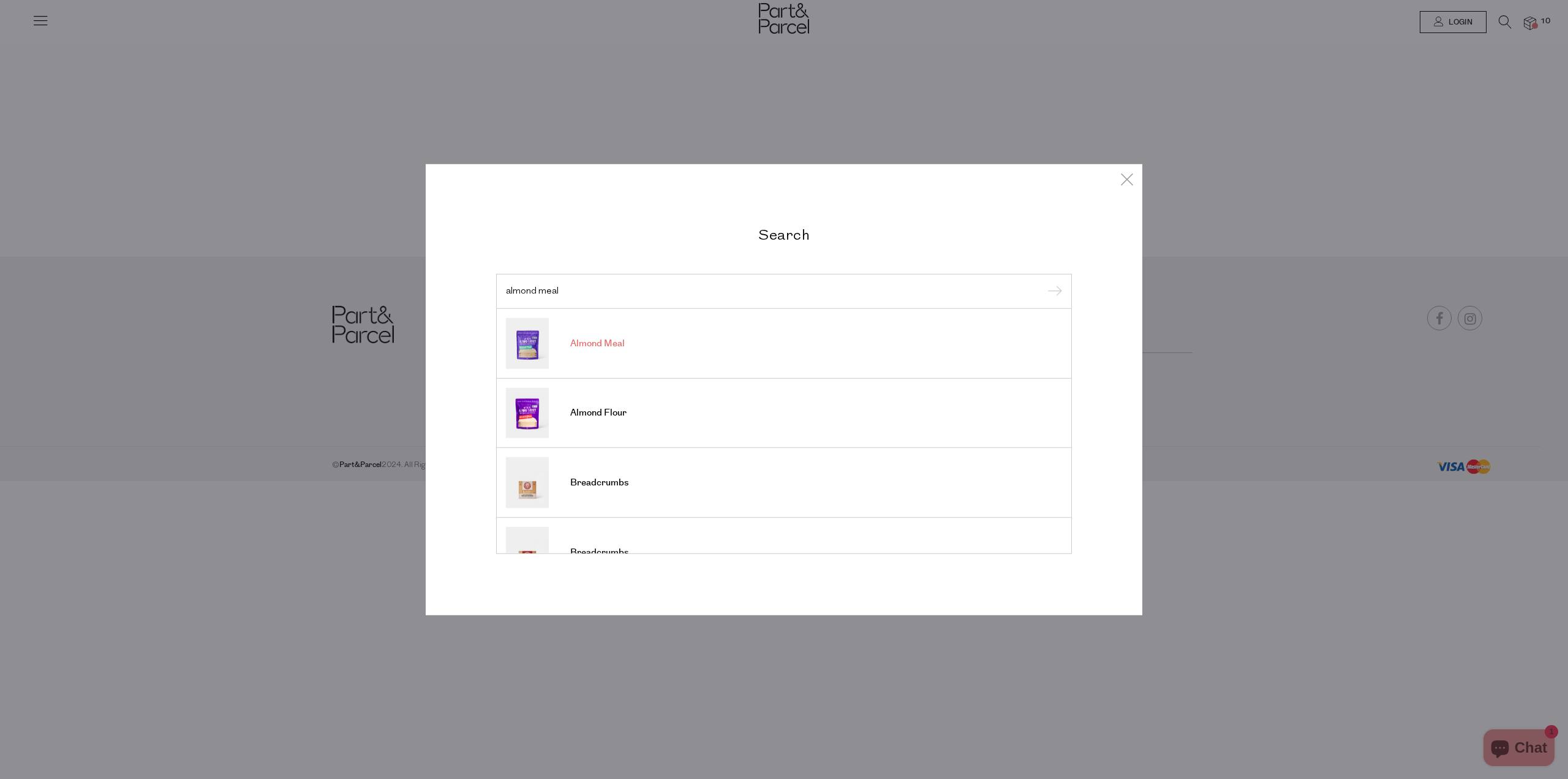
type input "almond meal"
click at [601, 345] on span "Almond Meal" at bounding box center [597, 344] width 55 height 12
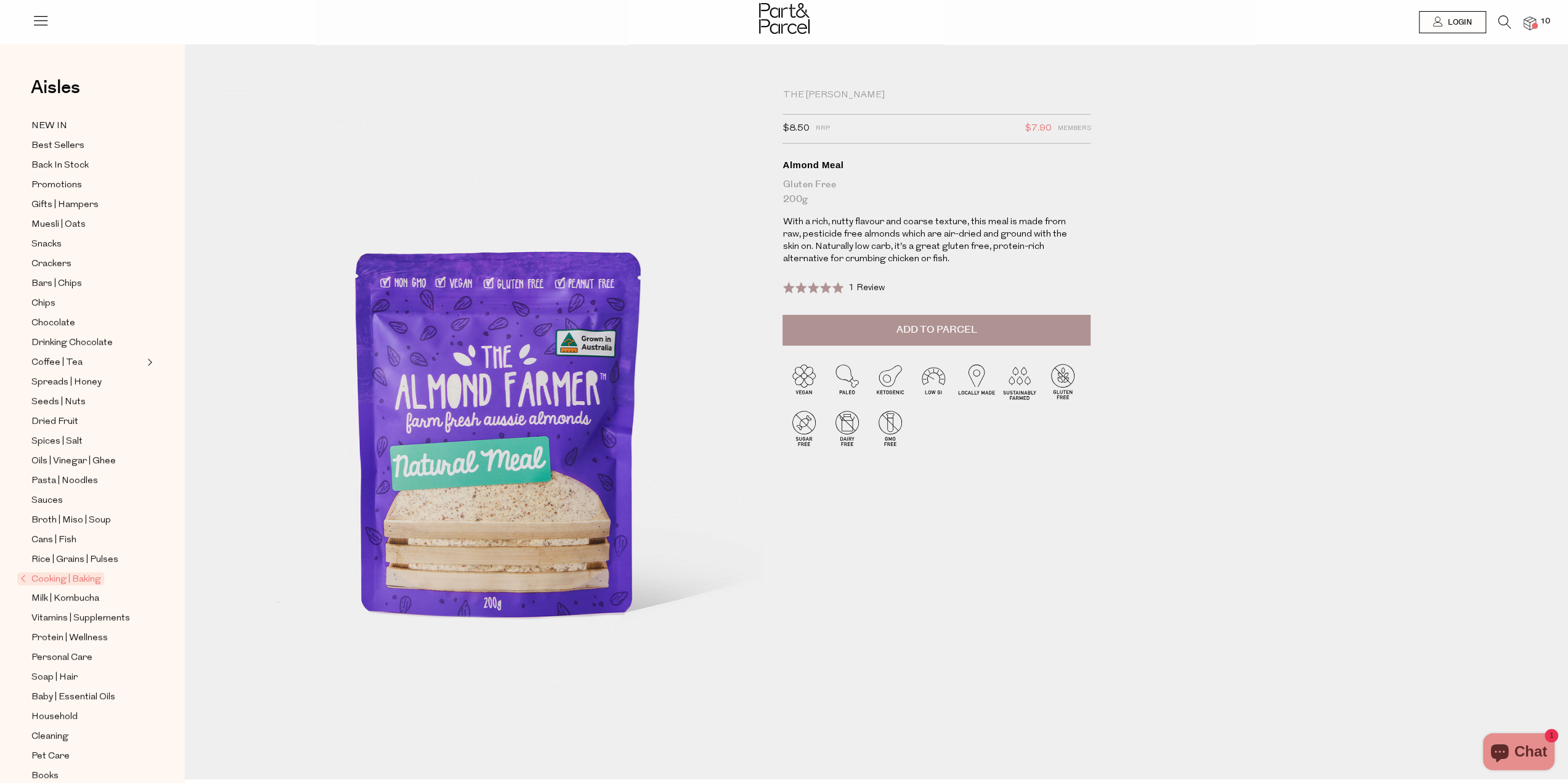
click at [1531, 19] on img at bounding box center [1530, 23] width 12 height 14
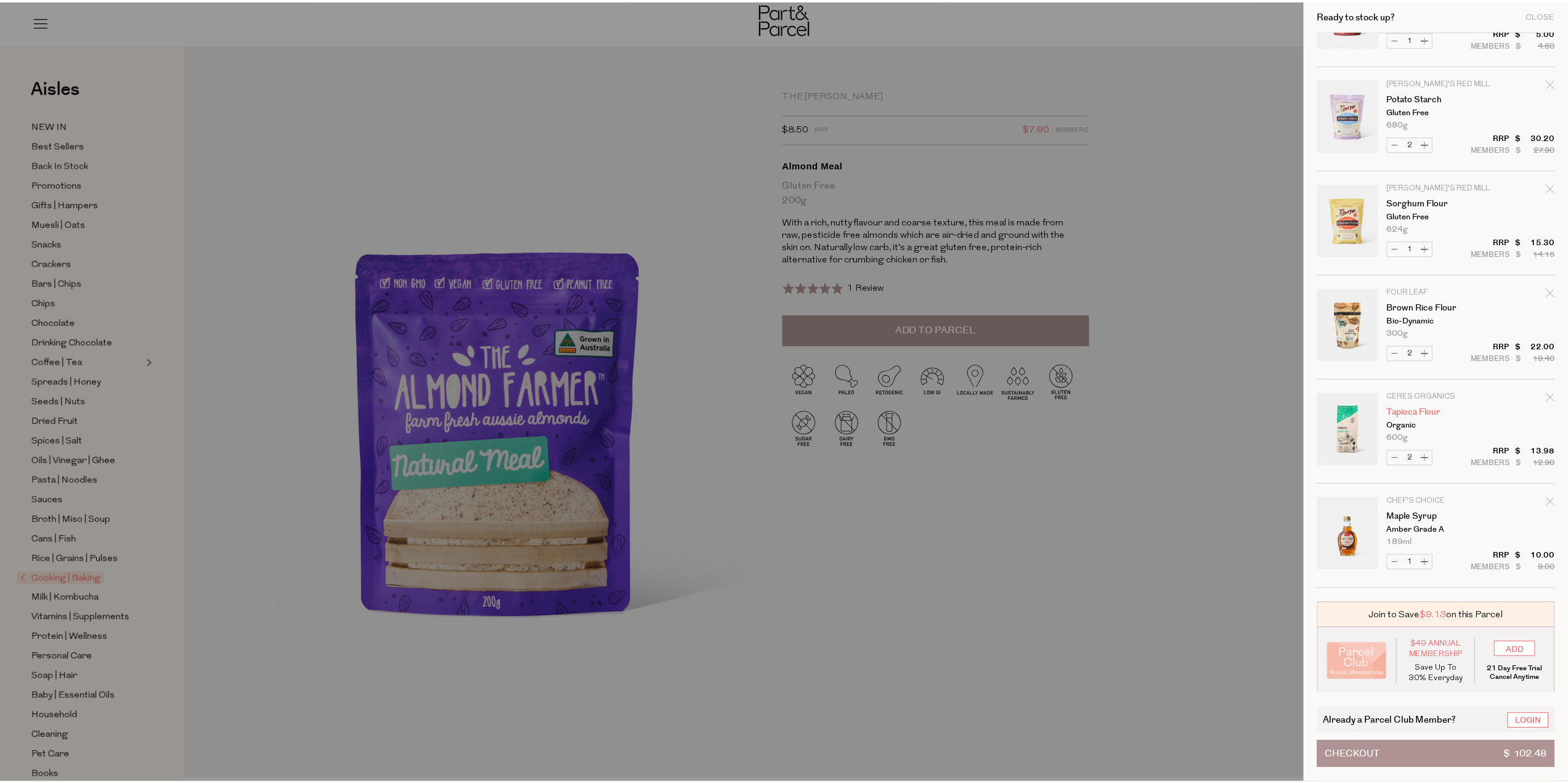
scroll to position [175, 0]
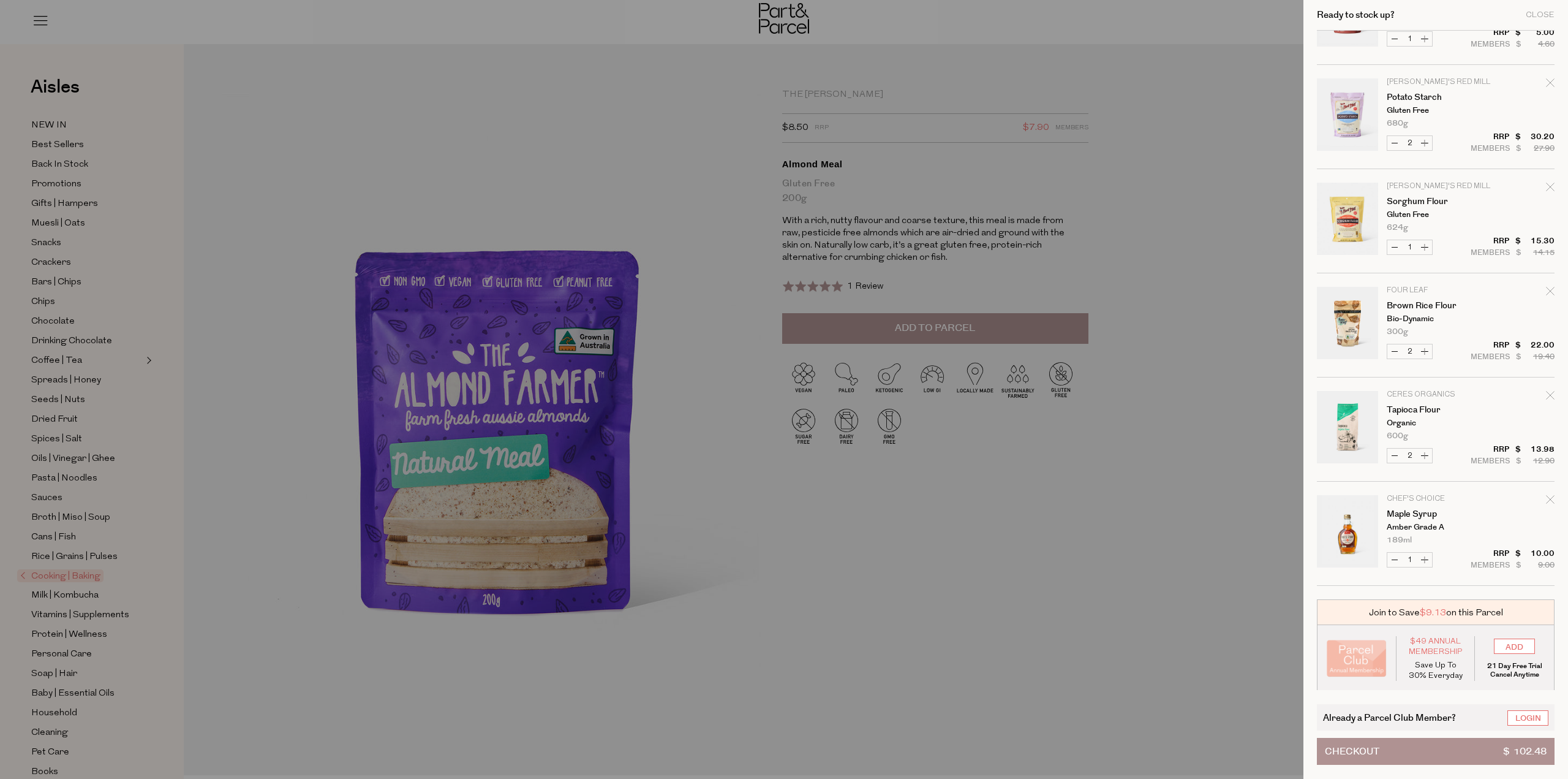
click at [1203, 624] on div at bounding box center [784, 390] width 1568 height 779
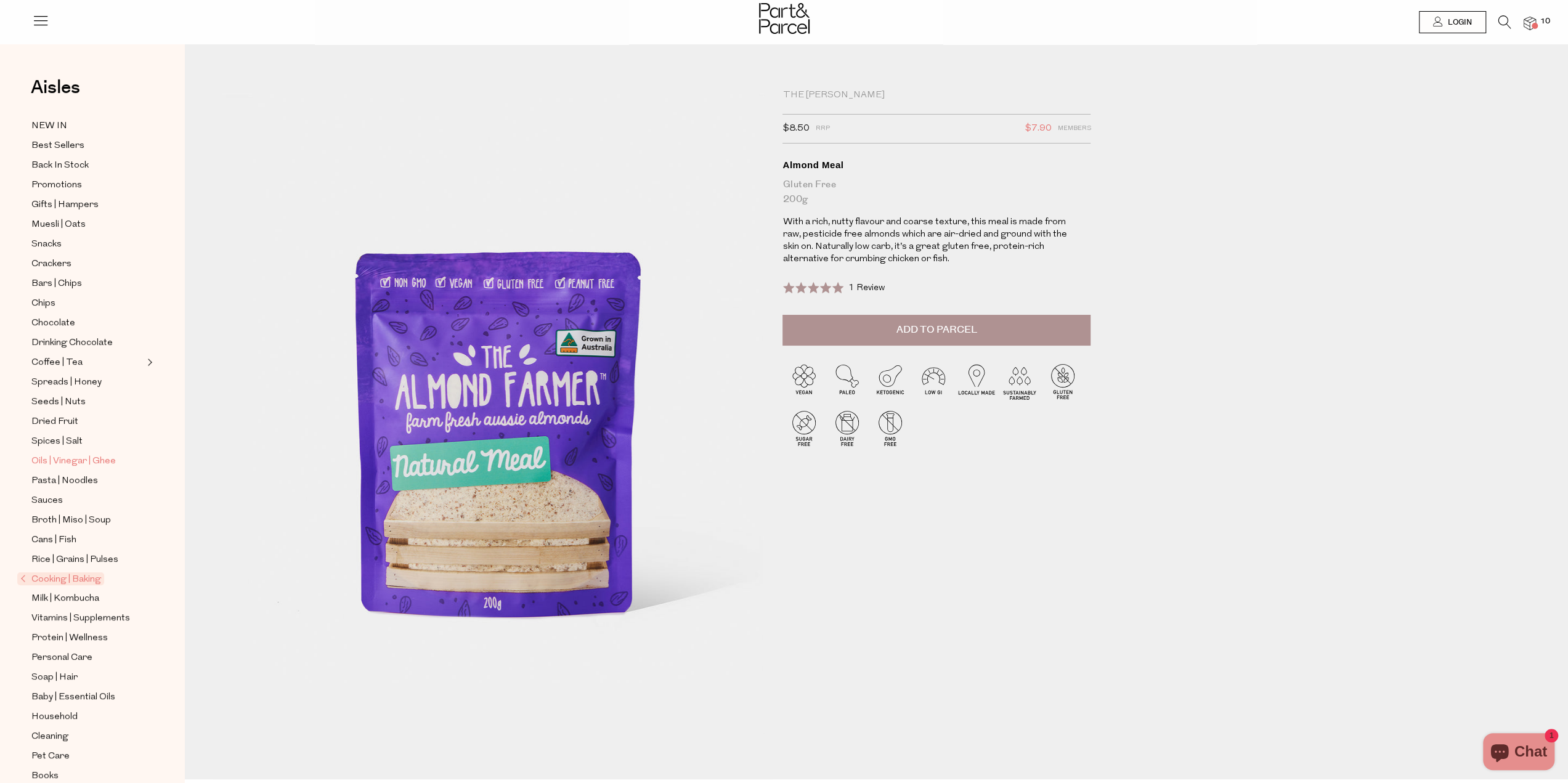
click at [71, 454] on span "Oils | Vinegar | Ghee" at bounding box center [74, 462] width 84 height 15
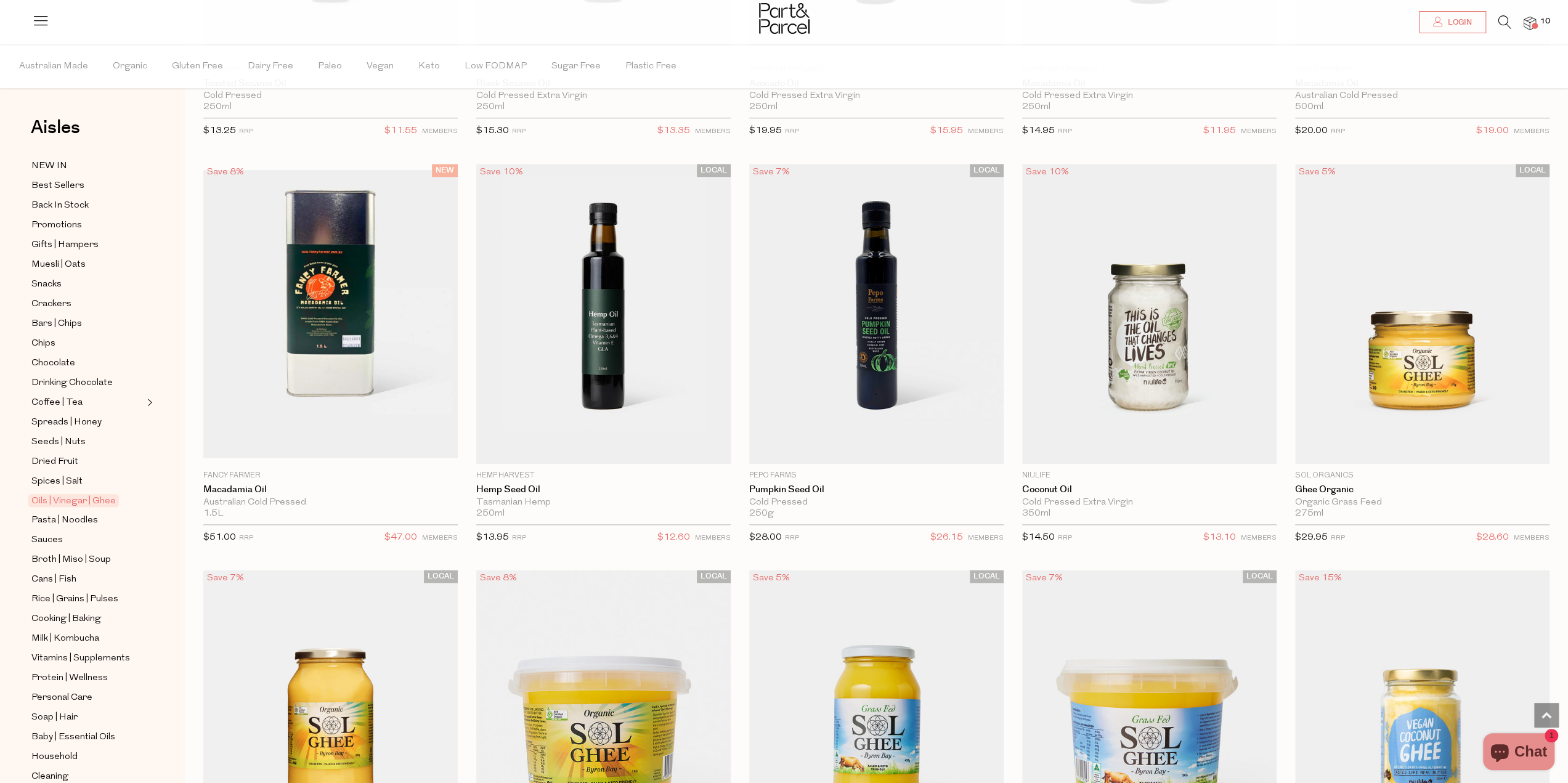
scroll to position [1232, 0]
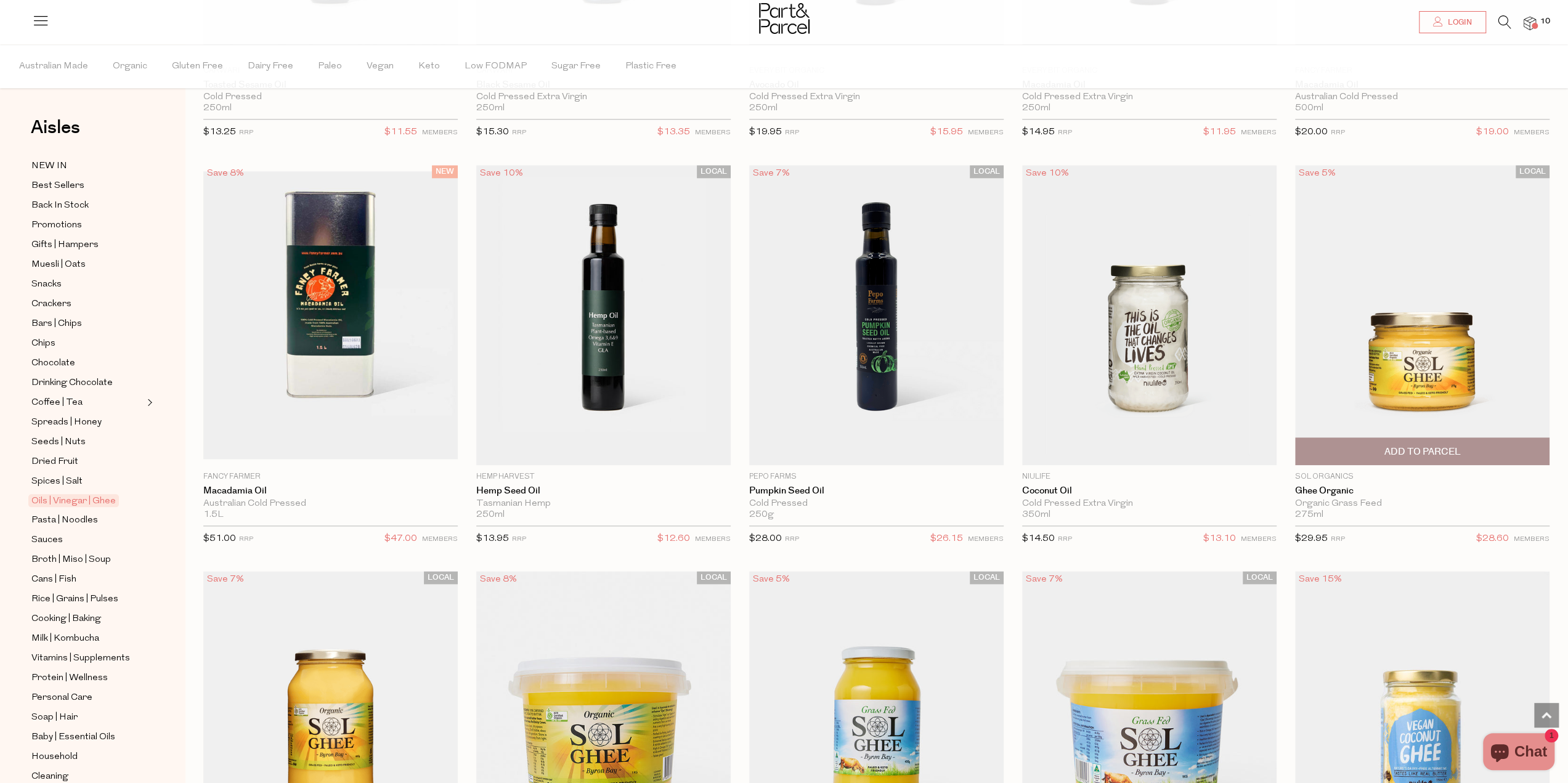
click at [1493, 371] on img at bounding box center [1422, 315] width 255 height 300
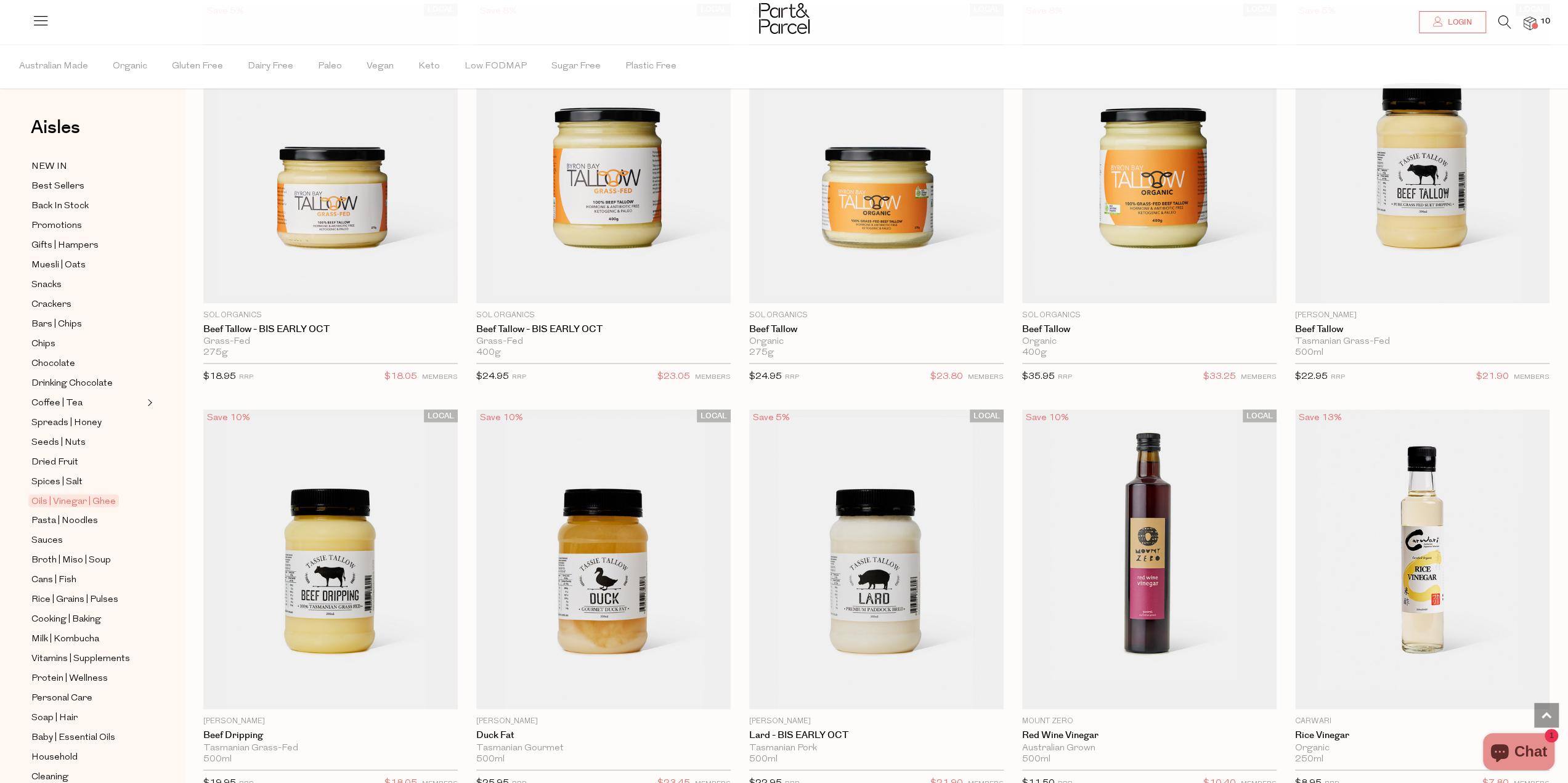
scroll to position [2216, 0]
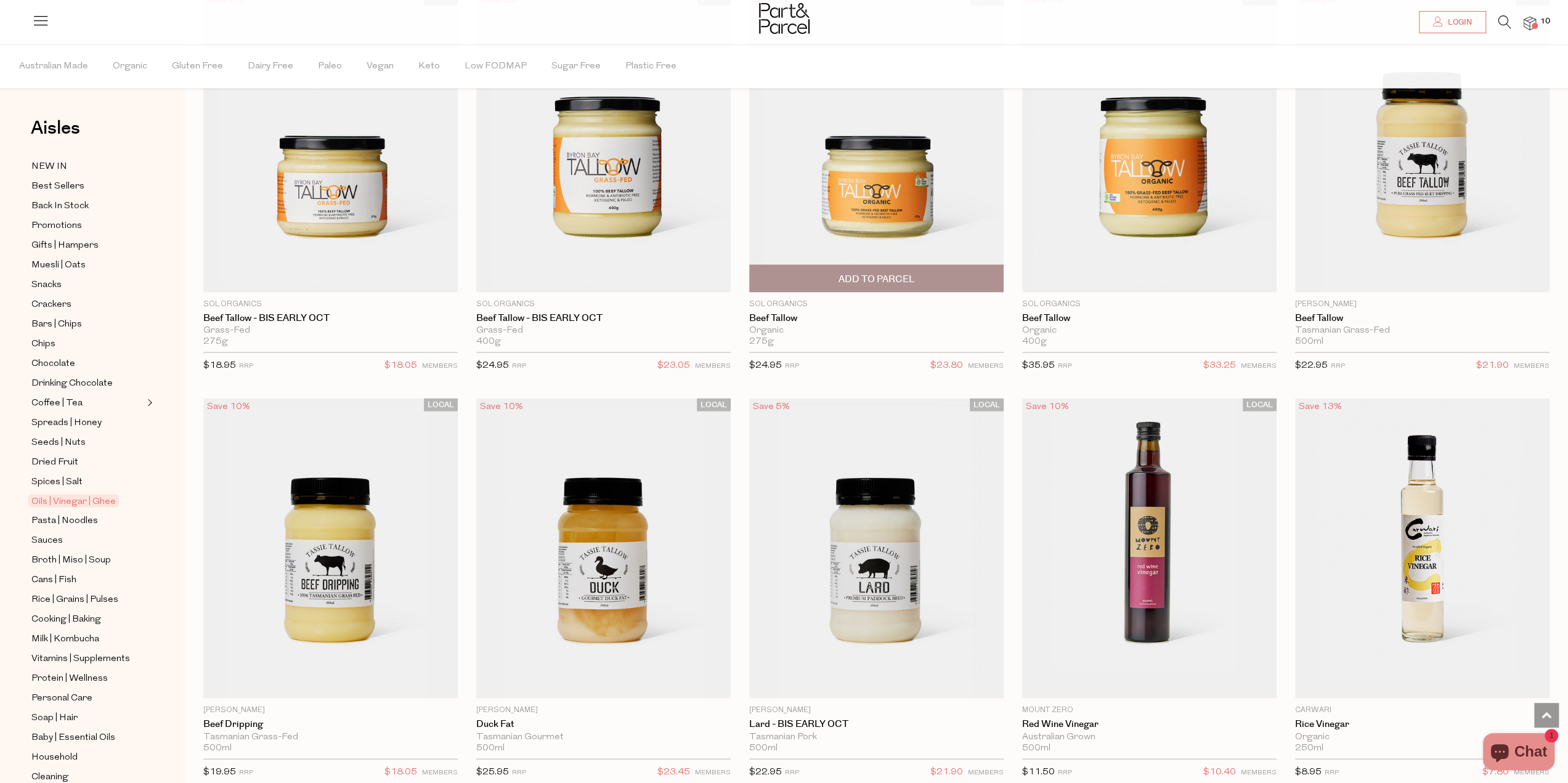
click at [920, 193] on img at bounding box center [877, 142] width 255 height 300
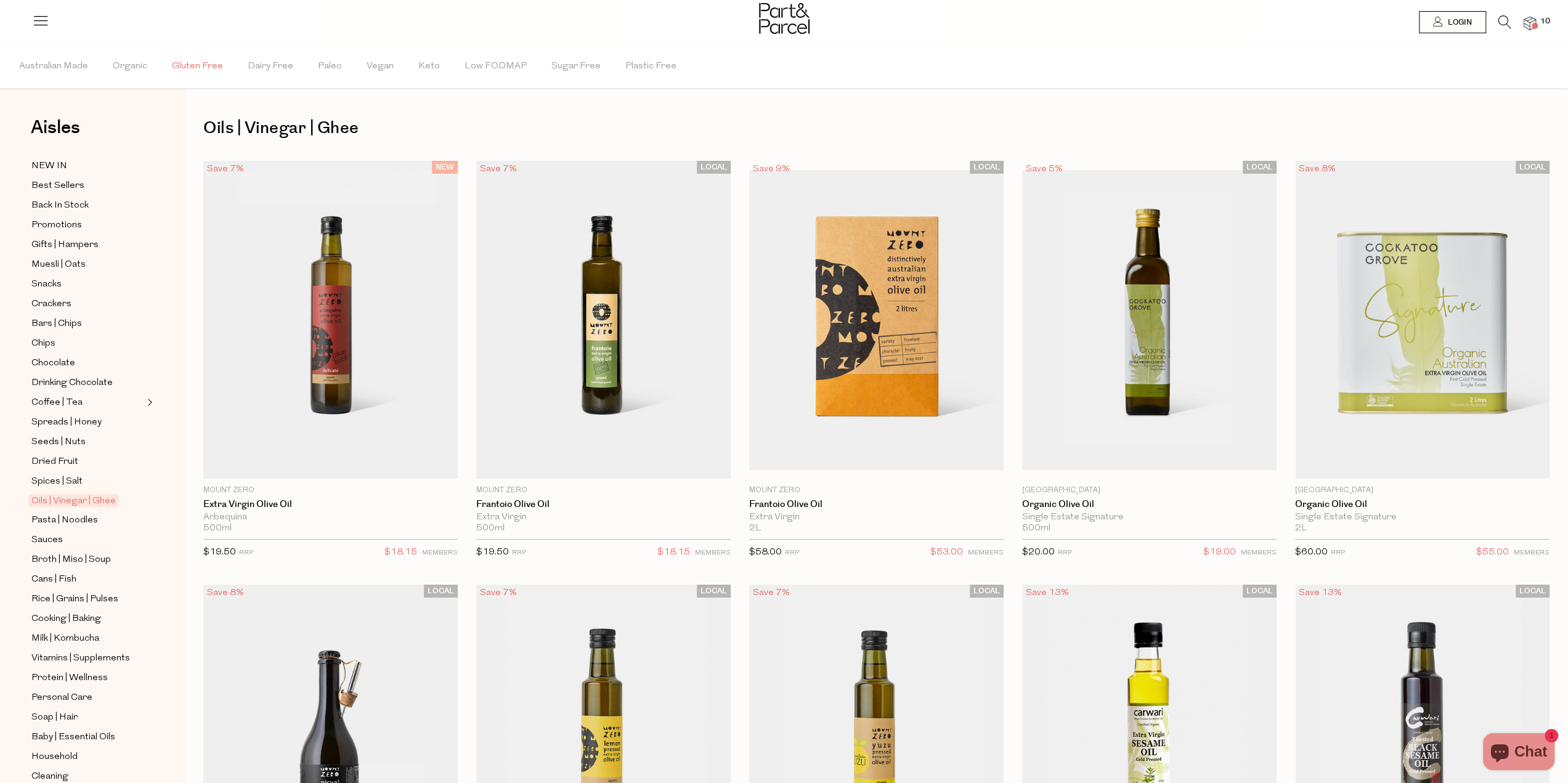
click at [196, 62] on span "Gluten Free" at bounding box center [197, 66] width 51 height 43
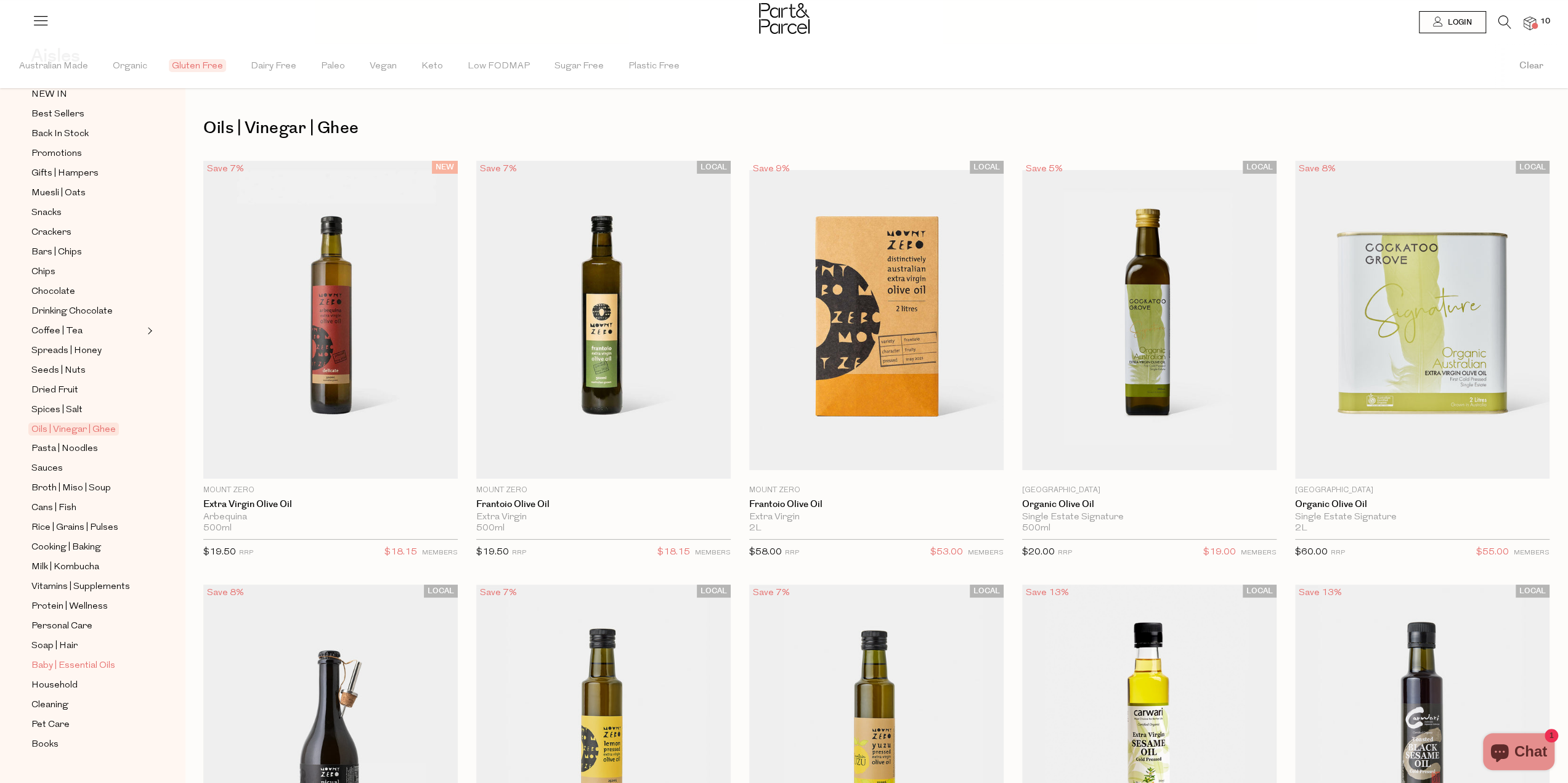
scroll to position [74, 0]
click at [69, 656] on span "Baby | Essential Oils" at bounding box center [73, 663] width 84 height 15
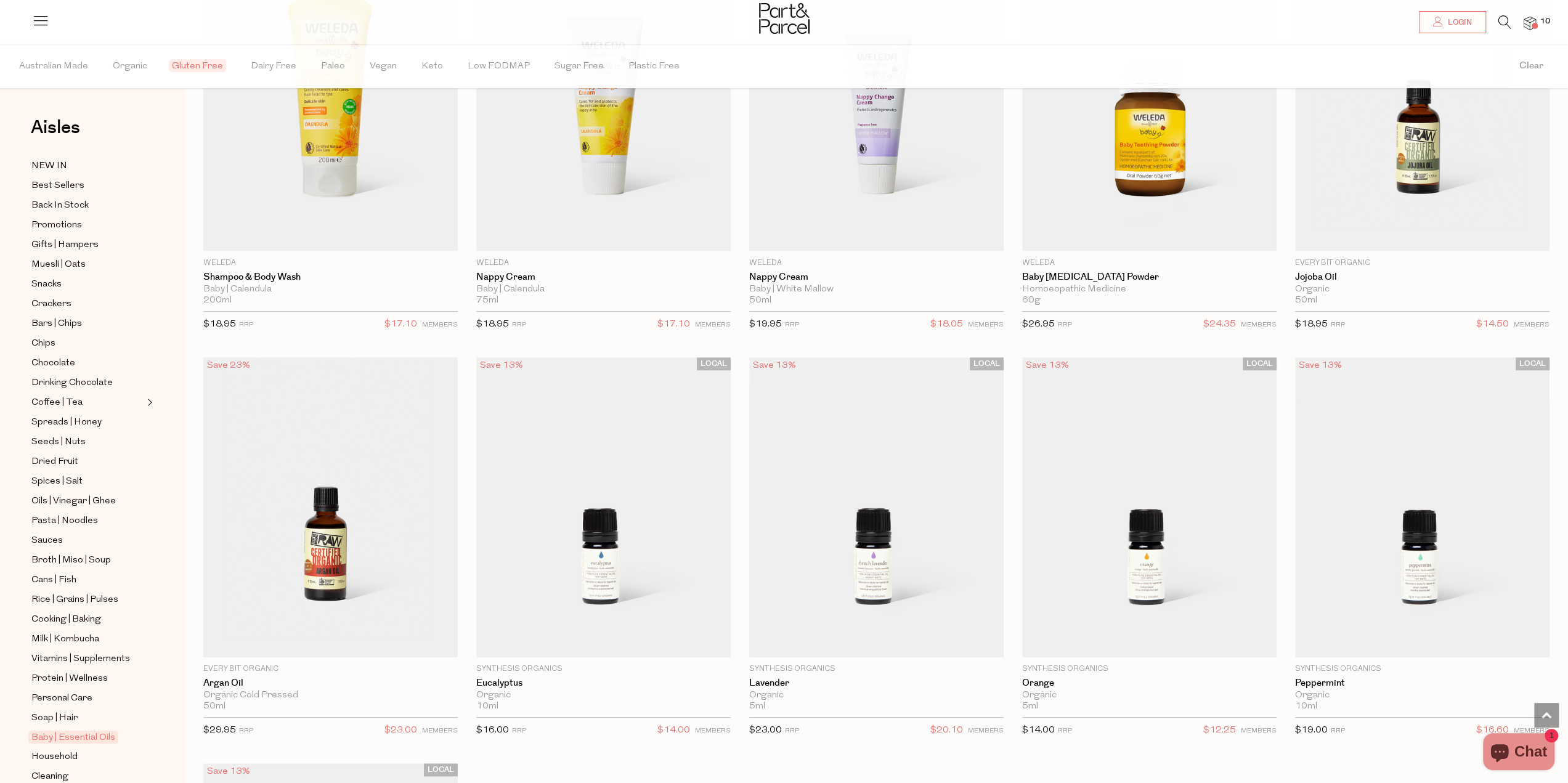
click at [206, 62] on span "Gluten Free" at bounding box center [197, 66] width 57 height 13
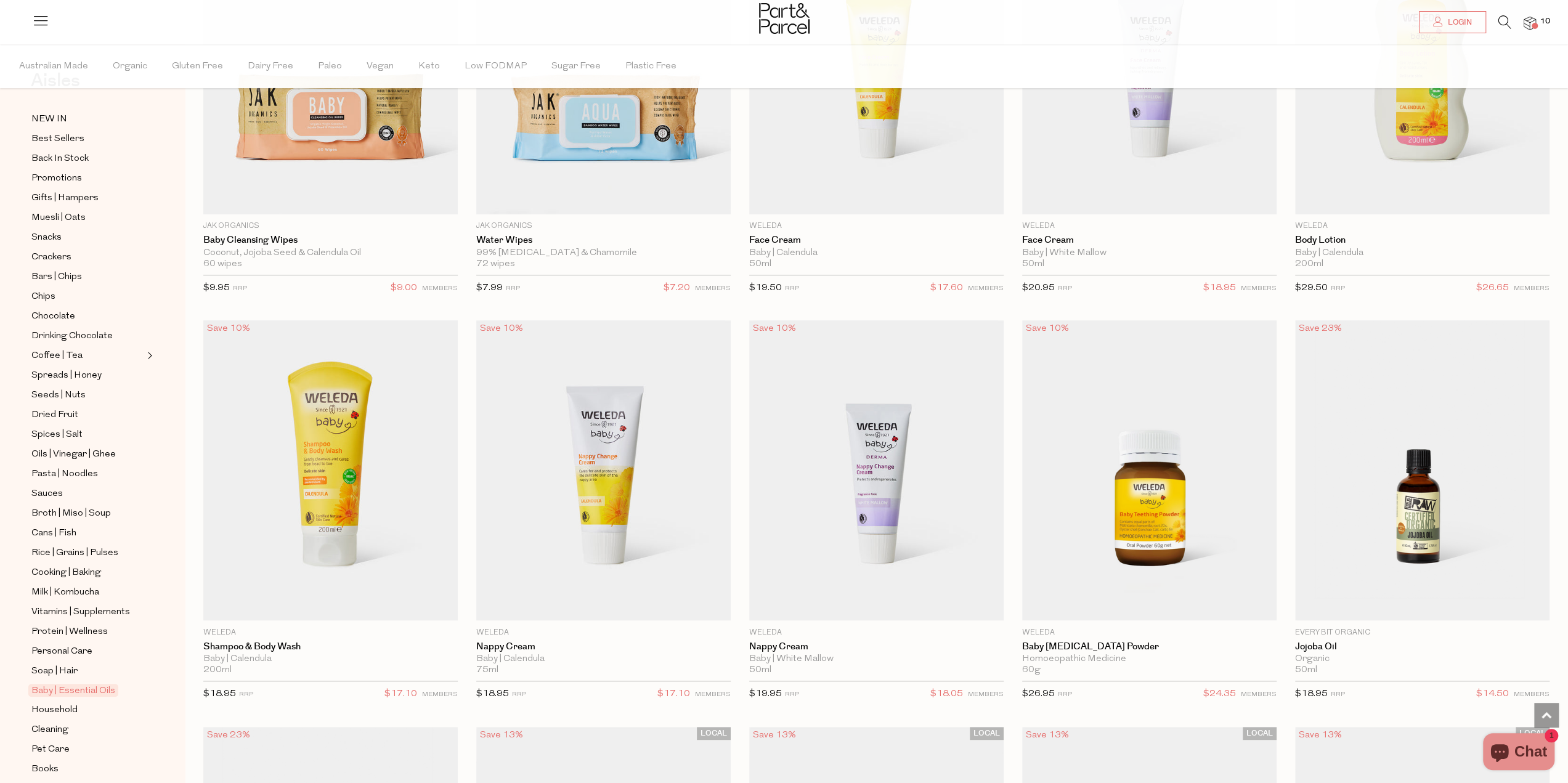
scroll to position [74, 0]
click at [44, 695] on span "Cleaning" at bounding box center [50, 702] width 37 height 15
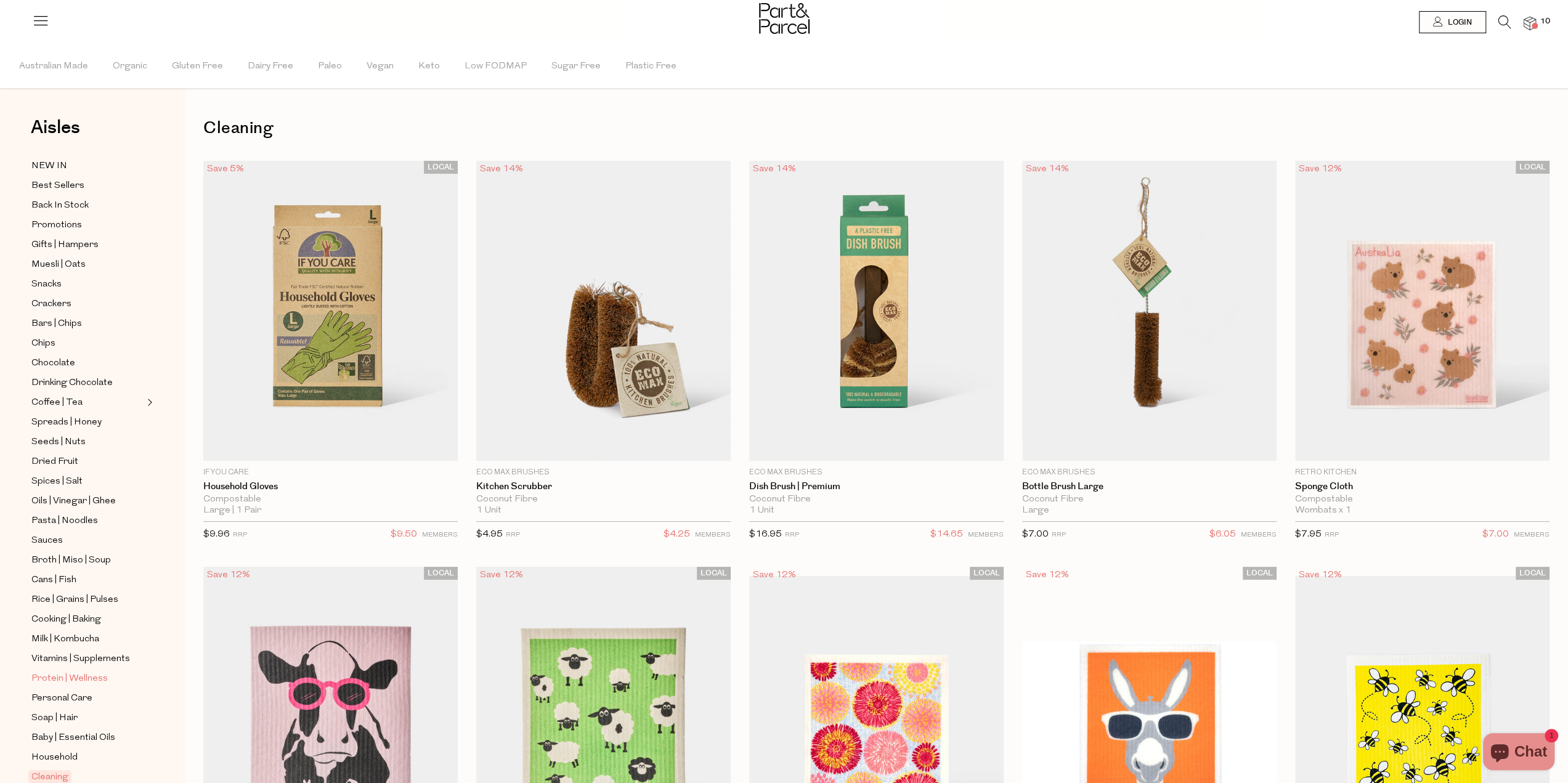
click at [89, 671] on span "Protein | Wellness" at bounding box center [69, 678] width 76 height 15
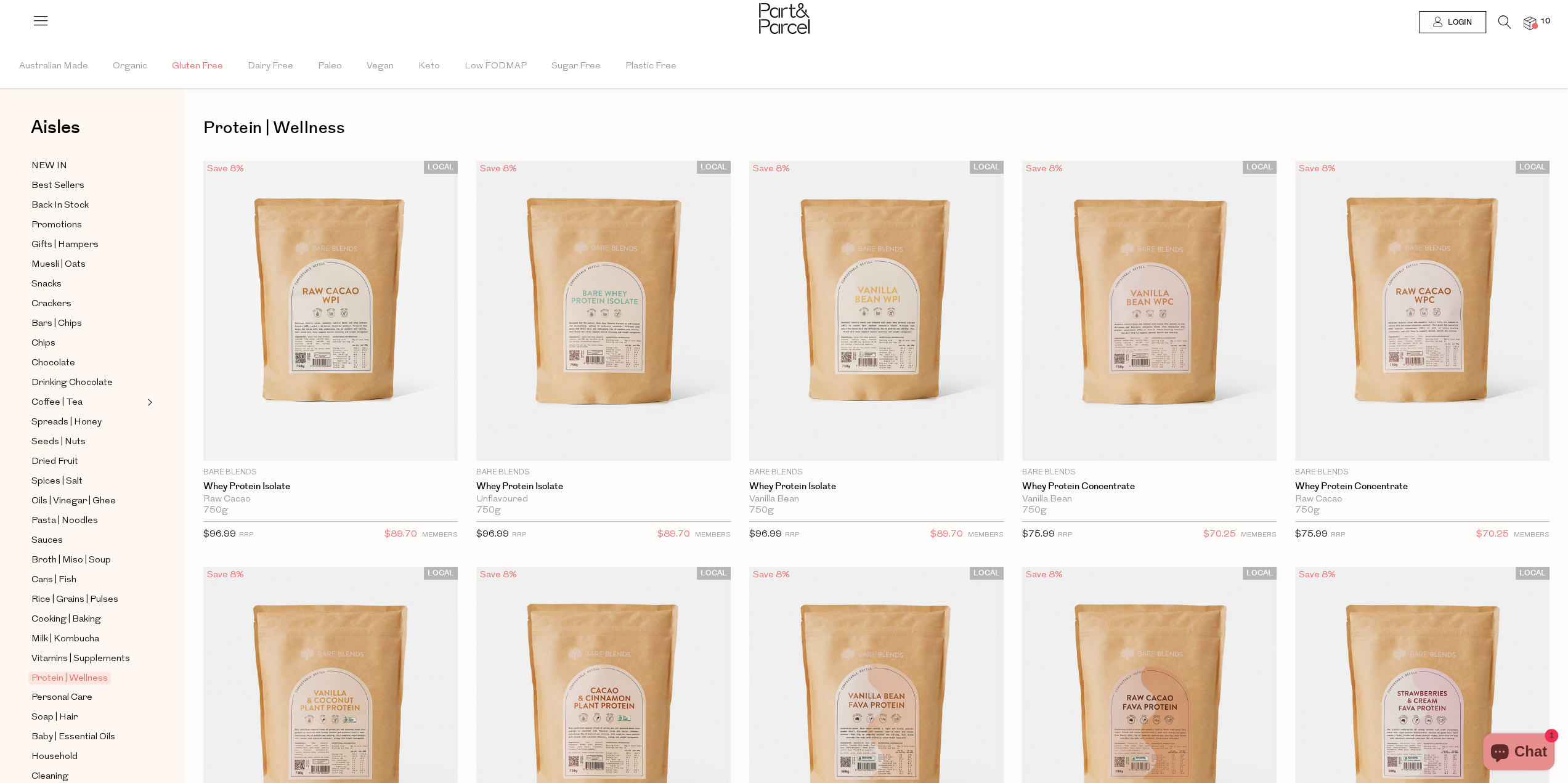
click at [198, 69] on span "Gluten Free" at bounding box center [197, 66] width 51 height 43
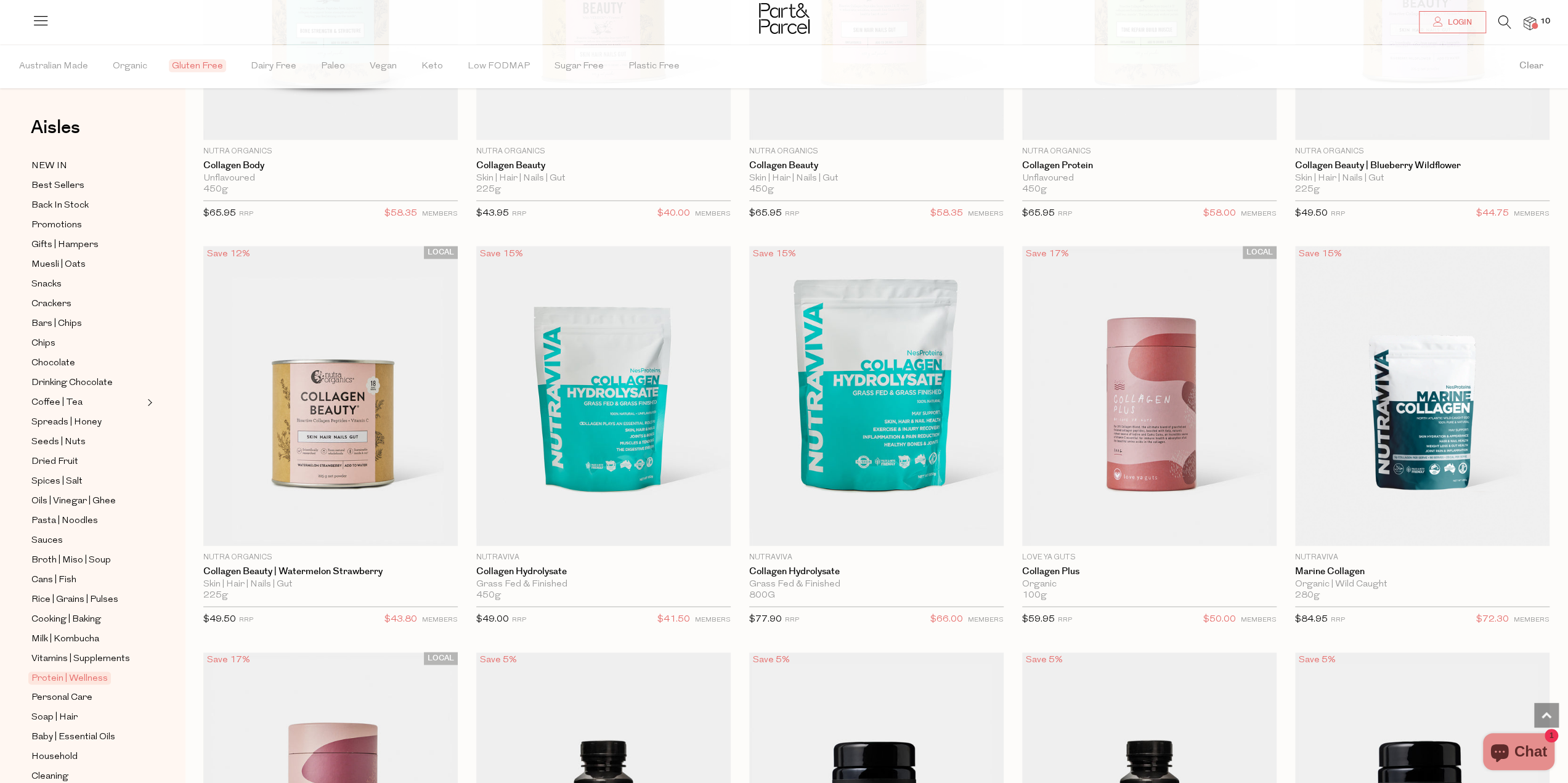
scroll to position [1540, 0]
